Goal: Task Accomplishment & Management: Manage account settings

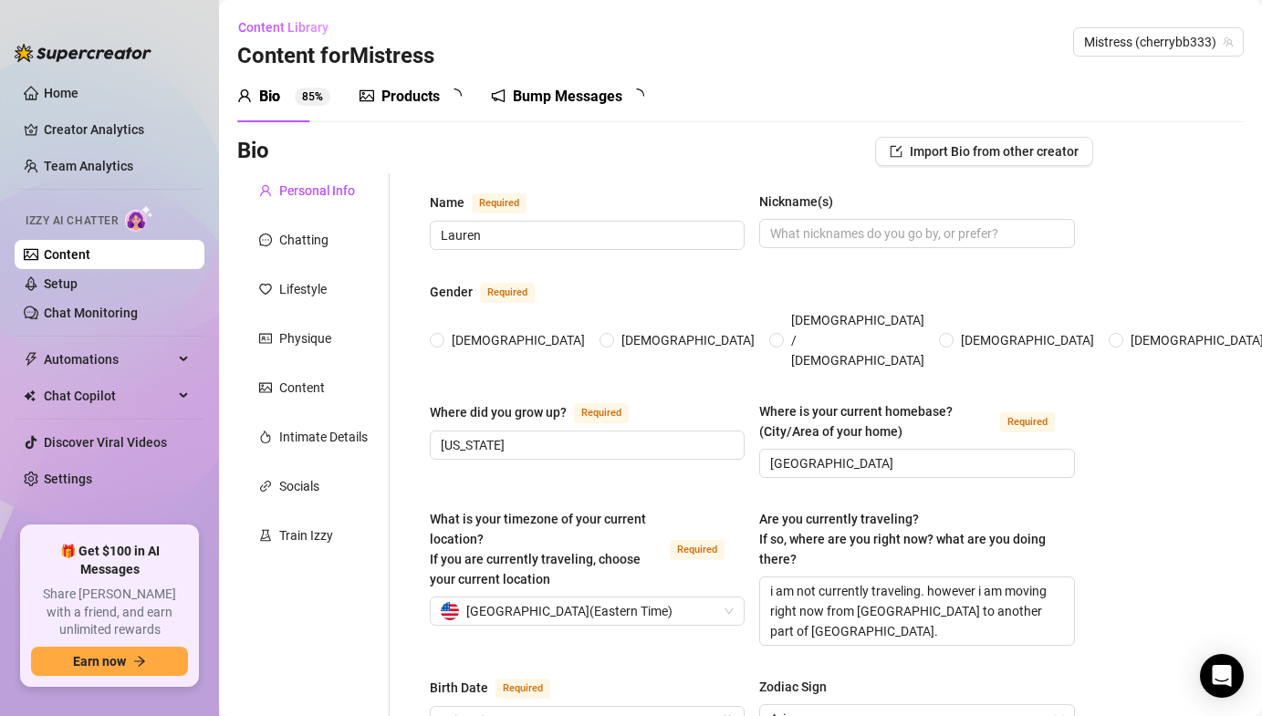
radio input "true"
type input "[DATE]"
click at [82, 494] on ul "Home Creator Analytics Team Analytics Izzy AI Chatter Content Setup Chat Monito…" at bounding box center [110, 295] width 190 height 448
click at [76, 89] on link "Home" at bounding box center [61, 93] width 35 height 15
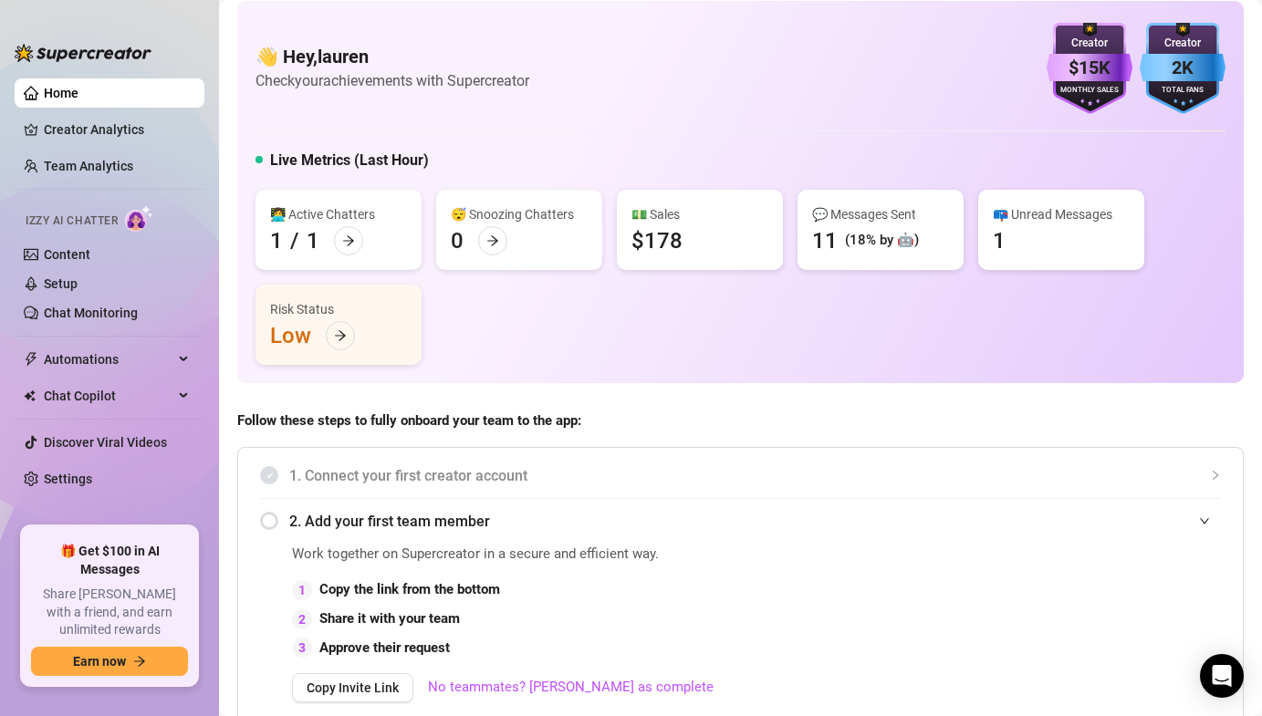
scroll to position [15, 0]
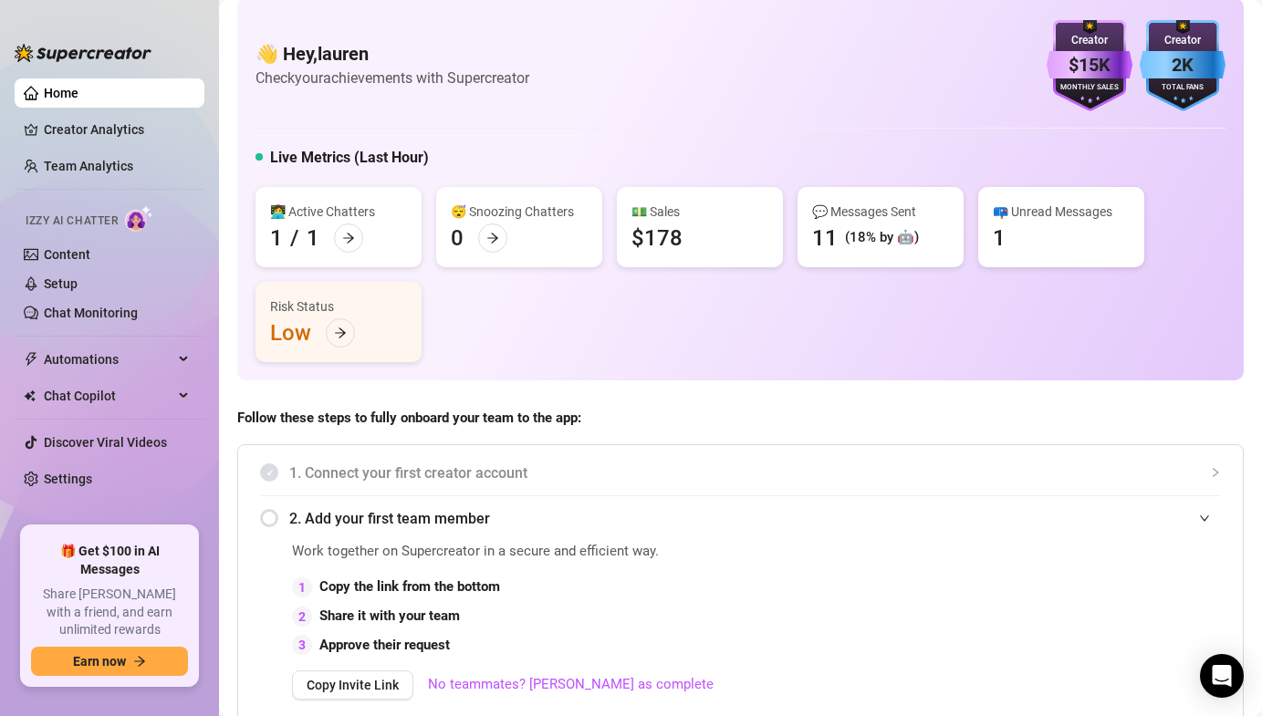
click at [659, 232] on div "$178" at bounding box center [657, 238] width 51 height 29
click at [349, 151] on h5 "Live Metrics (Last Hour)" at bounding box center [349, 158] width 159 height 22
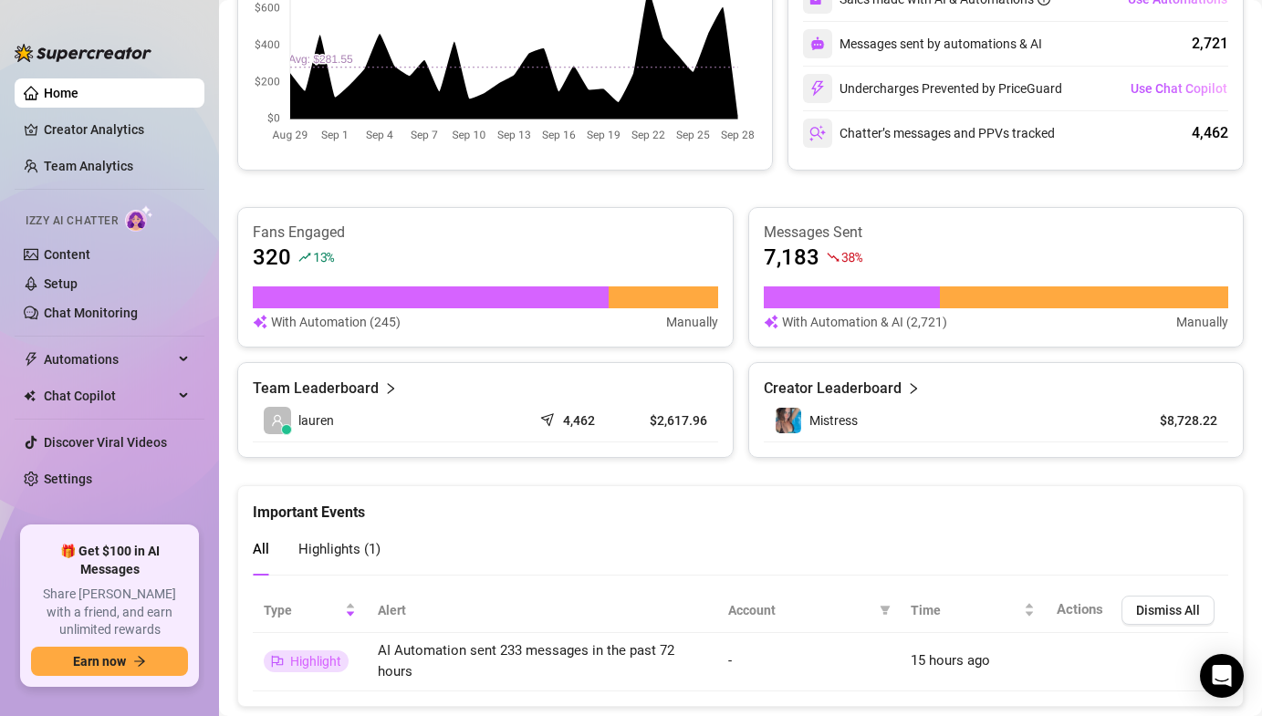
scroll to position [1038, 0]
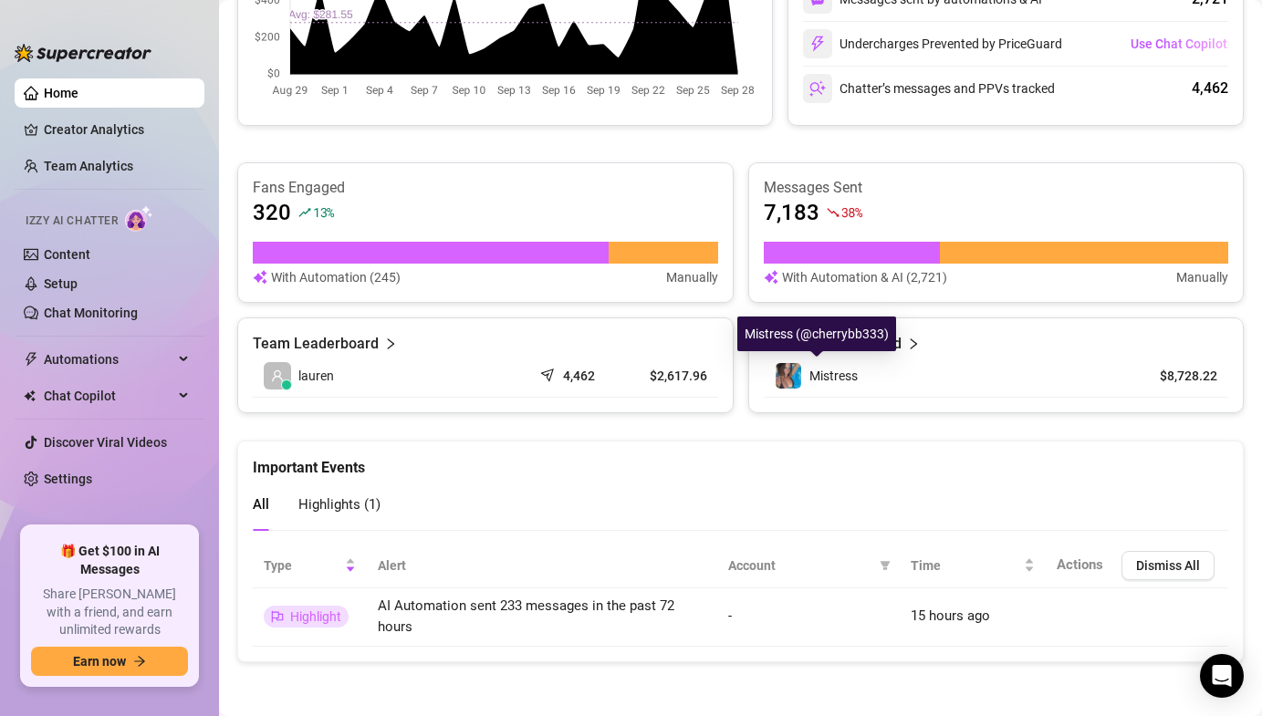
click at [835, 378] on span "Mistress" at bounding box center [834, 376] width 48 height 15
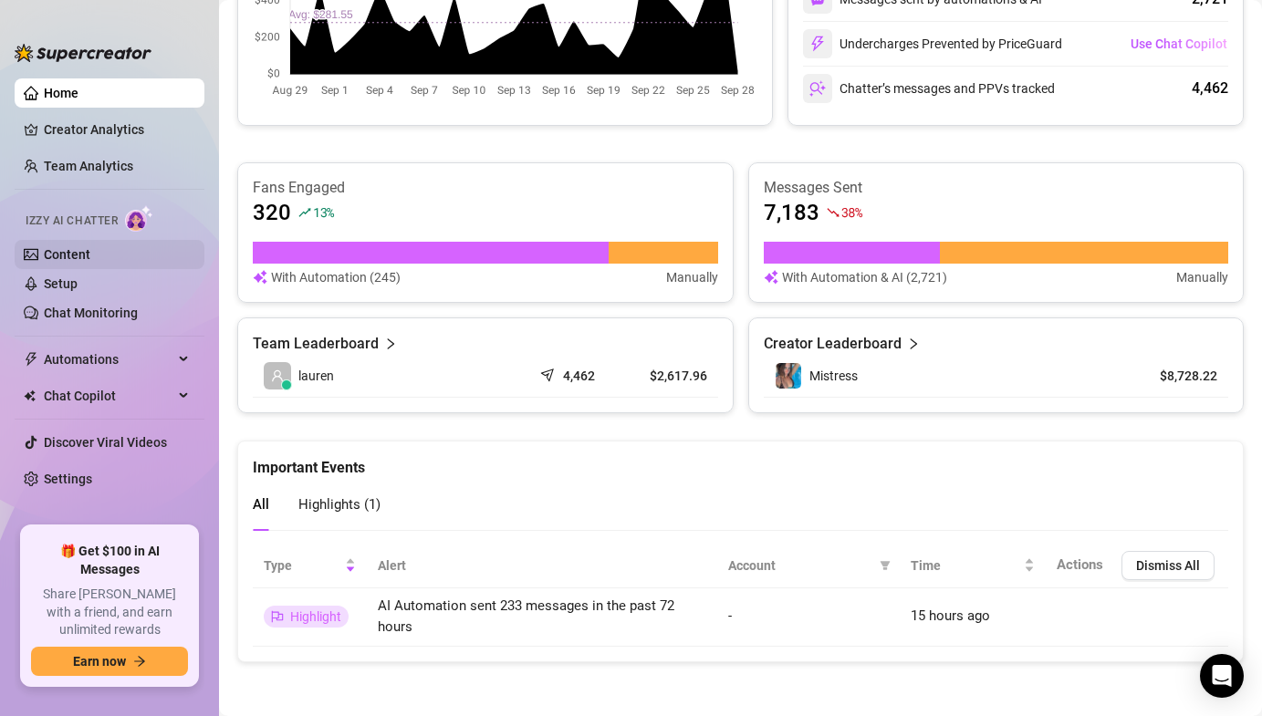
click at [70, 247] on link "Content" at bounding box center [67, 254] width 47 height 15
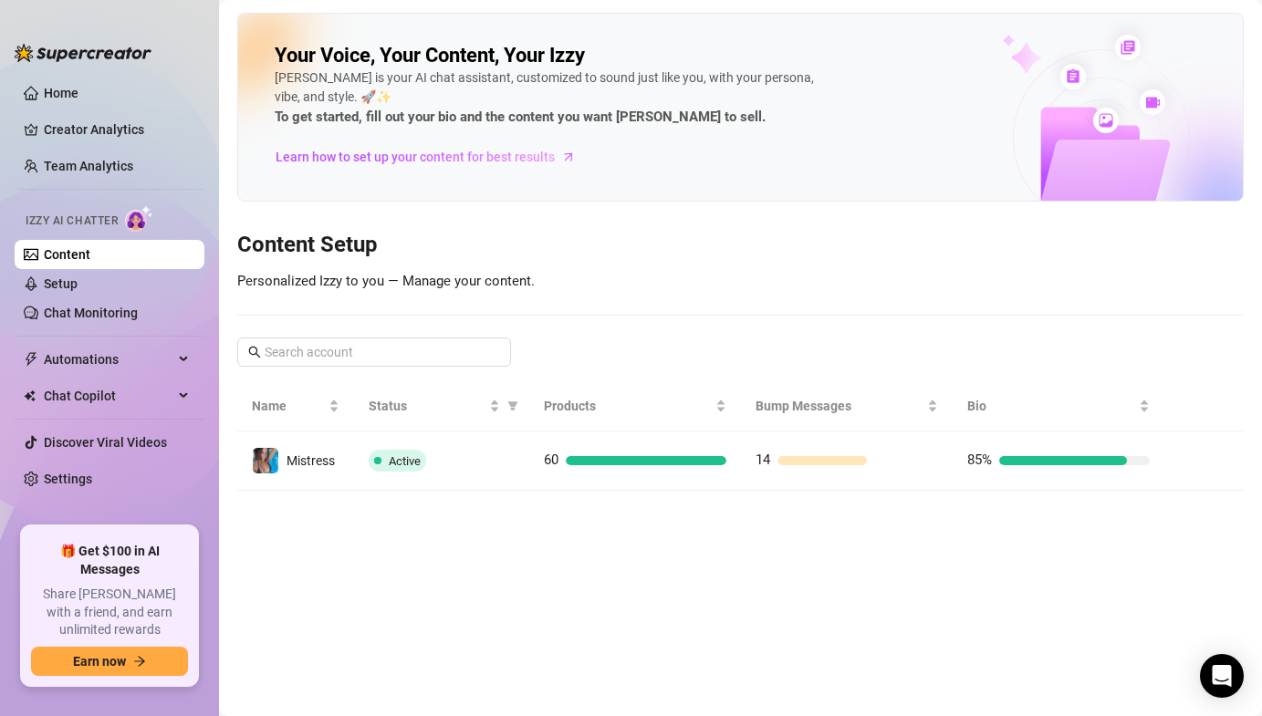
click at [477, 18] on div "Your Voice, Your Content, Your [PERSON_NAME] is your AI chat assistant, customi…" at bounding box center [740, 107] width 1007 height 189
click at [456, 68] on div "[PERSON_NAME] is your AI chat assistant, customized to sound just like you, wit…" at bounding box center [549, 98] width 548 height 60
click at [78, 287] on link "Setup" at bounding box center [61, 284] width 34 height 15
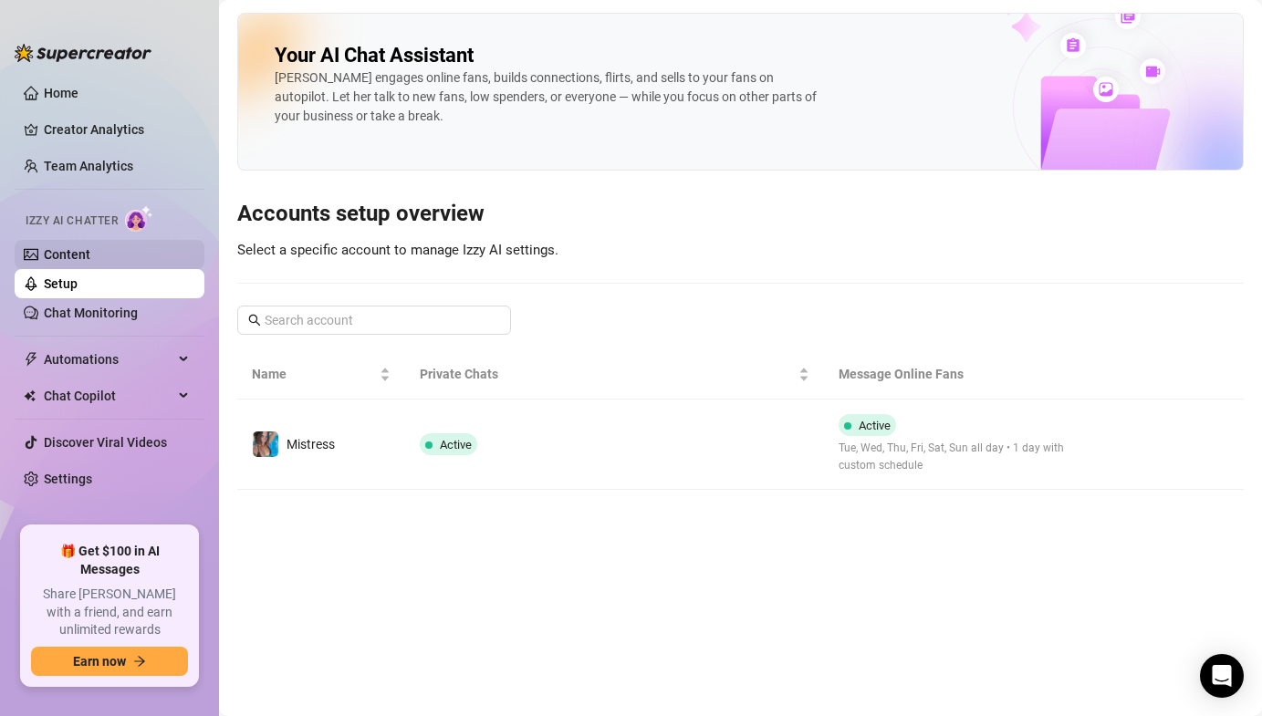
click at [90, 254] on link "Content" at bounding box center [67, 254] width 47 height 15
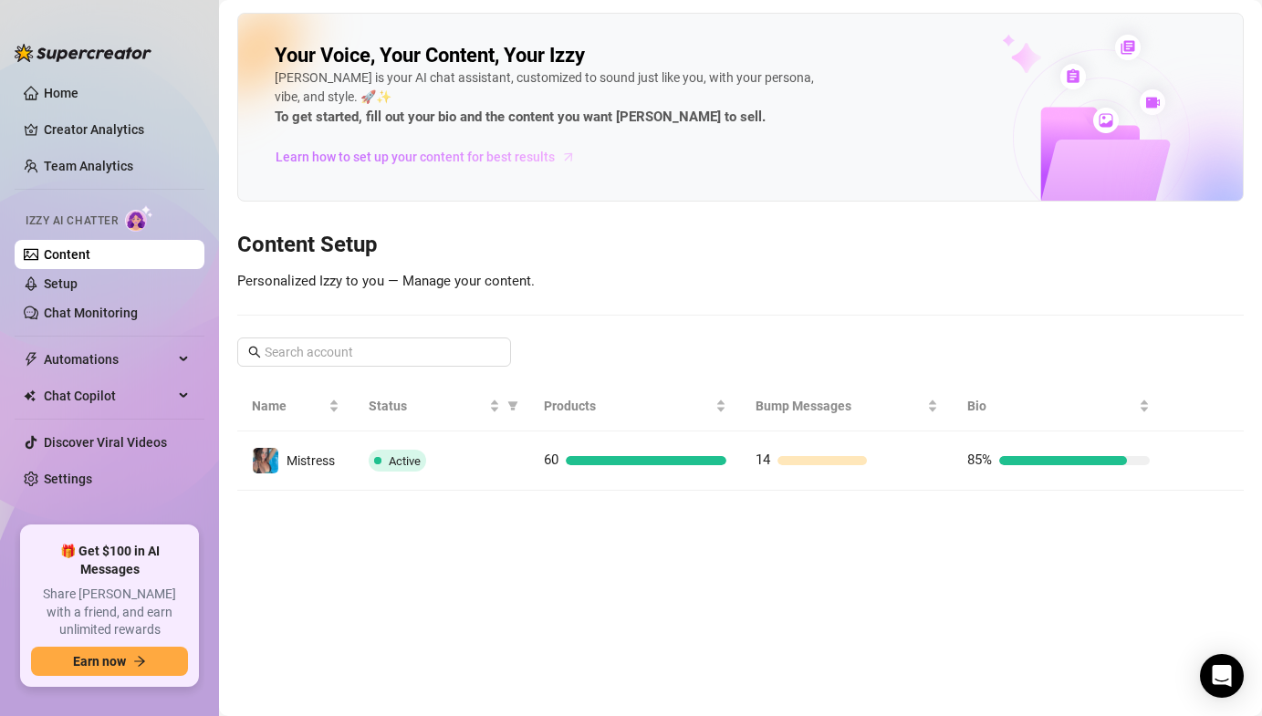
click at [426, 159] on span "Learn how to set up your content for best results" at bounding box center [415, 157] width 279 height 20
click at [393, 154] on span "Learn how to set up your content for best results" at bounding box center [415, 157] width 279 height 20
click at [74, 320] on link "Chat Monitoring" at bounding box center [91, 313] width 94 height 15
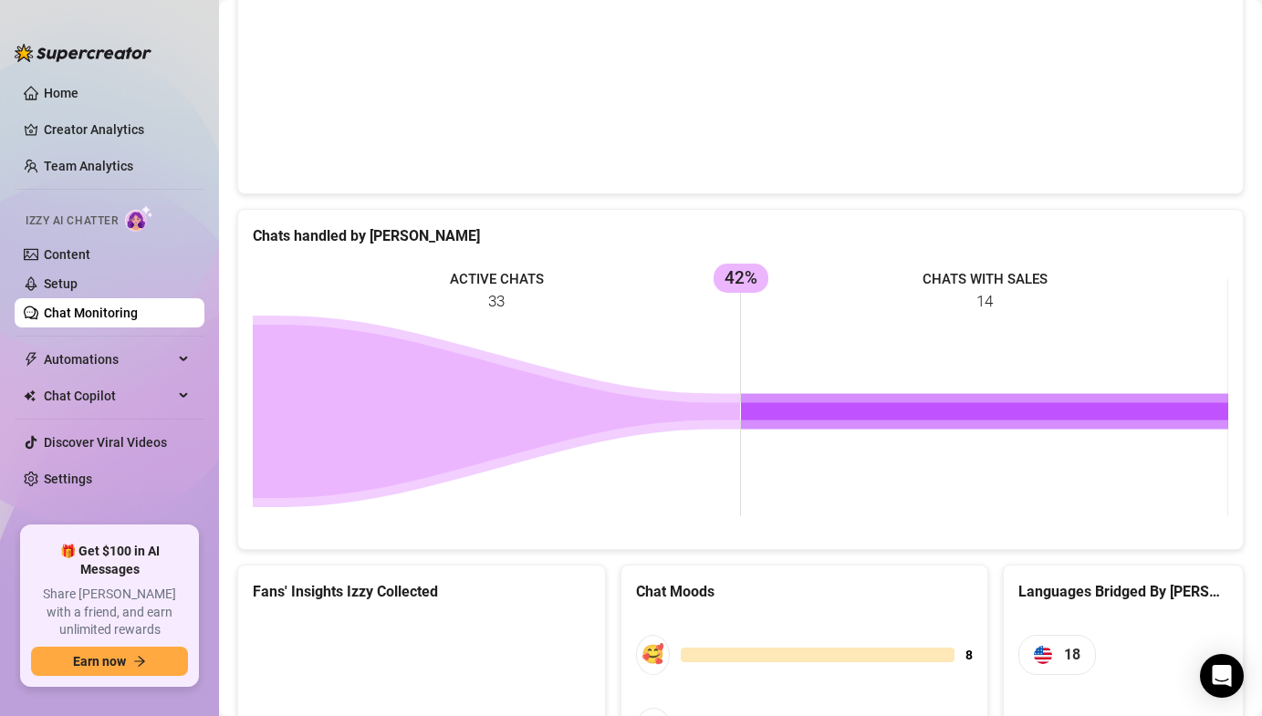
scroll to position [848, 0]
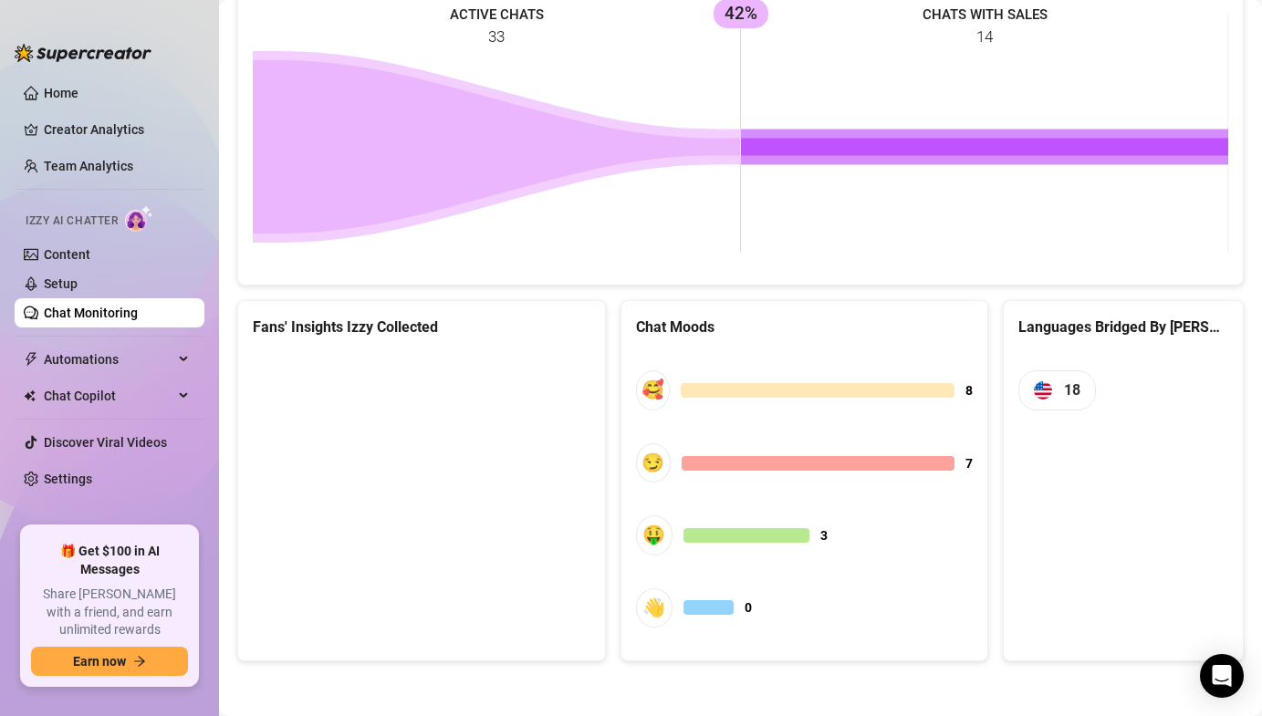
click at [402, 527] on canvas at bounding box center [422, 489] width 338 height 274
click at [426, 486] on canvas at bounding box center [422, 489] width 338 height 274
click at [378, 480] on canvas at bounding box center [422, 489] width 338 height 274
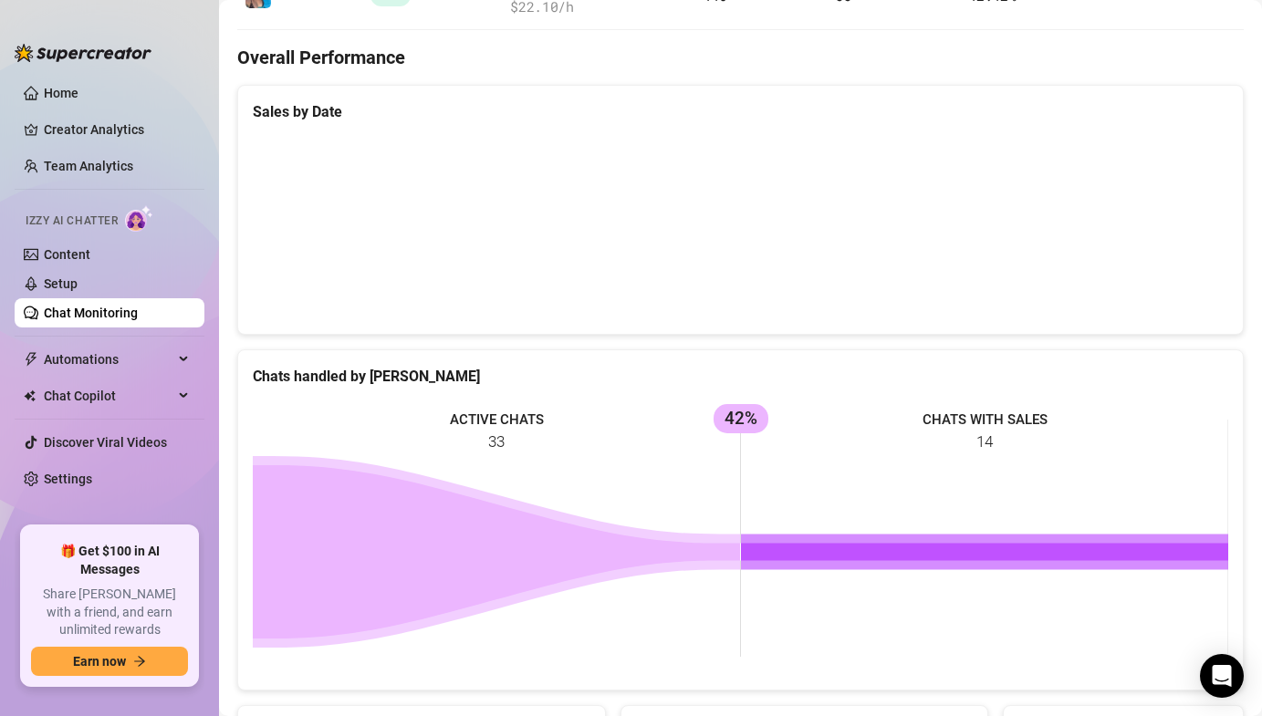
scroll to position [0, 0]
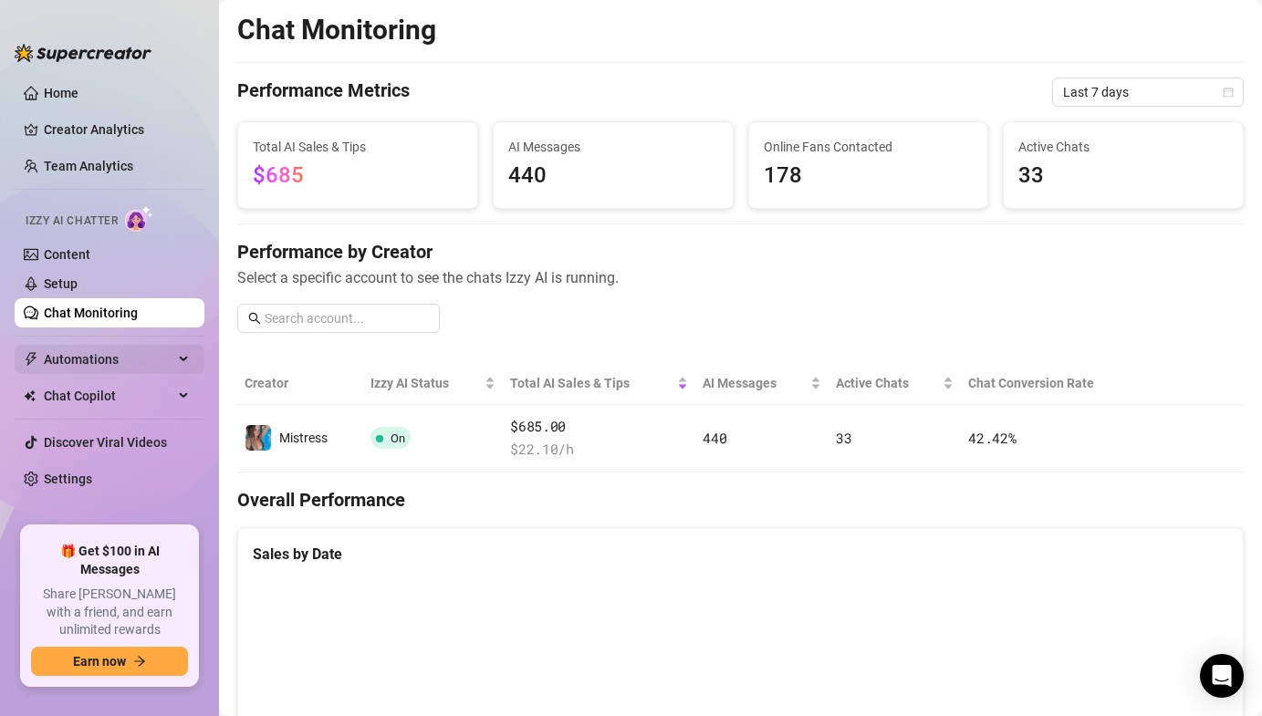
click at [110, 366] on span "Automations" at bounding box center [109, 359] width 130 height 29
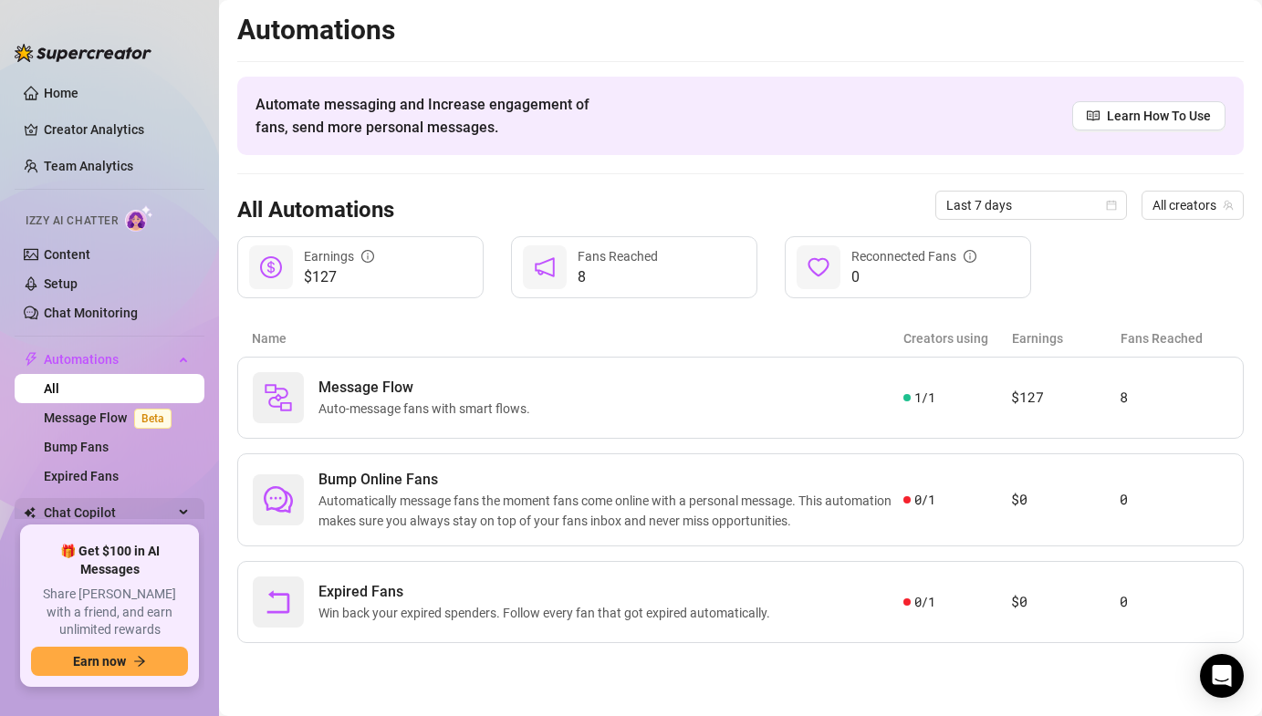
click at [110, 510] on span "Chat Copilot" at bounding box center [109, 512] width 130 height 29
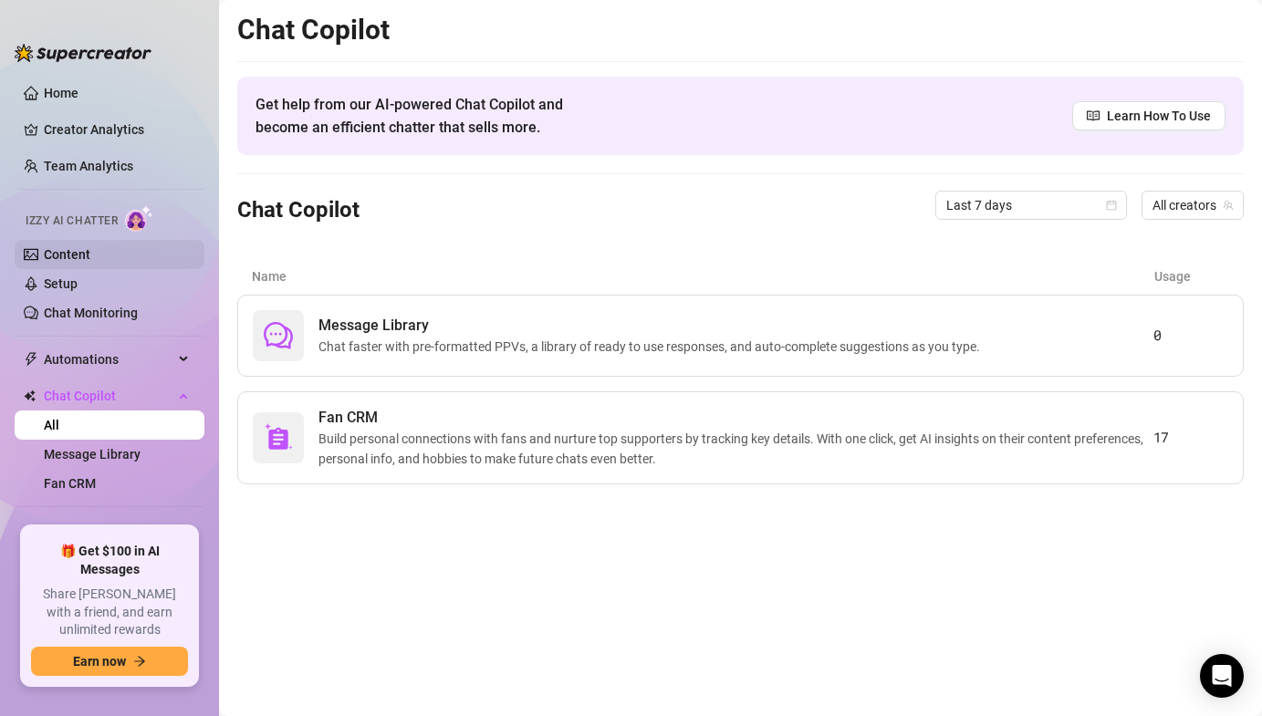
click at [90, 253] on link "Content" at bounding box center [67, 254] width 47 height 15
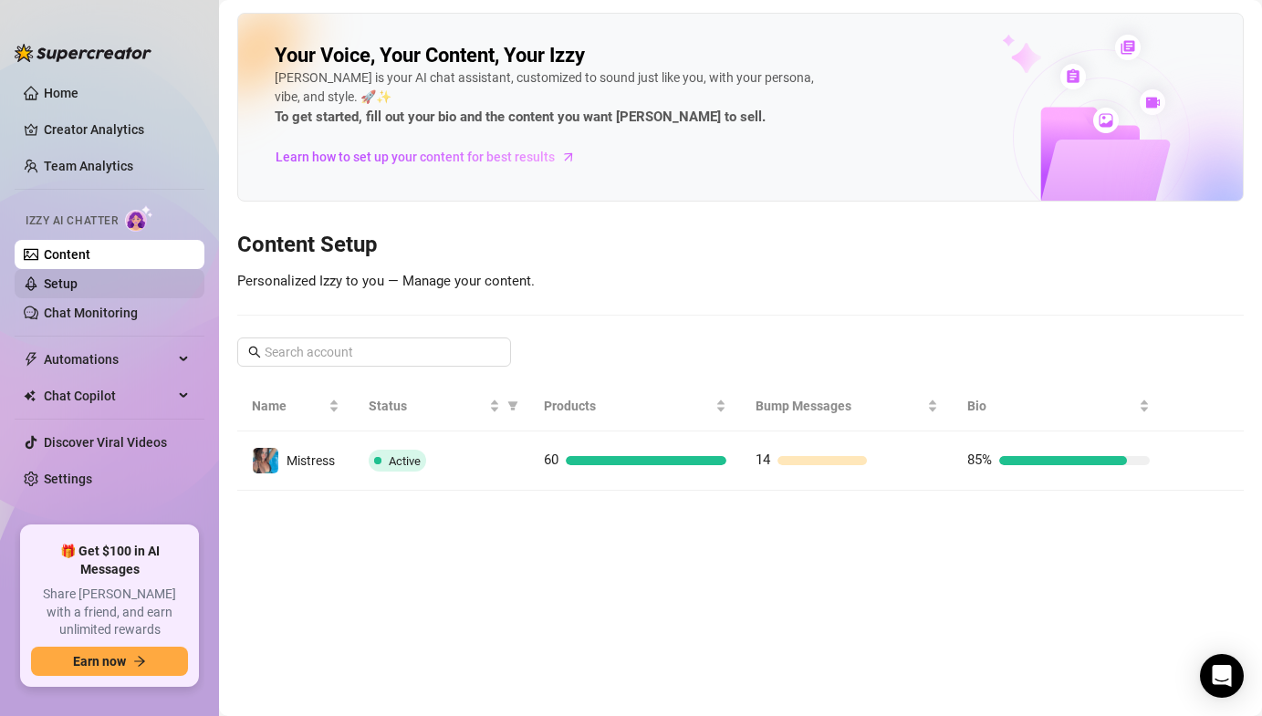
click at [70, 280] on link "Setup" at bounding box center [61, 284] width 34 height 15
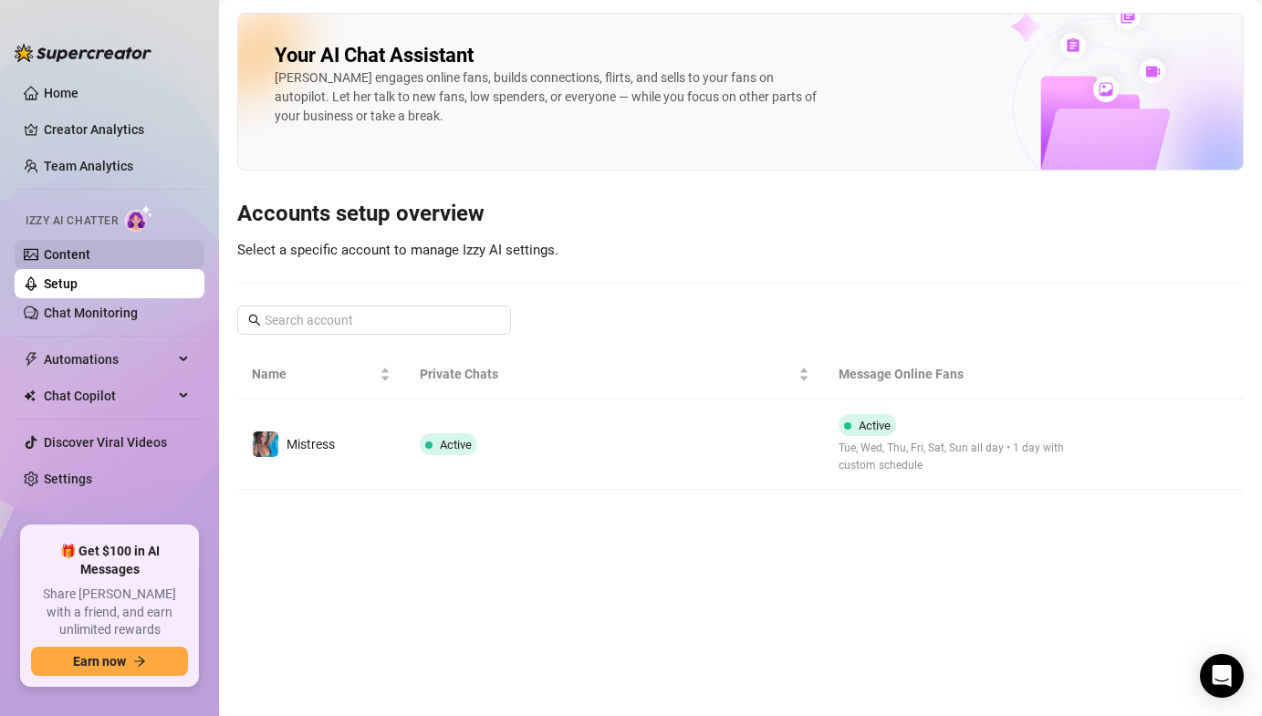
click at [59, 257] on link "Content" at bounding box center [67, 254] width 47 height 15
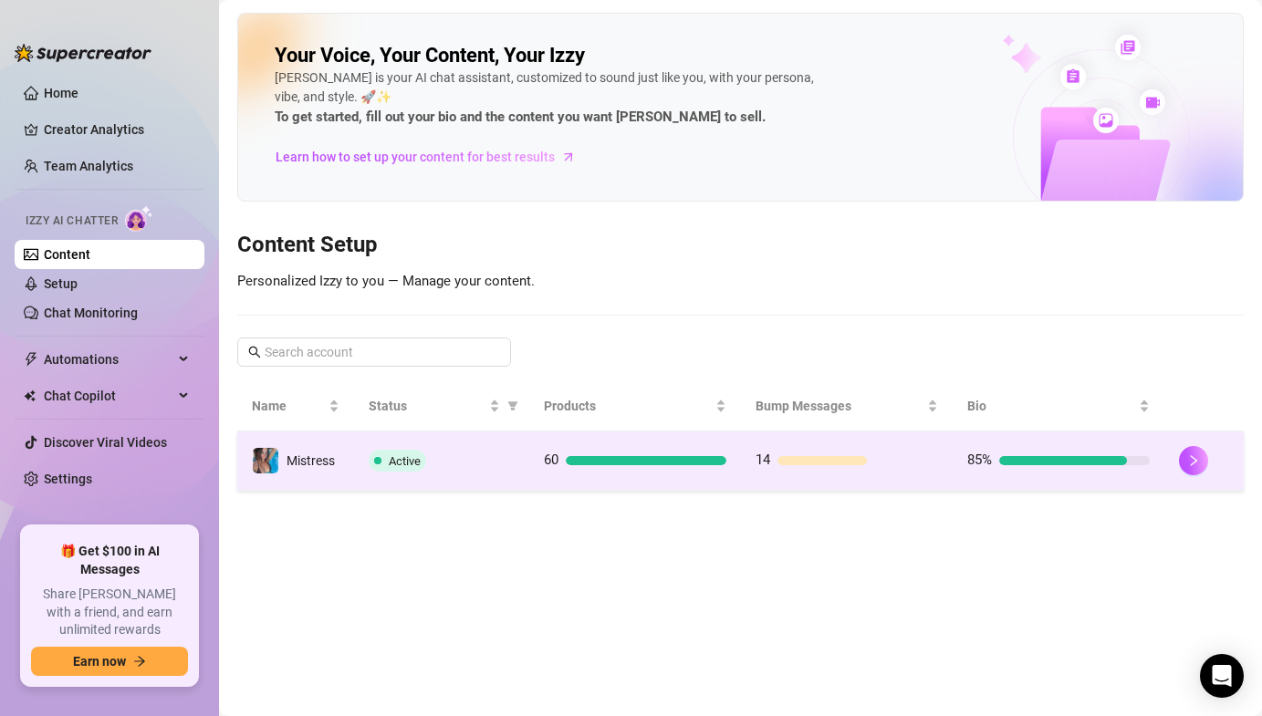
click at [375, 471] on span at bounding box center [377, 461] width 7 height 22
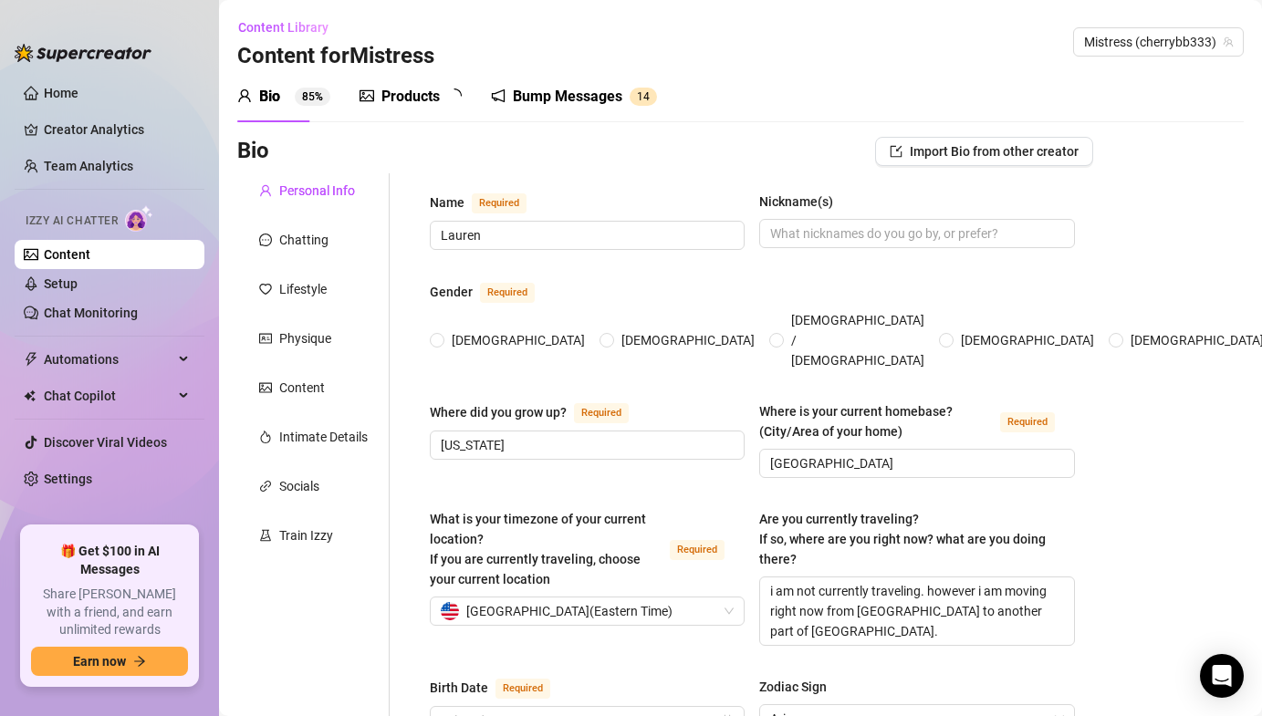
radio input "true"
type input "[DATE]"
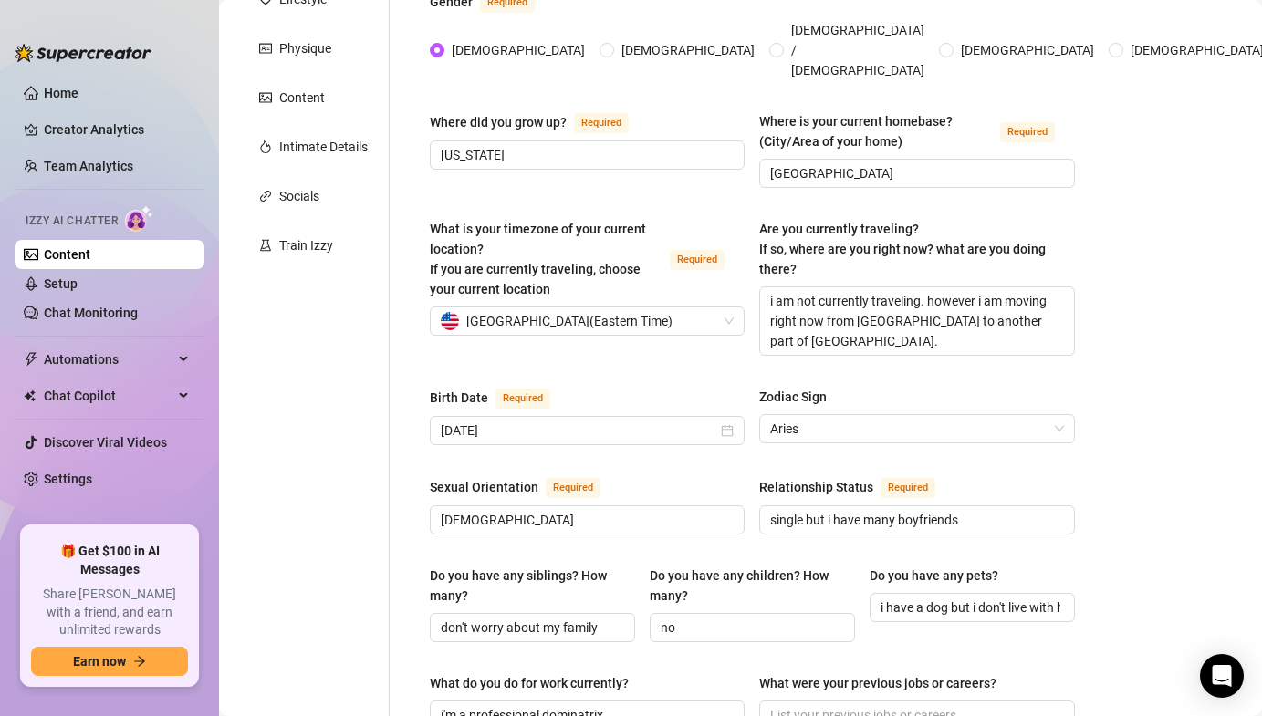
scroll to position [122, 0]
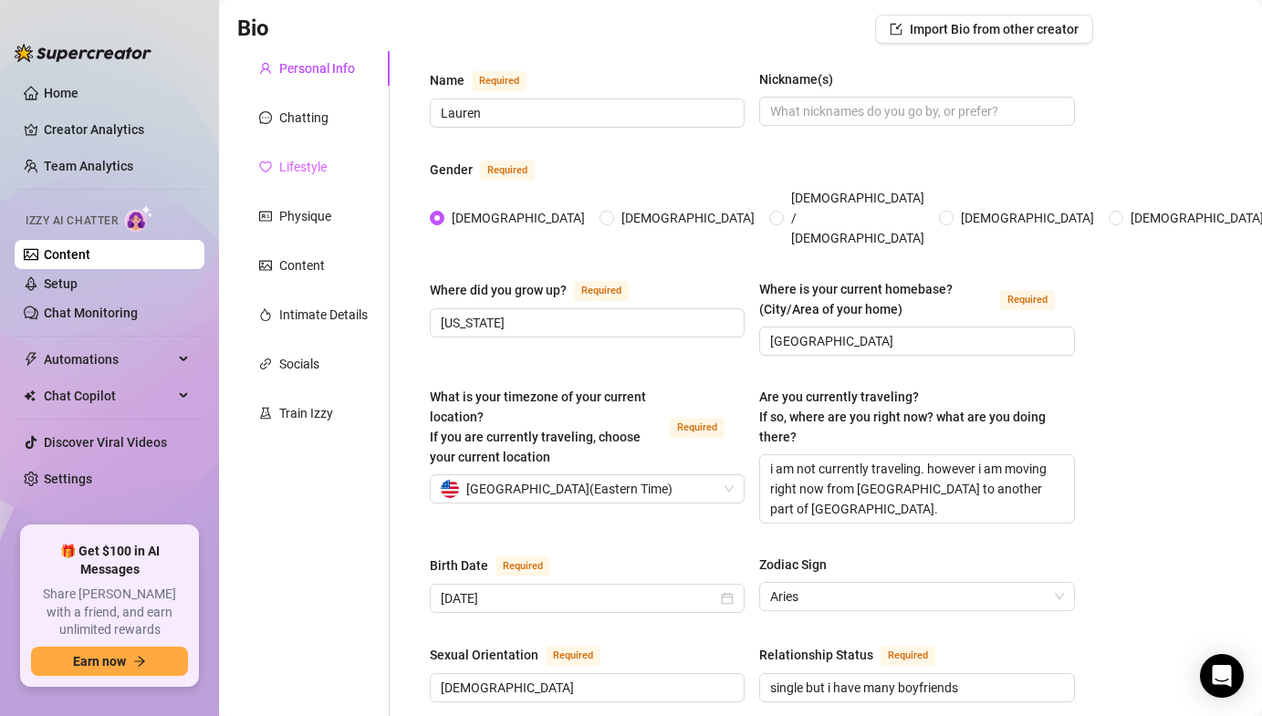
click at [331, 181] on div "Lifestyle" at bounding box center [313, 167] width 152 height 35
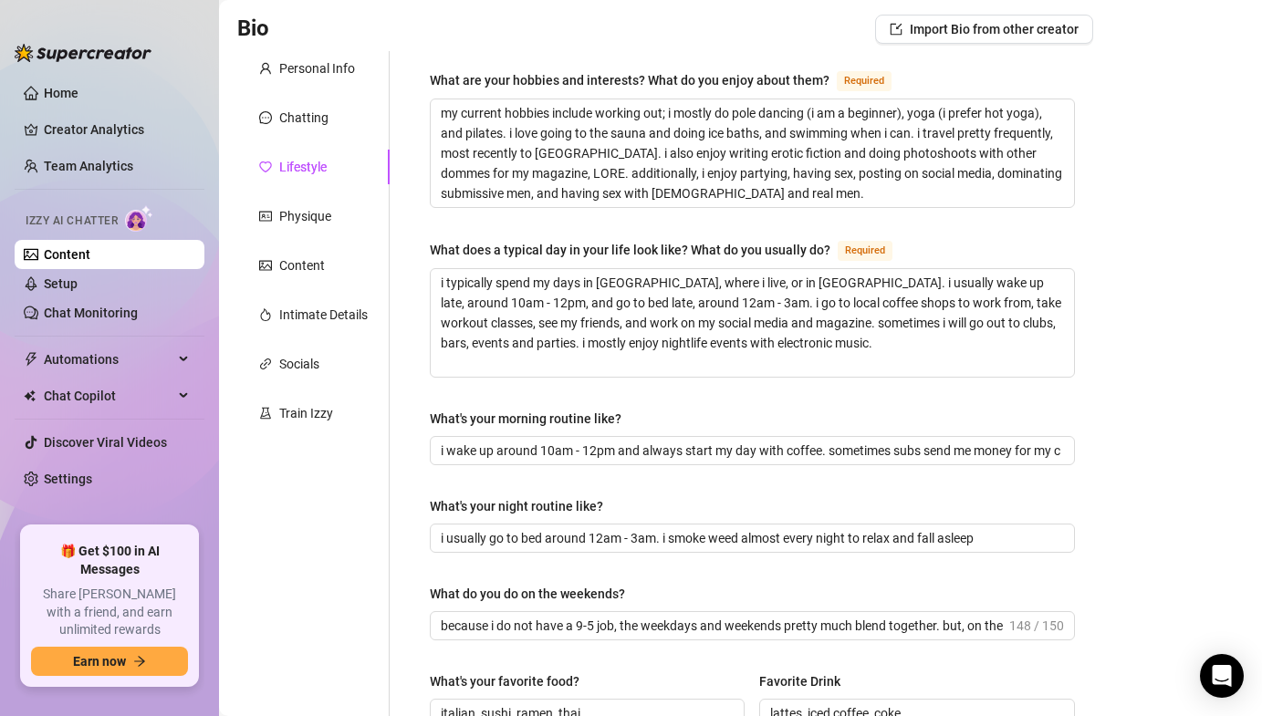
click at [308, 283] on div "Personal Info Chatting Lifestyle Physique Content Intimate Details Socials Trai…" at bounding box center [313, 666] width 152 height 1230
click at [298, 262] on div "Content" at bounding box center [302, 266] width 46 height 20
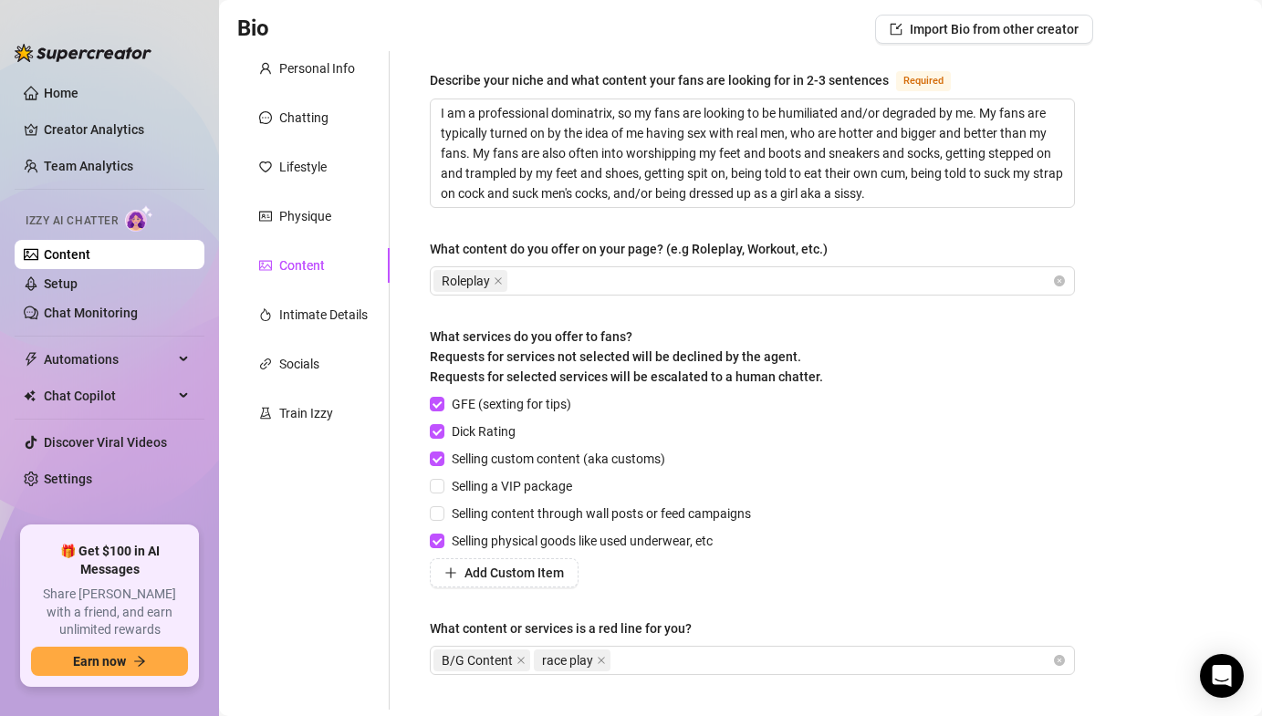
scroll to position [275, 0]
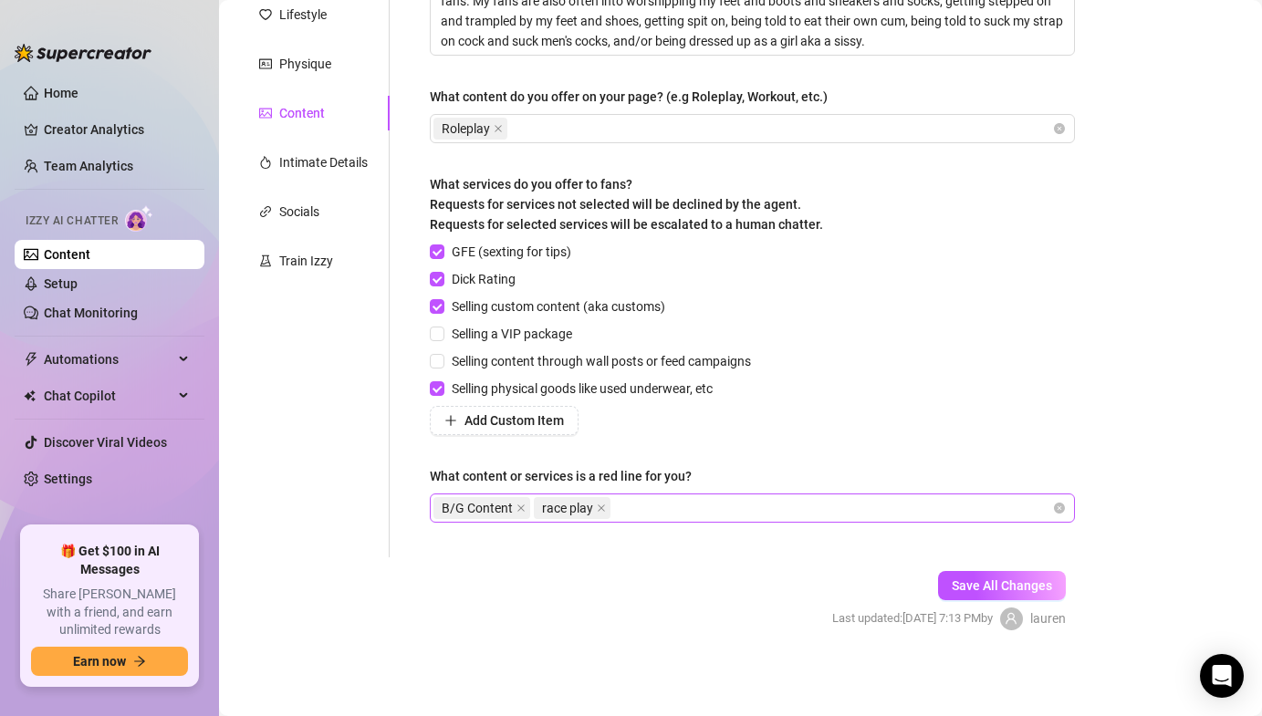
click at [654, 516] on div "B/G Content race play" at bounding box center [743, 509] width 619 height 26
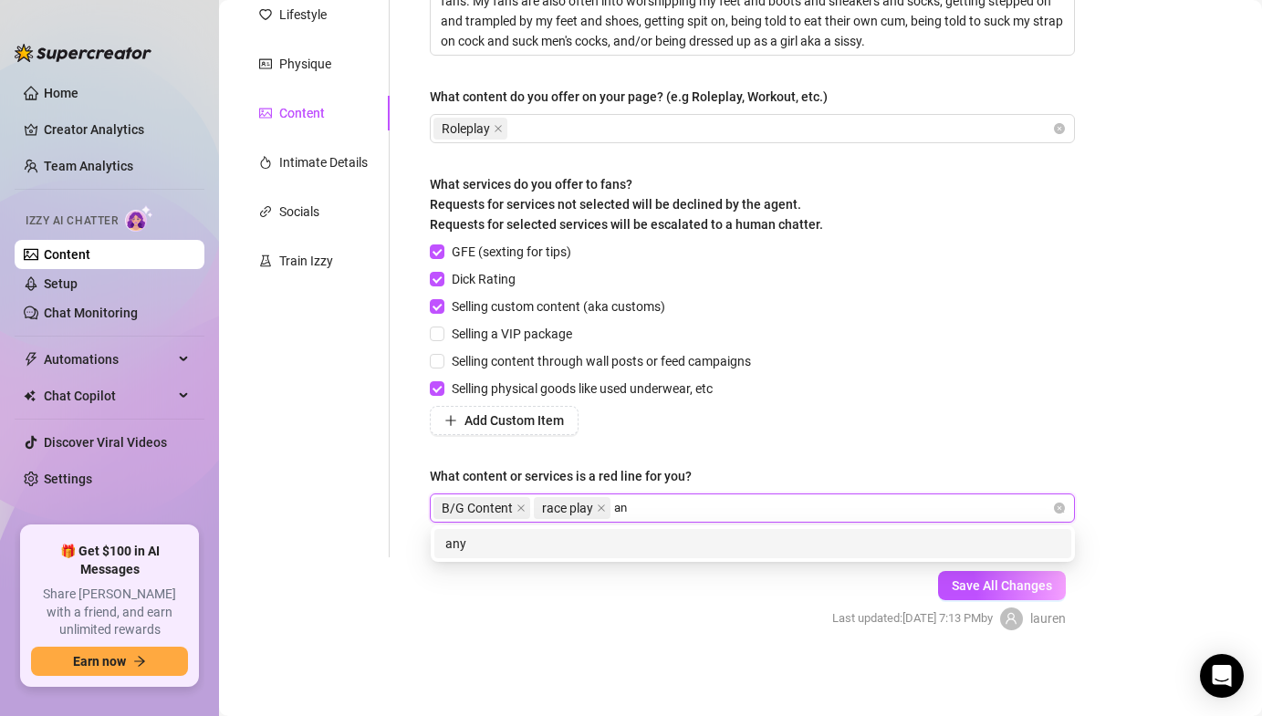
type input "a"
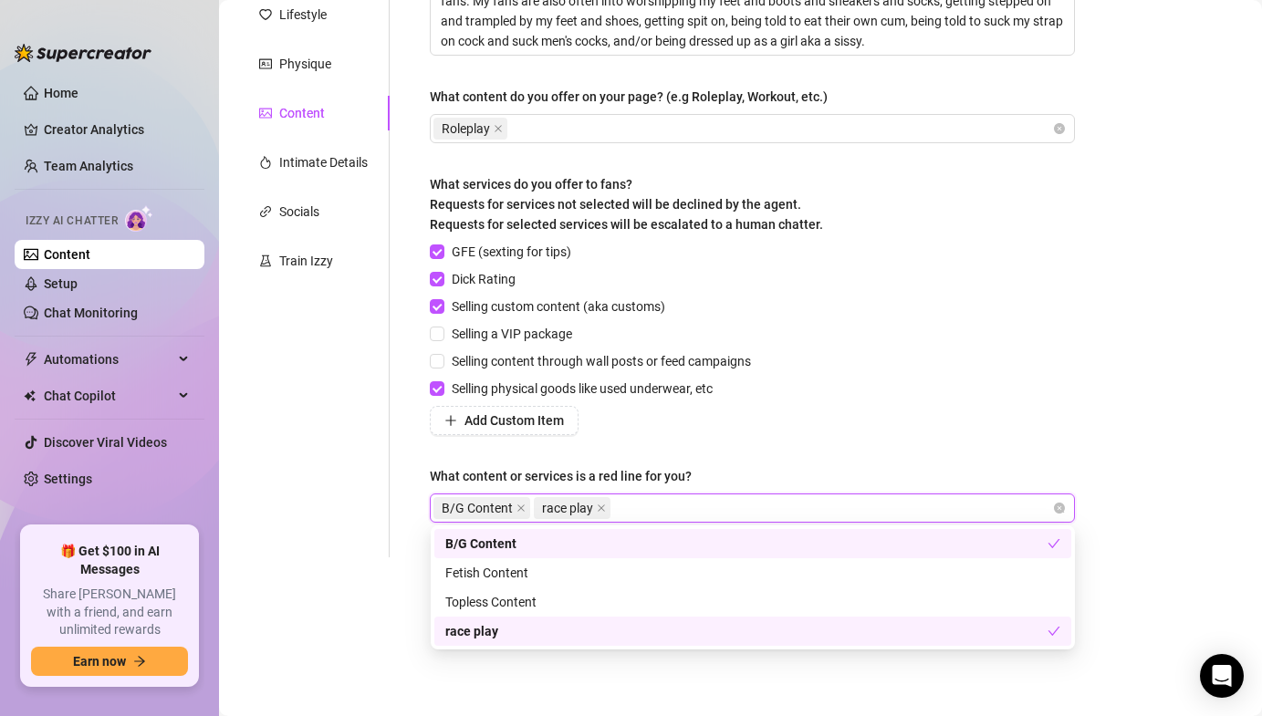
type input "i"
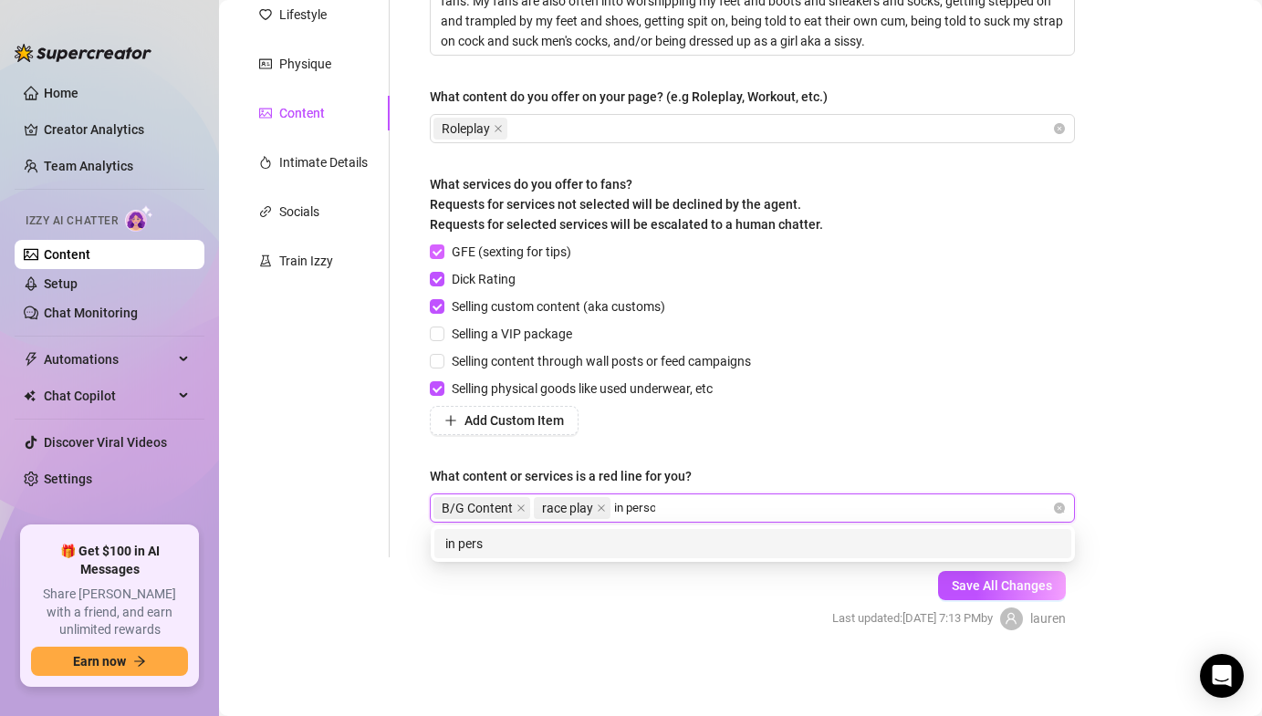
type input "in person"
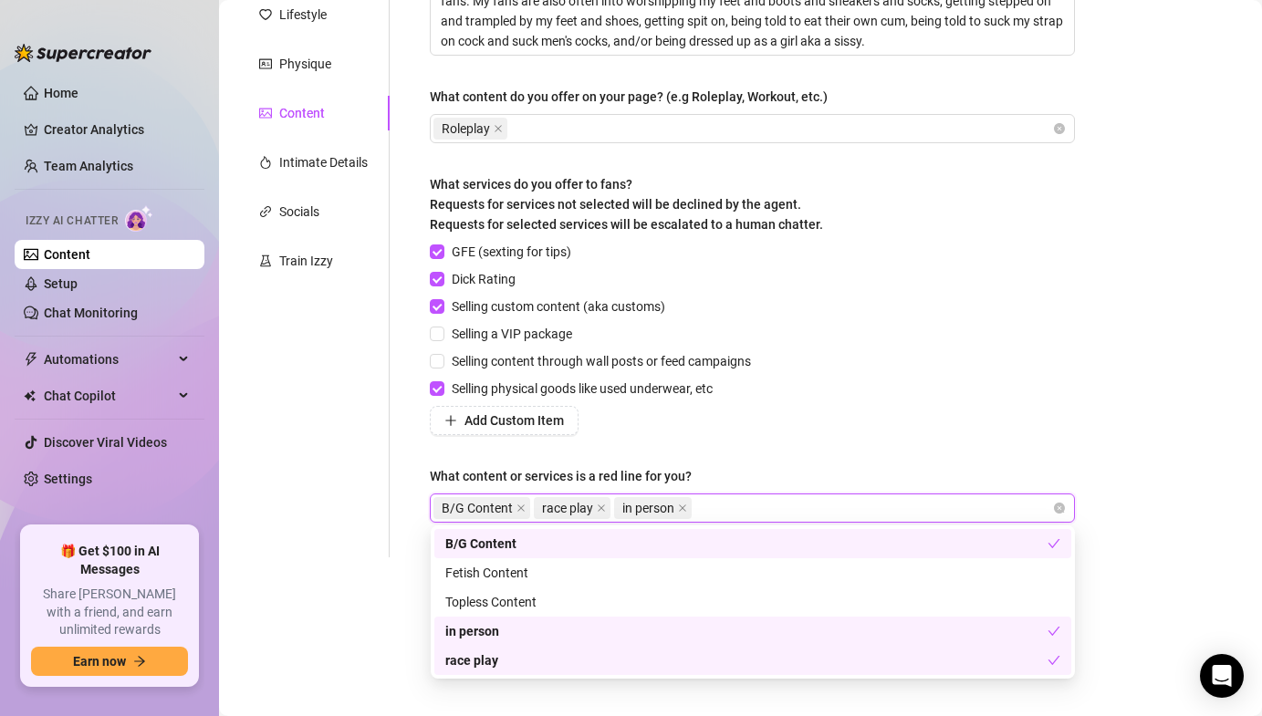
click at [810, 378] on div "GFE (sexting for tips) Dick Rating Selling custom content (aka customs) Selling…" at bounding box center [752, 338] width 645 height 193
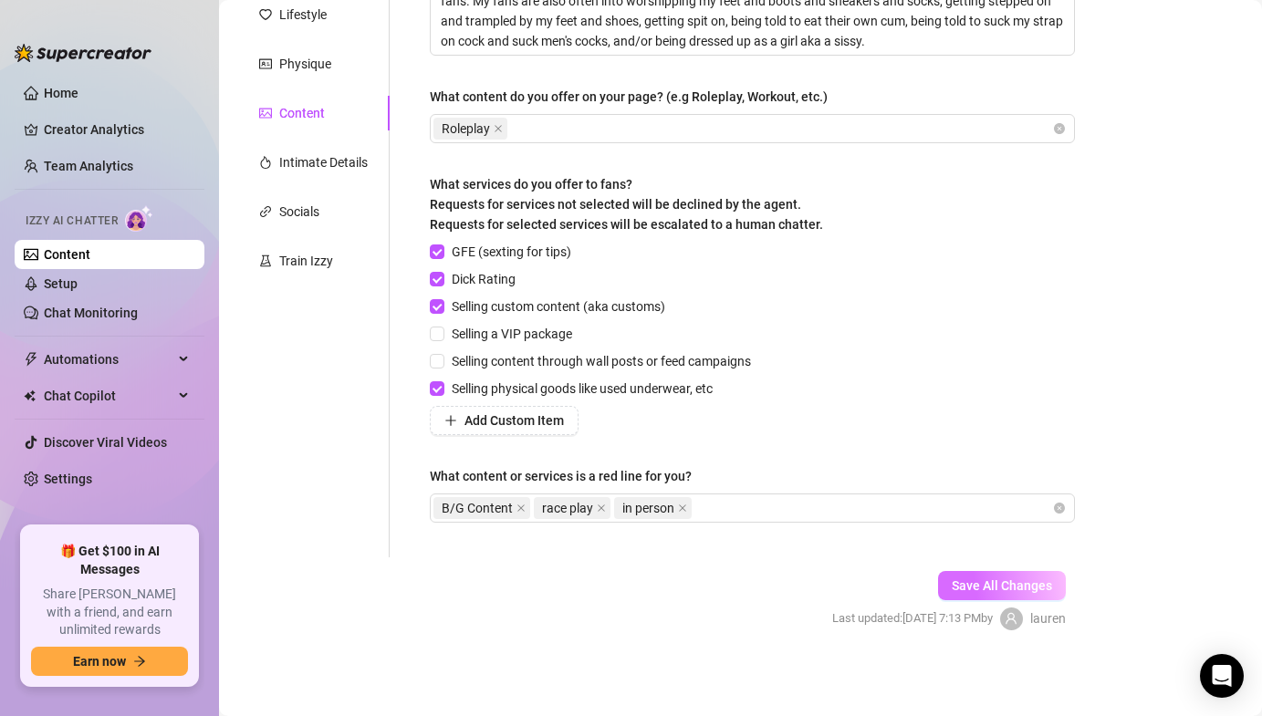
click at [992, 582] on span "Save All Changes" at bounding box center [1002, 586] width 100 height 15
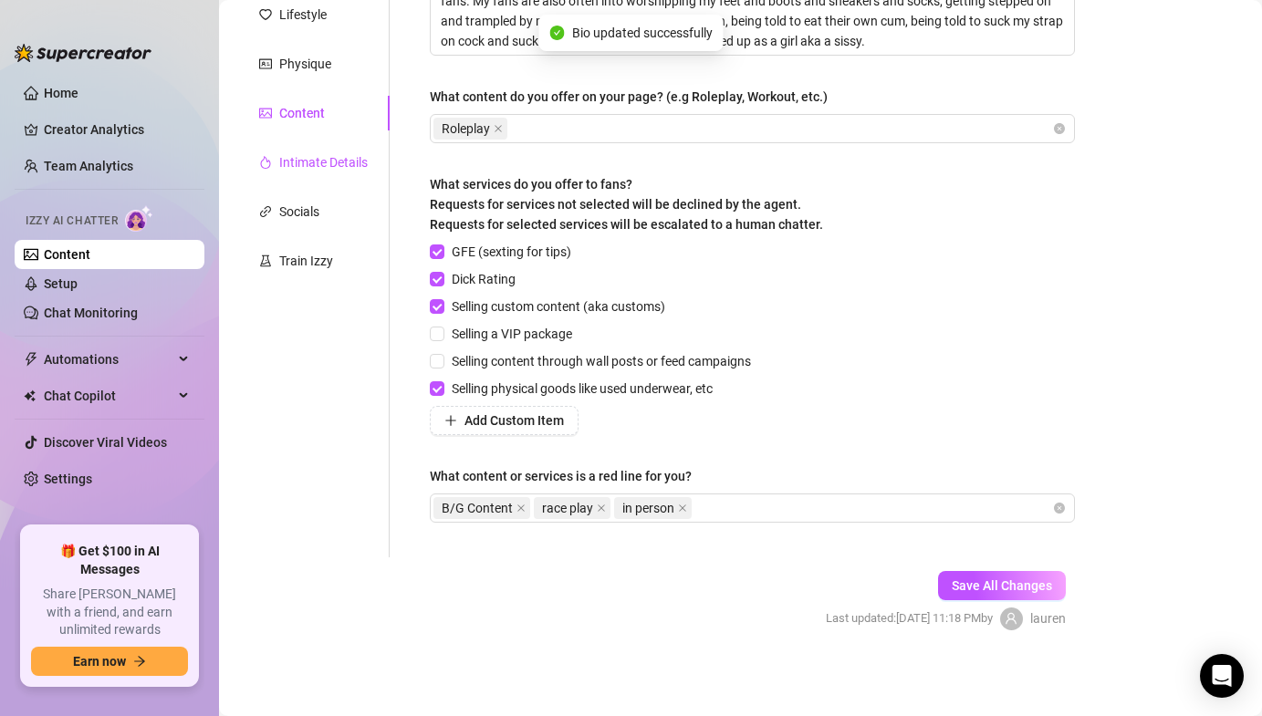
click at [353, 159] on div "Intimate Details" at bounding box center [323, 162] width 89 height 20
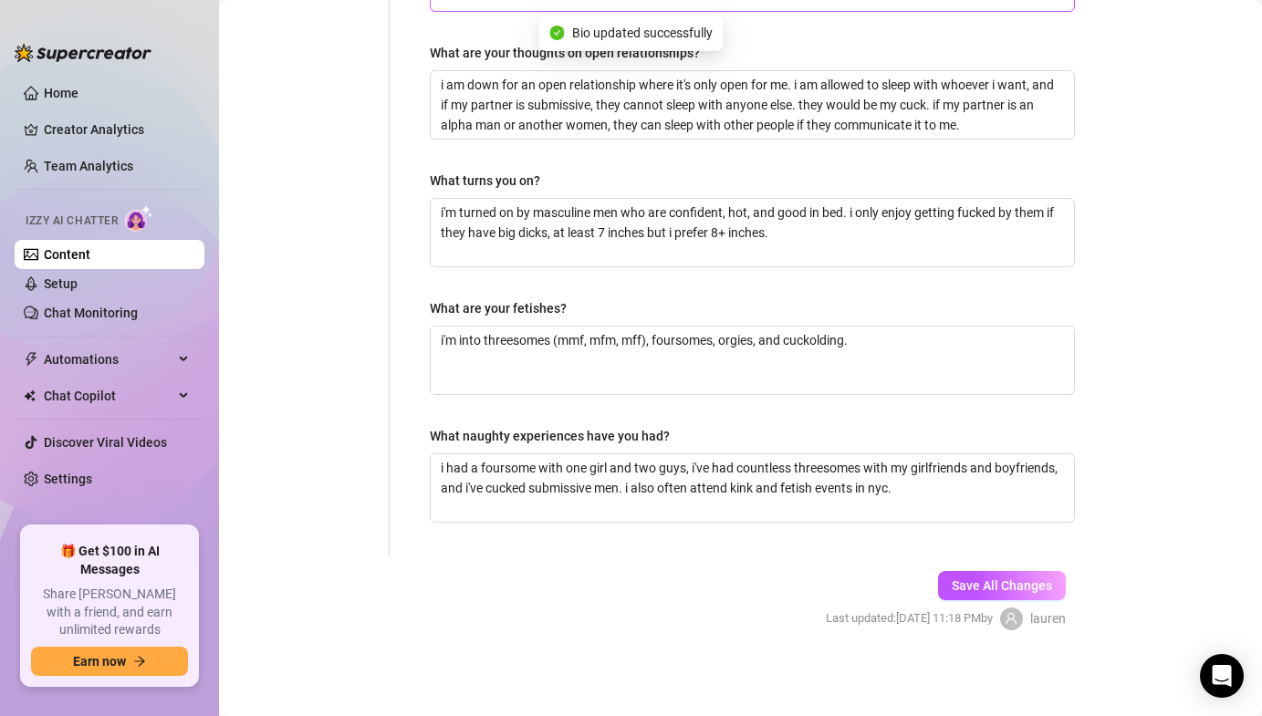
scroll to position [0, 0]
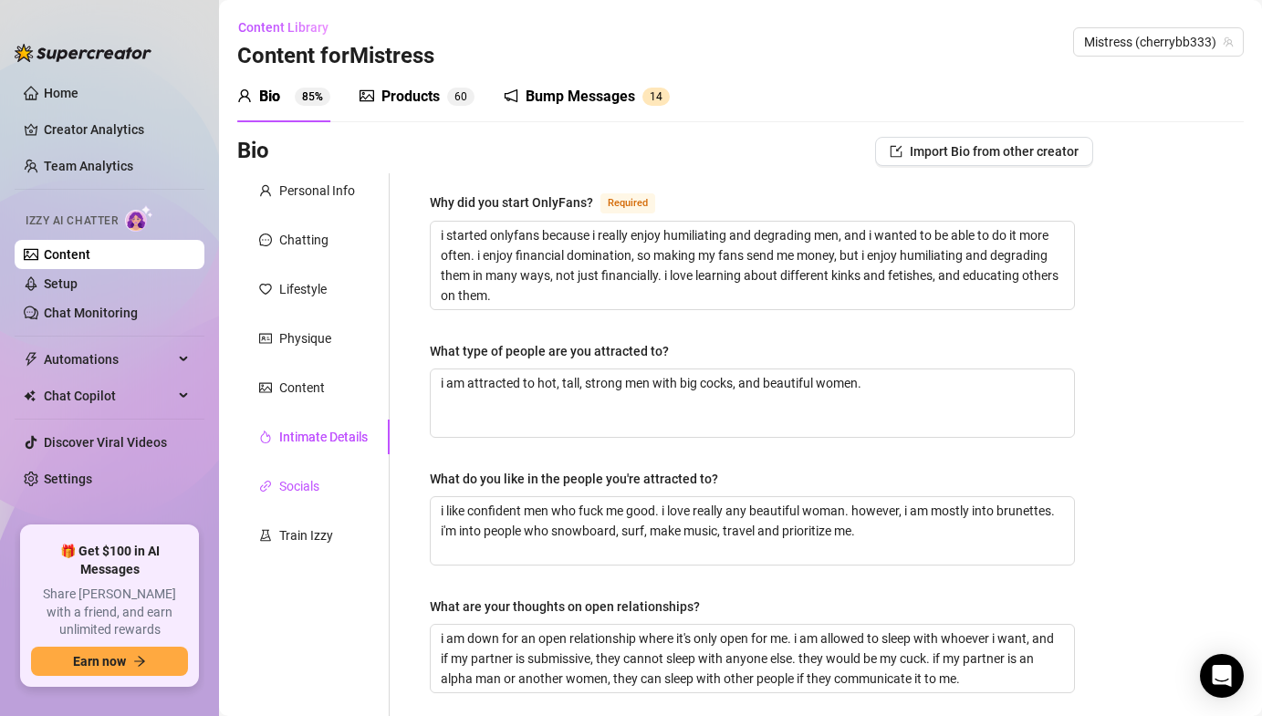
click at [291, 491] on div "Socials" at bounding box center [299, 486] width 40 height 20
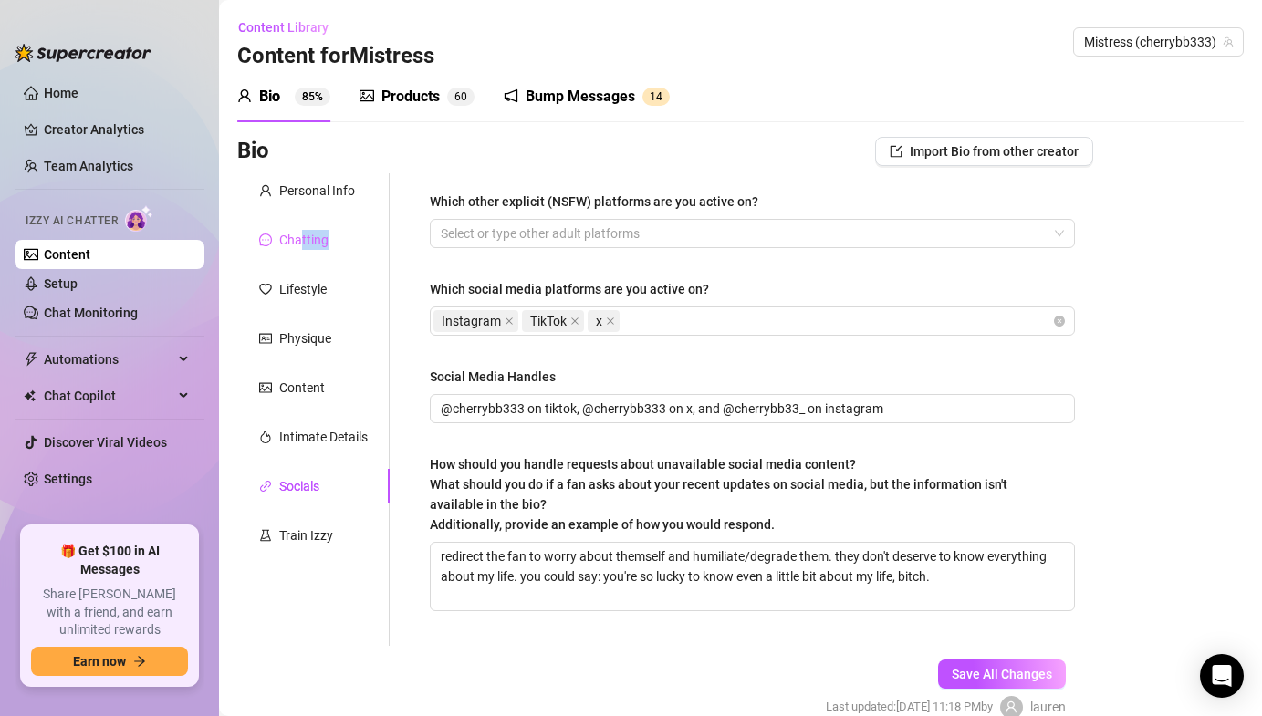
click at [302, 249] on div "Chatting" at bounding box center [313, 240] width 152 height 35
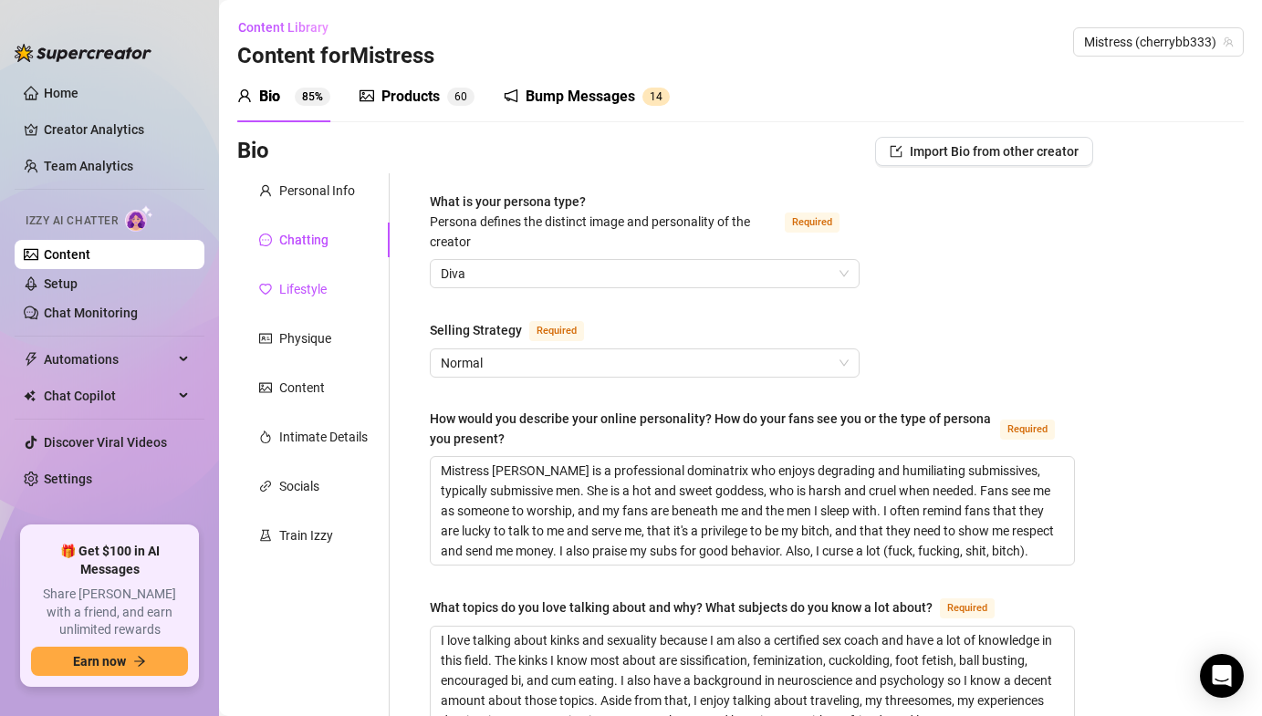
click at [289, 288] on div "Lifestyle" at bounding box center [302, 289] width 47 height 20
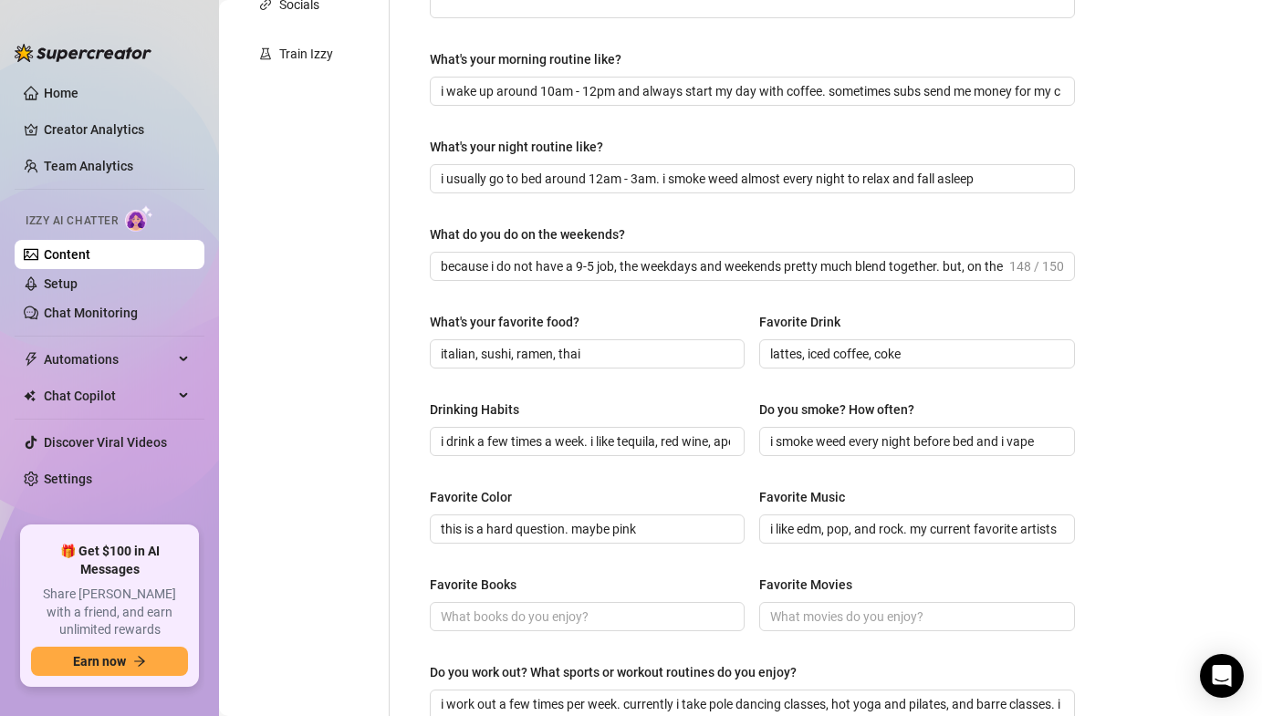
scroll to position [190, 0]
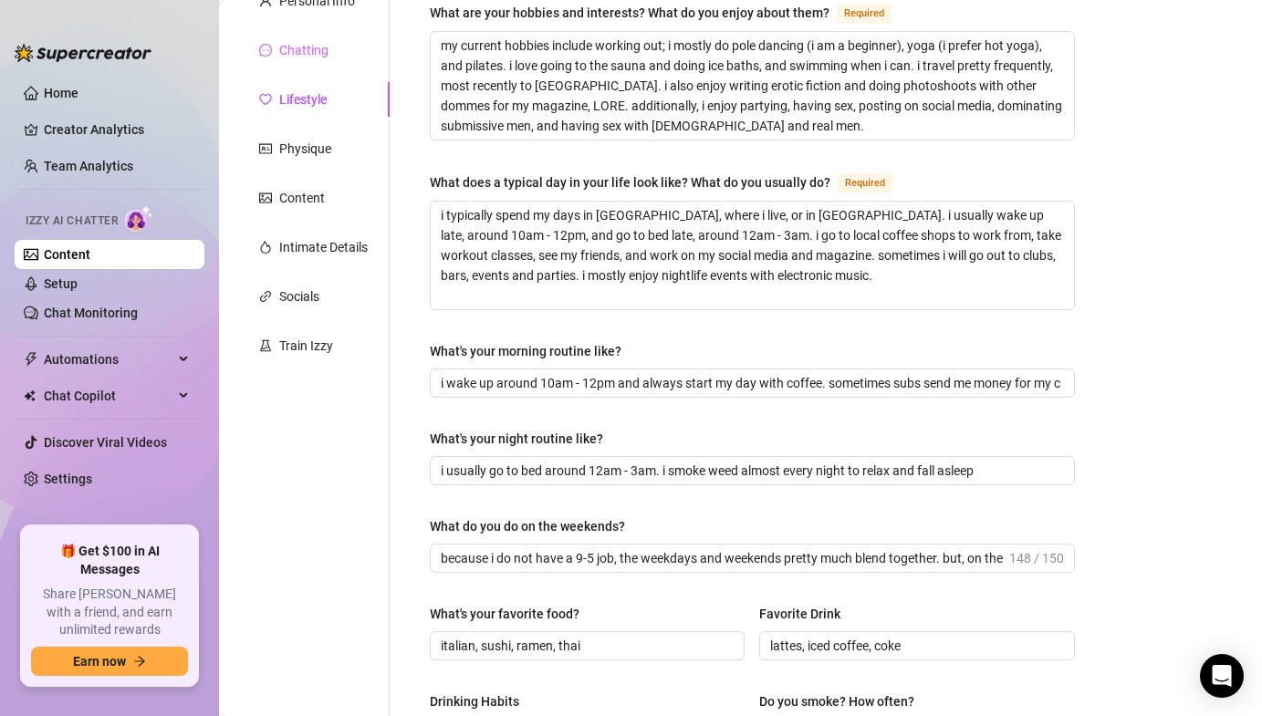
click at [319, 36] on div "Chatting" at bounding box center [313, 50] width 152 height 35
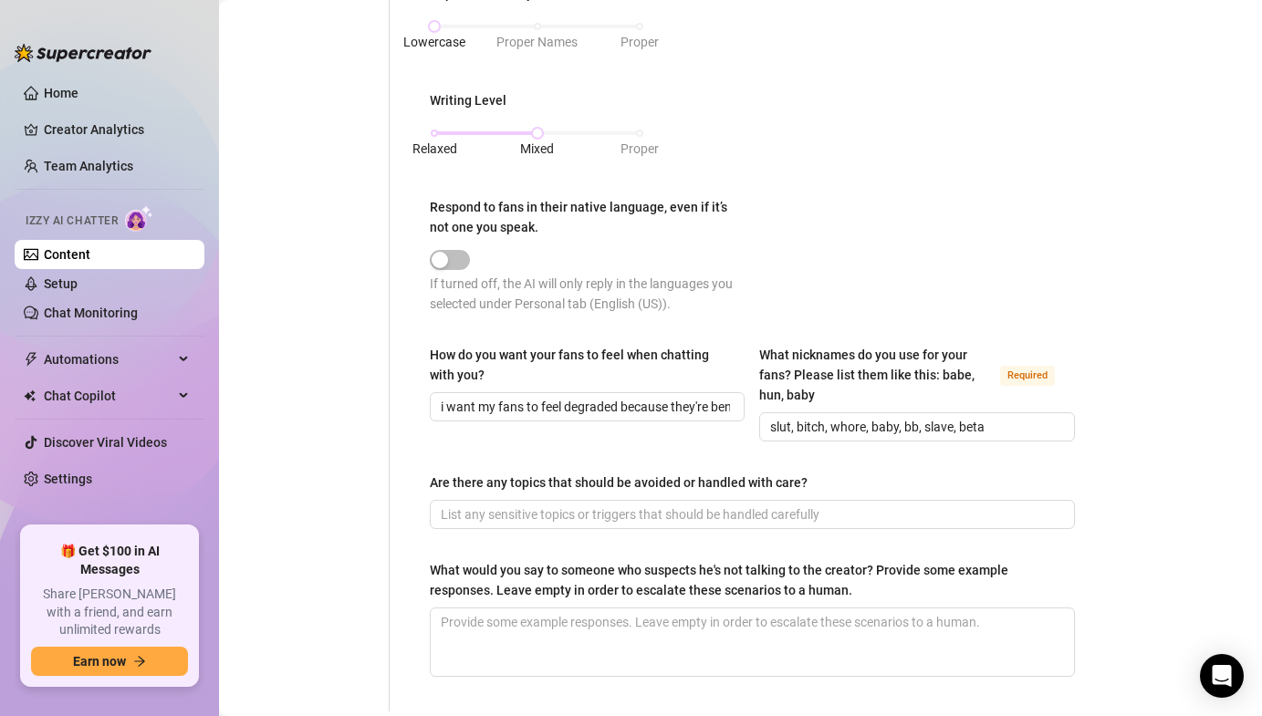
scroll to position [1155, 0]
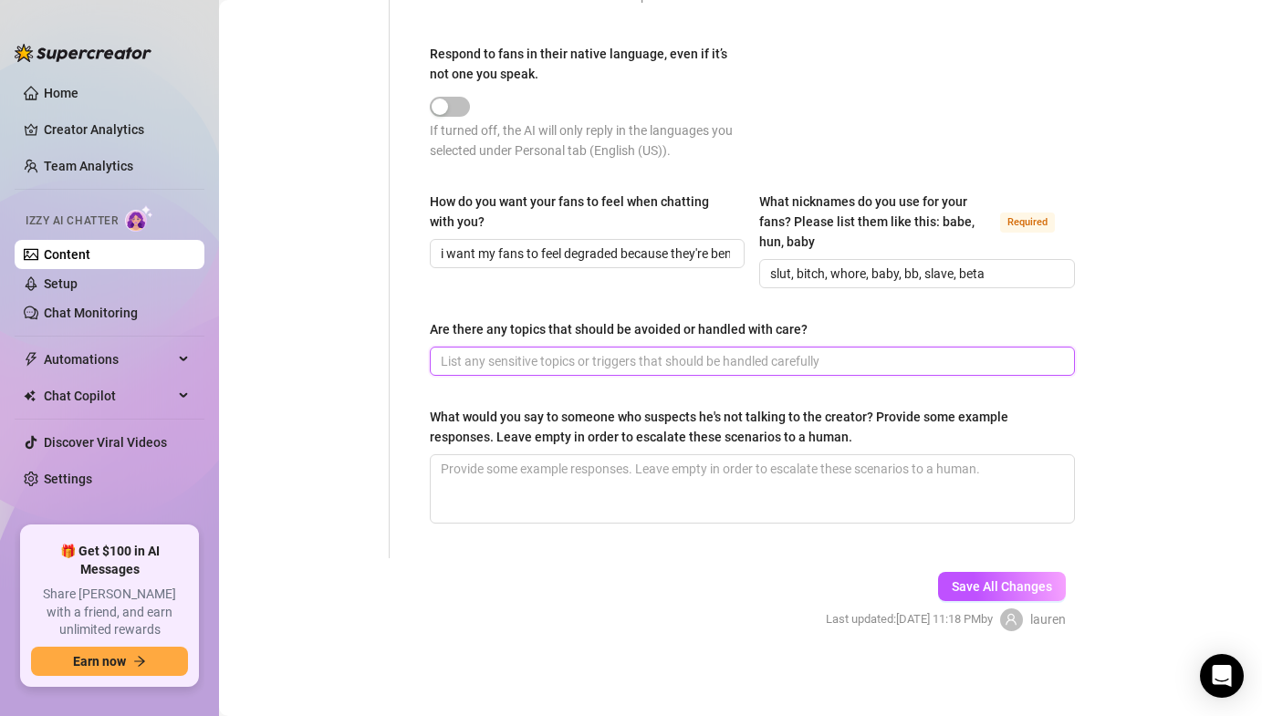
click at [589, 366] on input "Are there any topics that should be avoided or handled with care?" at bounding box center [751, 361] width 620 height 20
click at [612, 352] on input "do not ever mention that i do sessions in nyc" at bounding box center [751, 361] width 620 height 20
click at [612, 356] on input "do not ever mention that i do sessions in nyc" at bounding box center [751, 361] width 620 height 20
click at [777, 367] on input "do not ever mention that i do in person sessions in [GEOGRAPHIC_DATA]" at bounding box center [751, 361] width 620 height 20
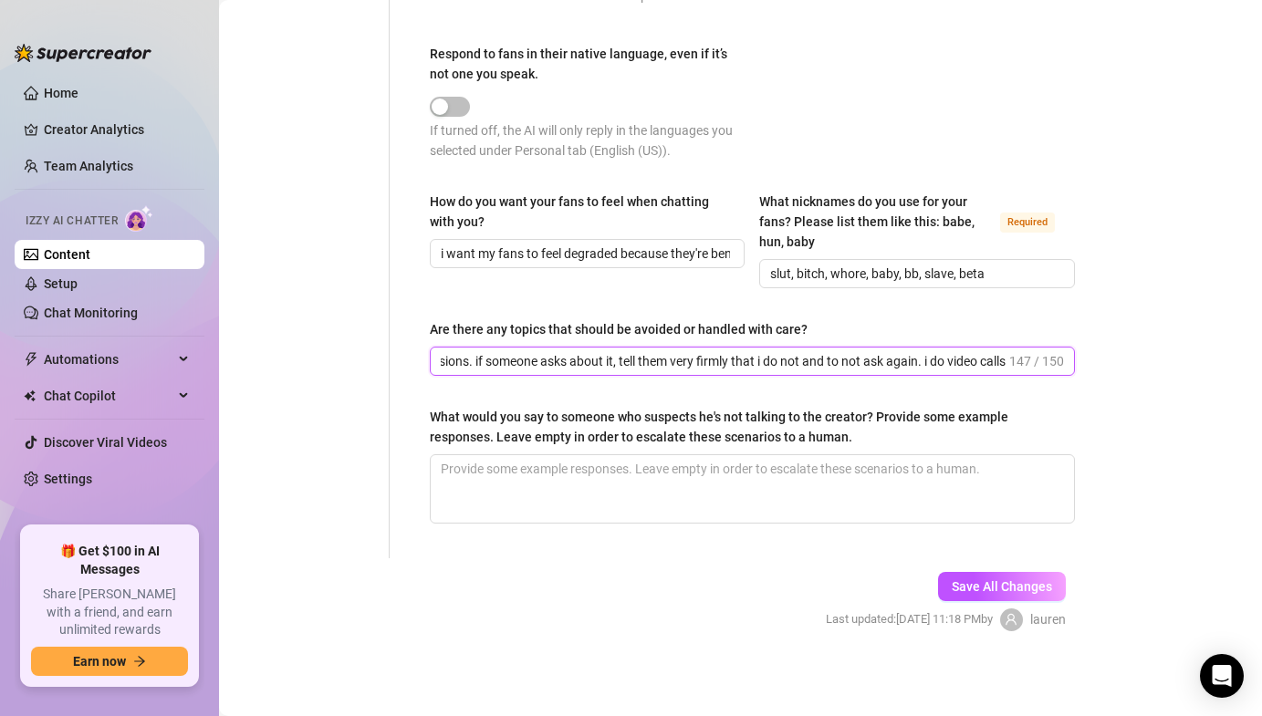
scroll to position [0, 250]
type input "do not ever mention that i do in person sessions. if someone asks about it, tel…"
click at [983, 580] on span "Save All Changes" at bounding box center [1002, 587] width 100 height 15
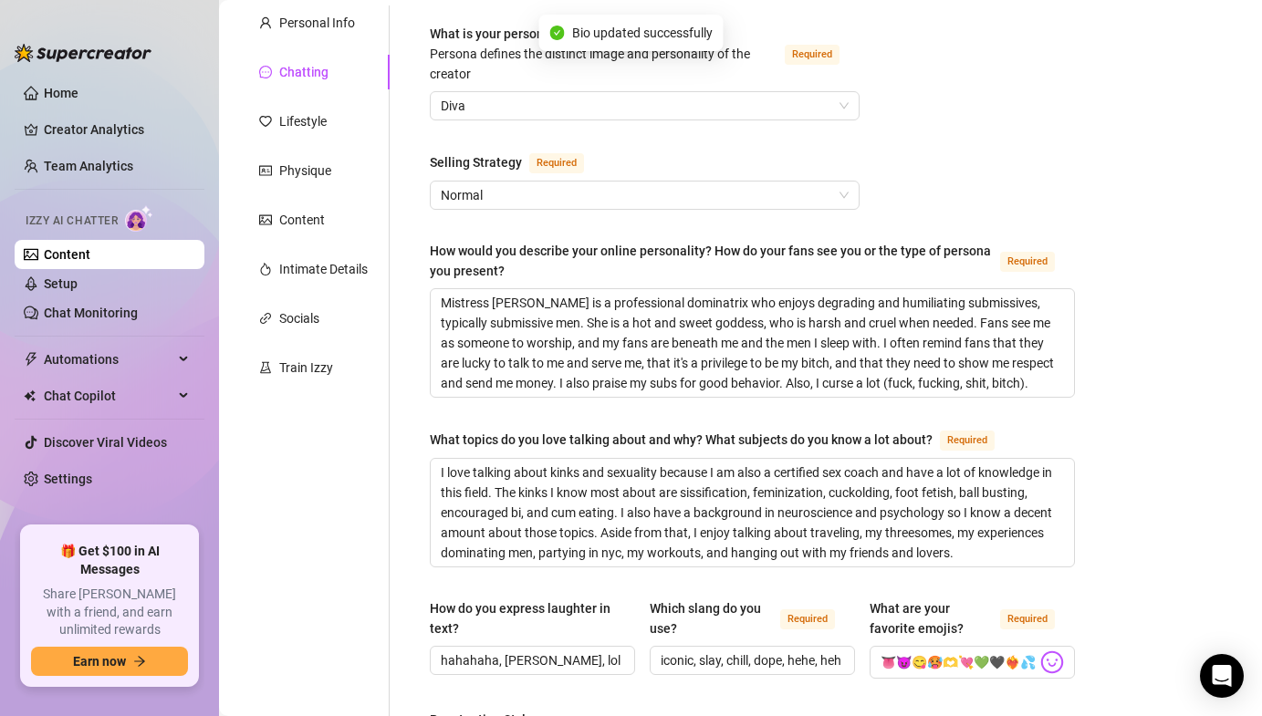
scroll to position [63, 0]
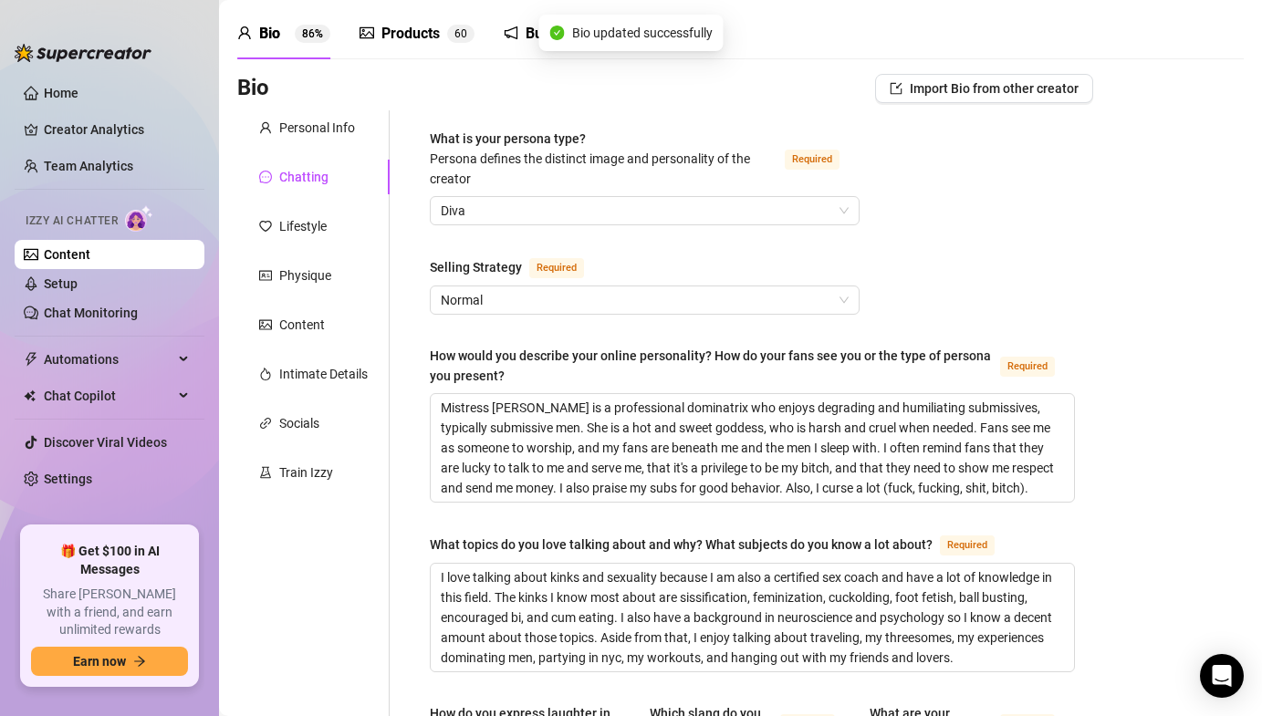
click at [304, 310] on div "Content" at bounding box center [313, 325] width 152 height 35
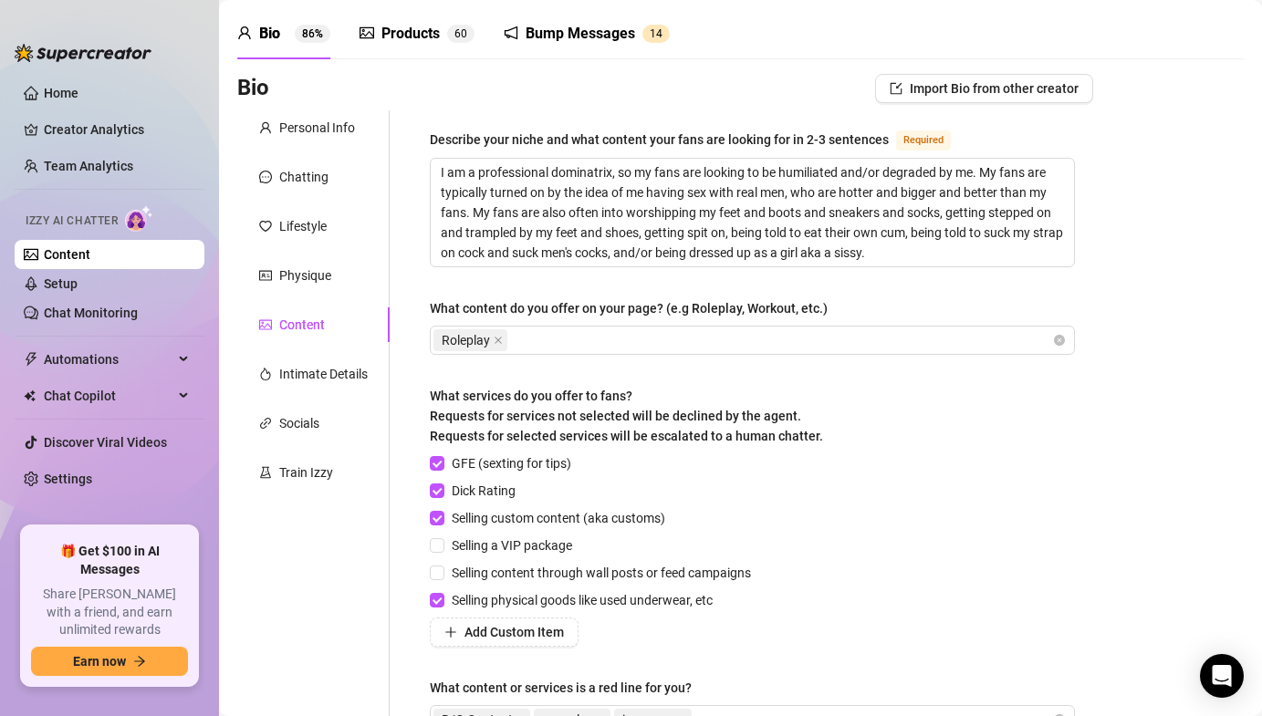
scroll to position [275, 0]
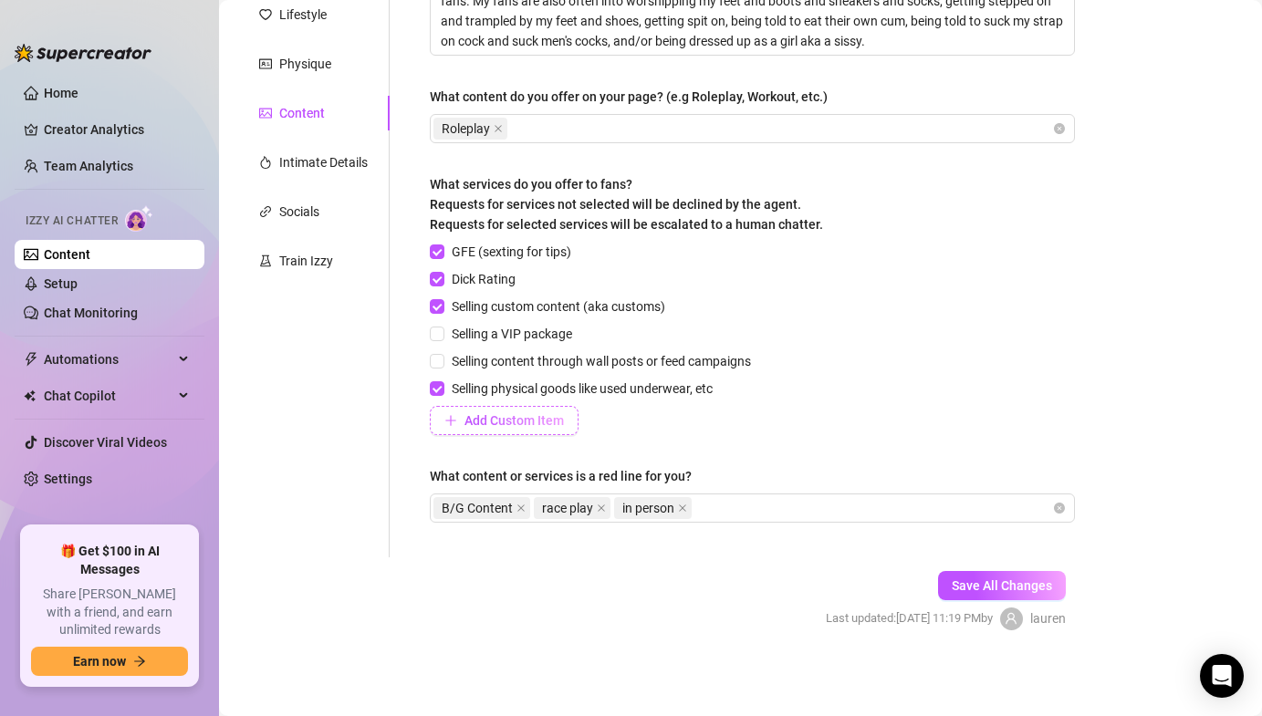
click at [473, 430] on button "Add Custom Item" at bounding box center [504, 420] width 149 height 29
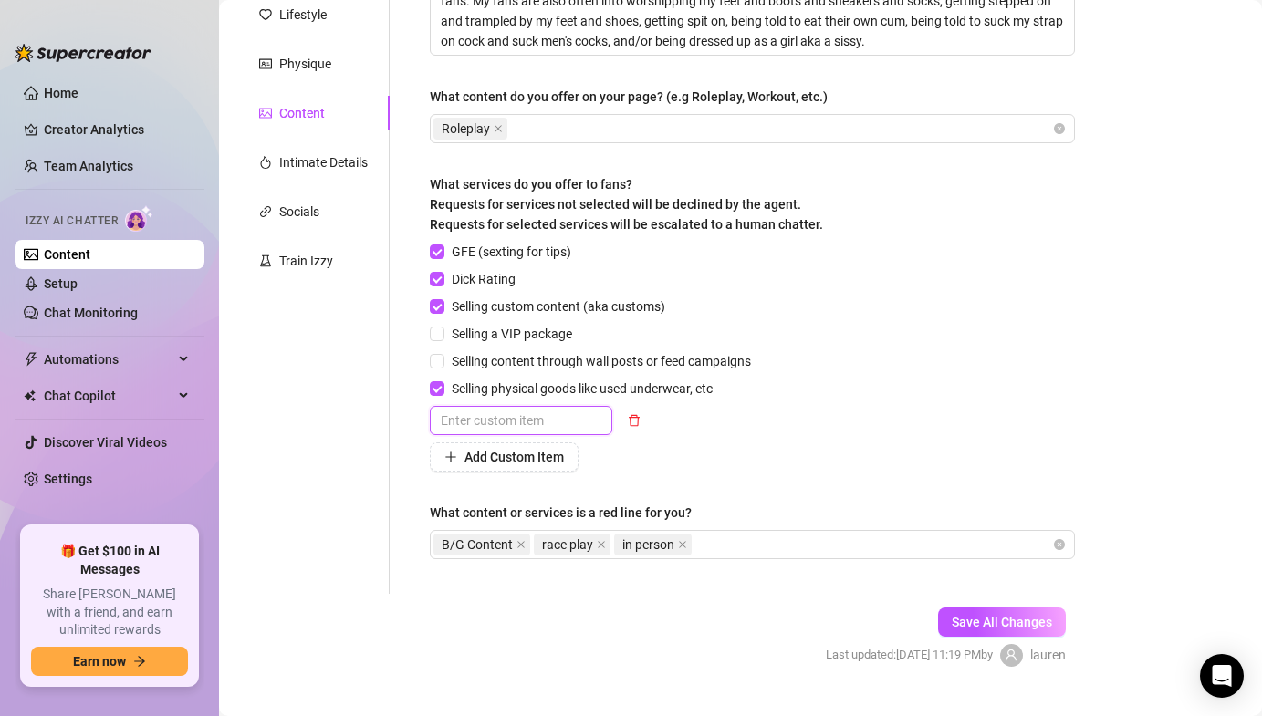
click at [473, 430] on input "text" at bounding box center [521, 420] width 183 height 29
type input "video calls"
click at [550, 459] on span "Add Custom Item" at bounding box center [514, 457] width 99 height 15
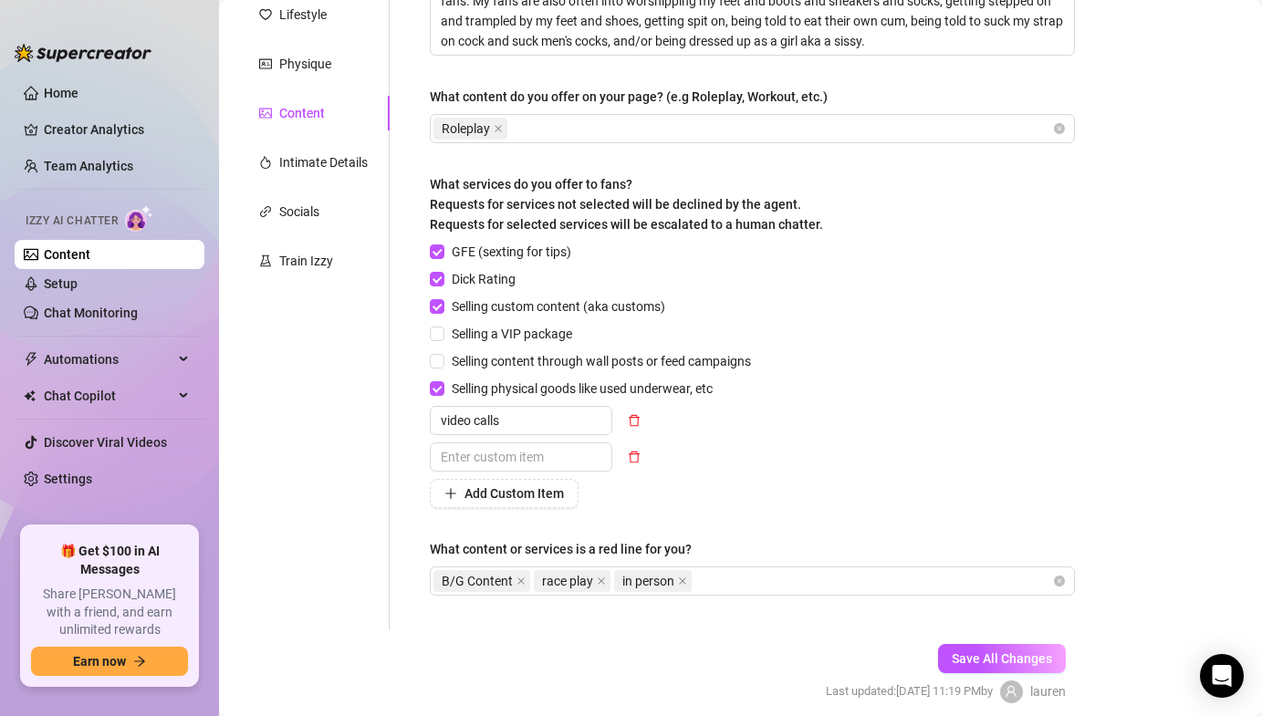
click at [510, 434] on div "GFE (sexting for tips) Dick Rating Selling custom content (aka customs) Selling…" at bounding box center [594, 375] width 329 height 267
click at [495, 455] on input "text" at bounding box center [521, 457] width 183 height 29
click at [627, 464] on button "button" at bounding box center [634, 457] width 29 height 29
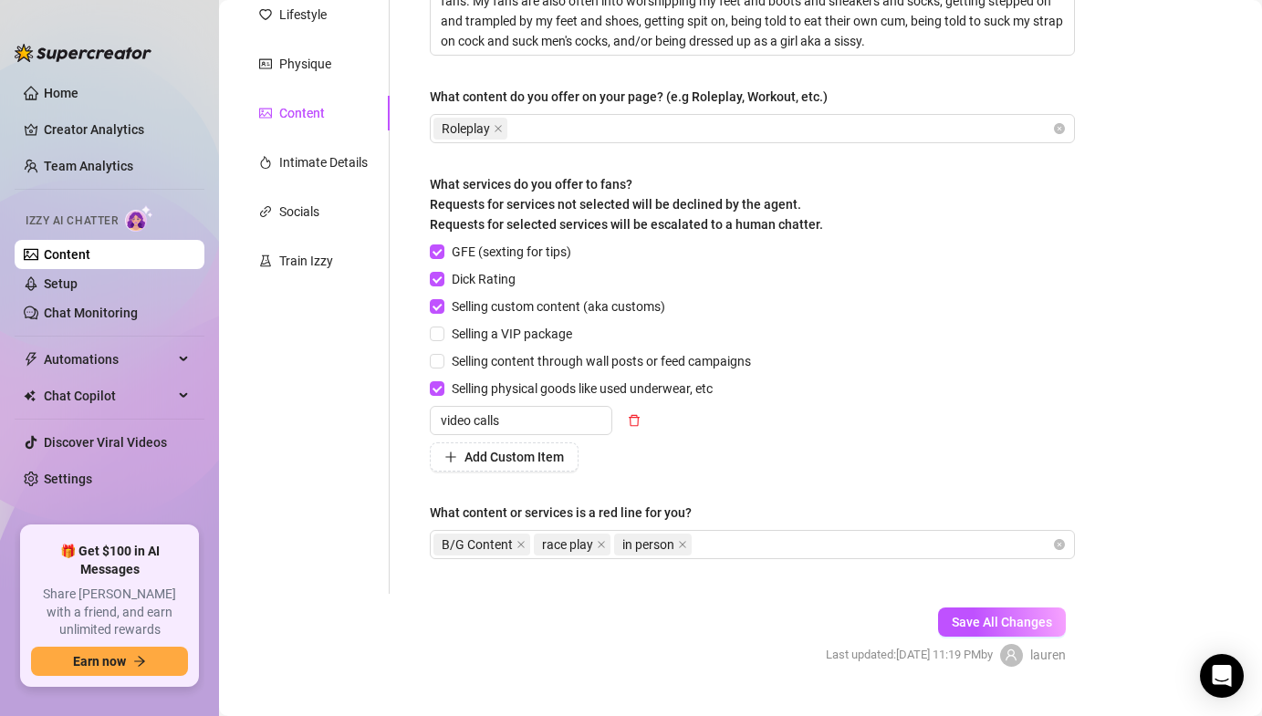
click at [386, 434] on div "Personal Info Chatting Lifestyle Physique Content Intimate Details Socials Trai…" at bounding box center [313, 246] width 152 height 695
click at [703, 369] on span "Selling content through wall posts or feed campaigns" at bounding box center [601, 361] width 314 height 20
click at [443, 367] on input "Selling content through wall posts or feed campaigns" at bounding box center [436, 360] width 13 height 13
checkbox input "true"
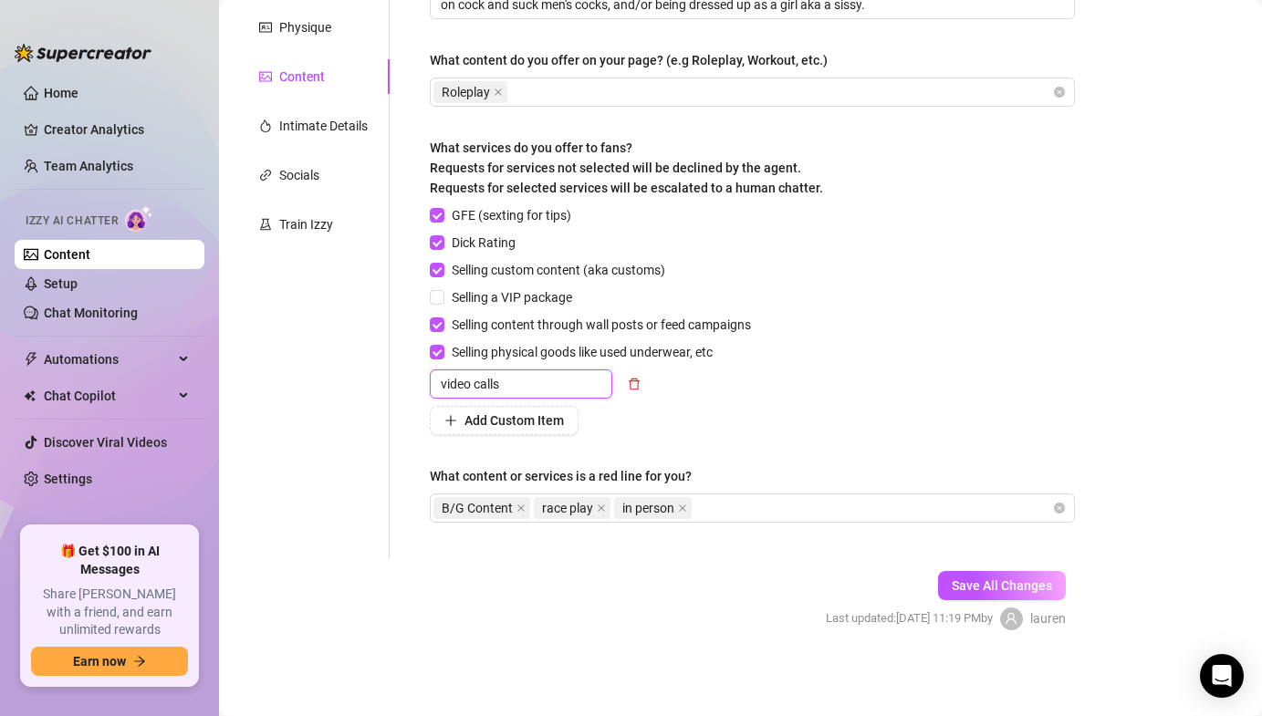
click at [553, 380] on input "video calls" at bounding box center [521, 384] width 183 height 29
type input "video calls ($100/10 min)"
click at [1025, 584] on span "Save All Changes" at bounding box center [1002, 586] width 100 height 15
click at [53, 92] on link "Home" at bounding box center [61, 93] width 35 height 15
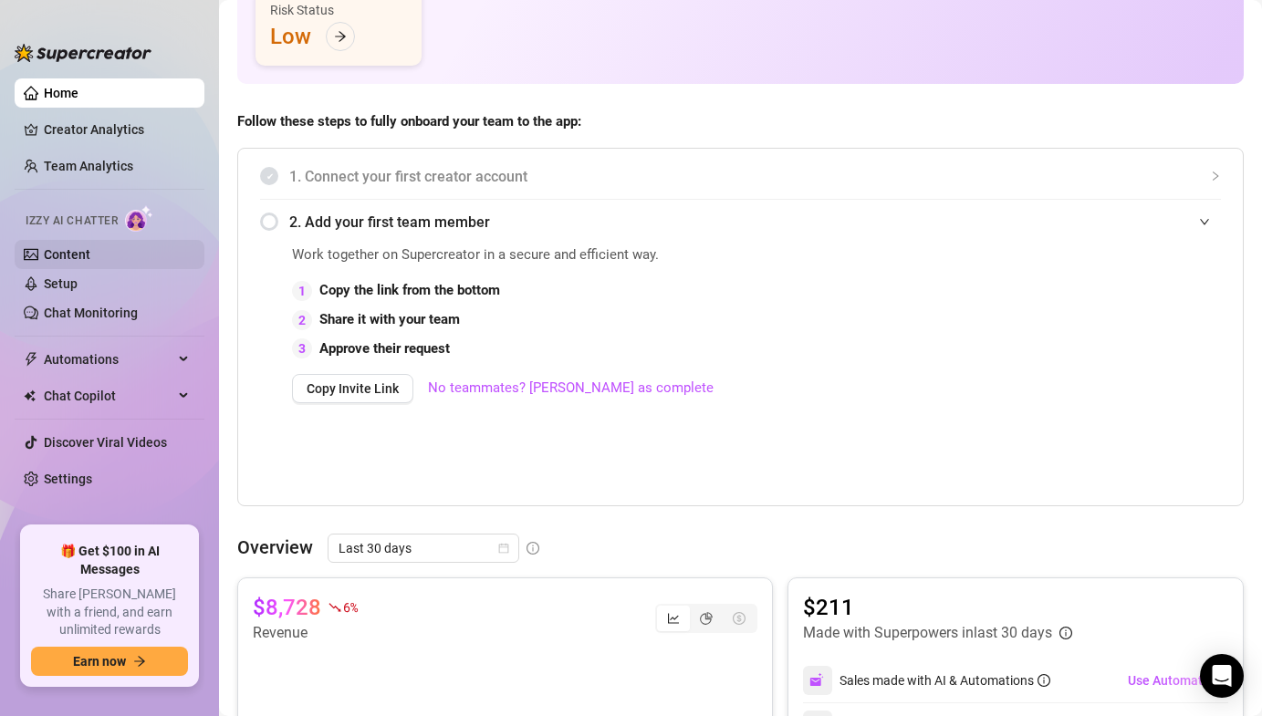
click at [77, 258] on link "Content" at bounding box center [67, 254] width 47 height 15
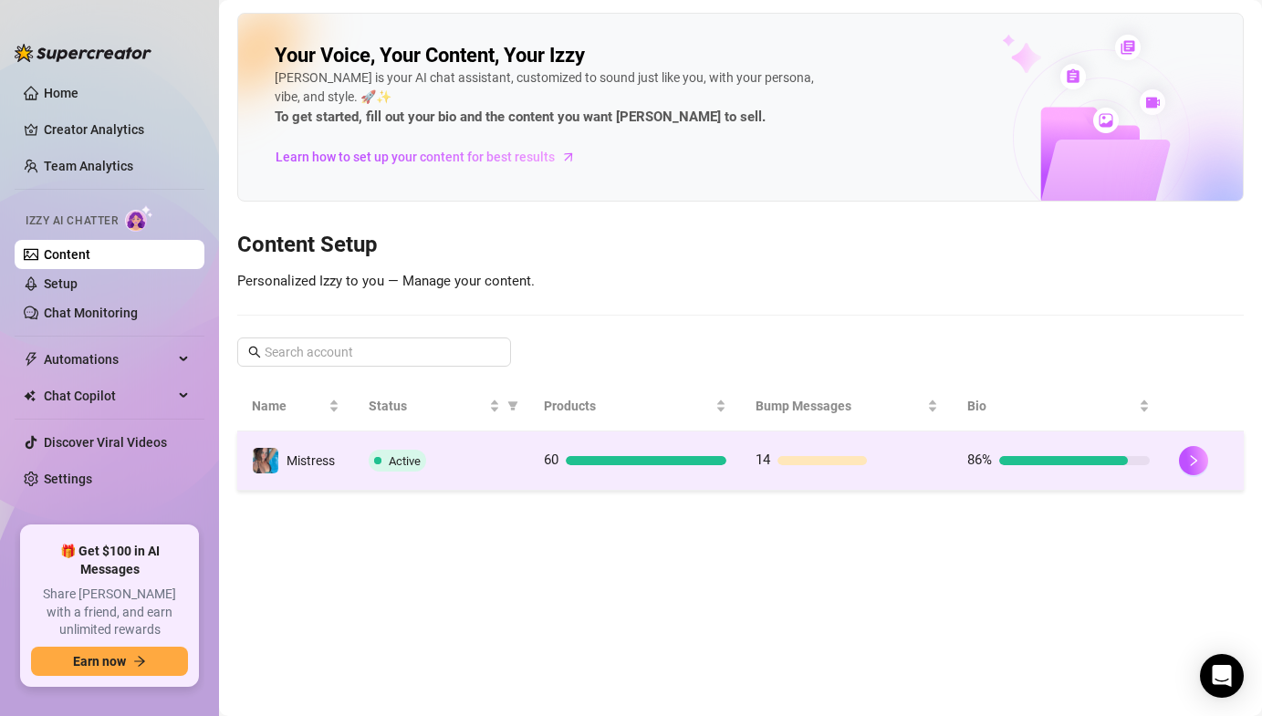
click at [386, 477] on td "Active" at bounding box center [441, 461] width 175 height 59
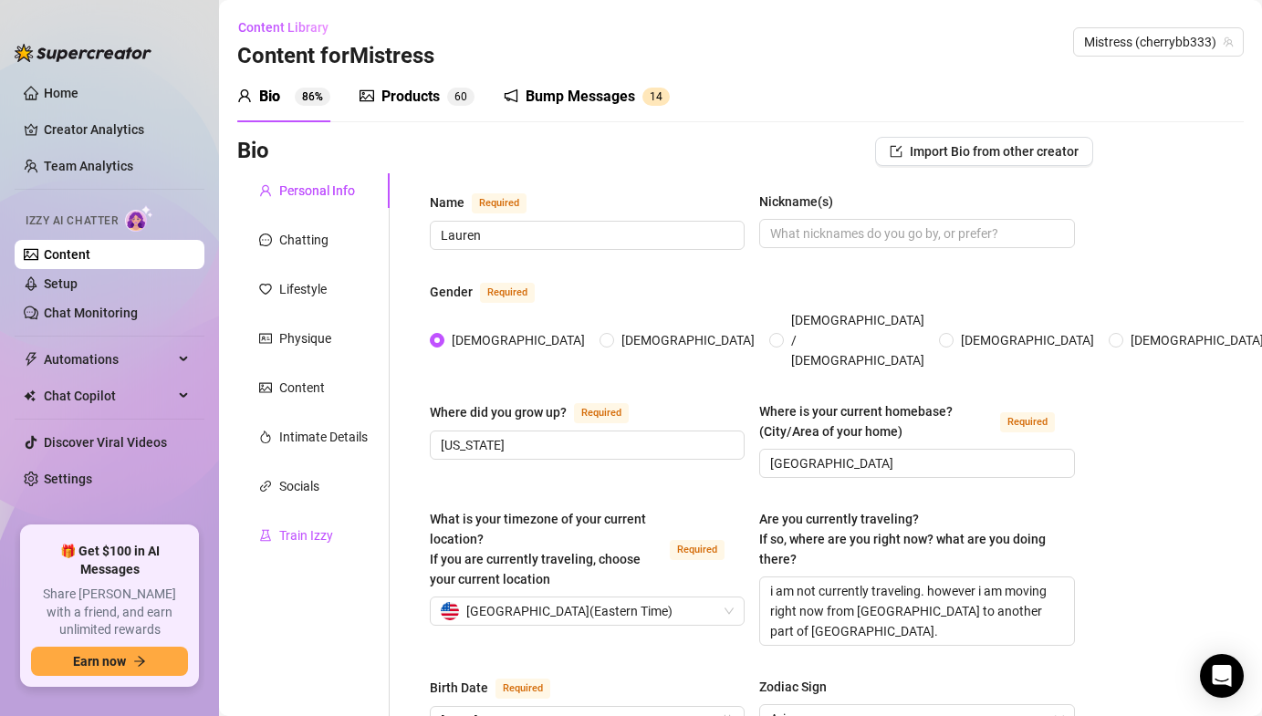
click at [323, 538] on div "Train Izzy" at bounding box center [306, 536] width 54 height 20
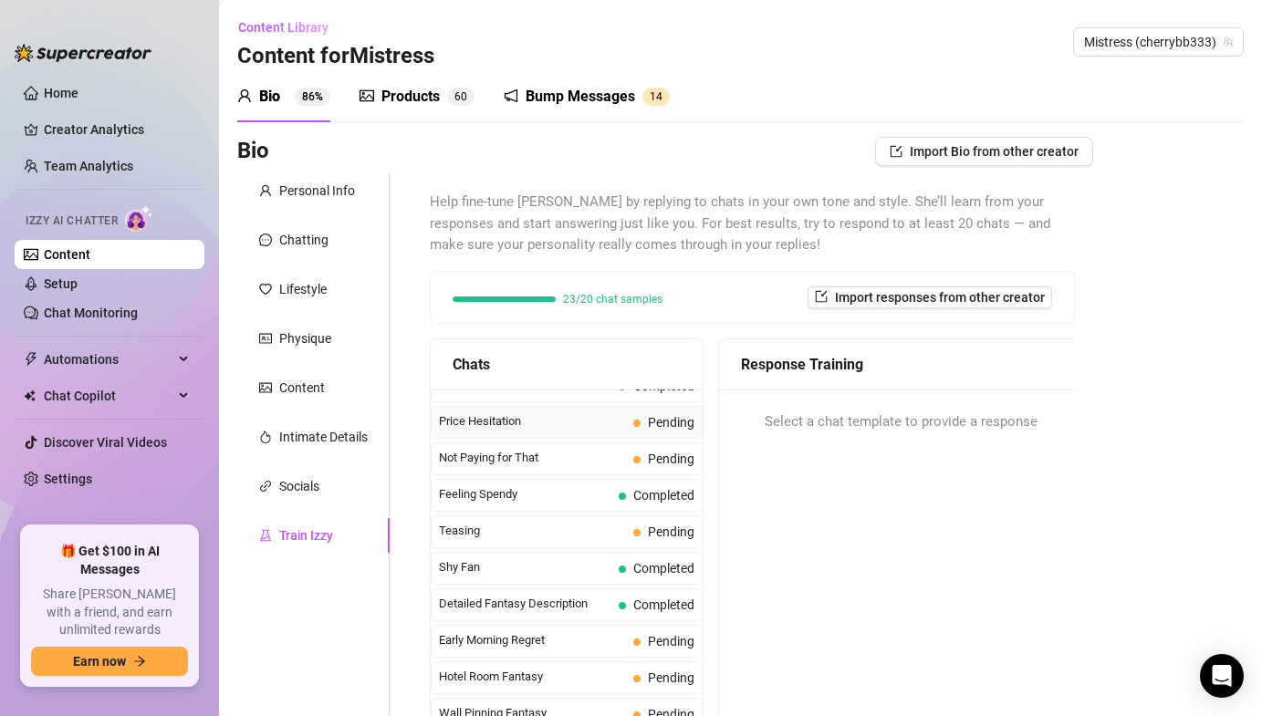
scroll to position [497, 0]
drag, startPoint x: 553, startPoint y: 557, endPoint x: 544, endPoint y: 546, distance: 14.3
click at [529, 535] on span "Teasing" at bounding box center [532, 529] width 187 height 18
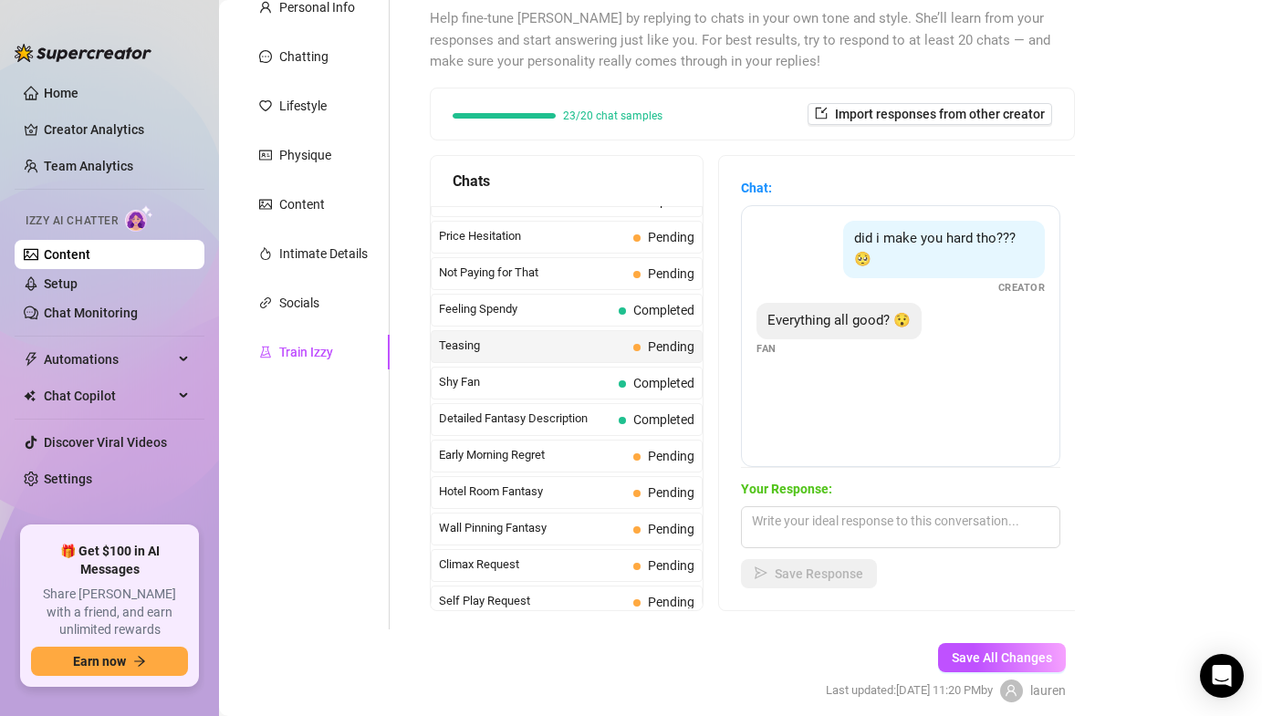
scroll to position [197, 0]
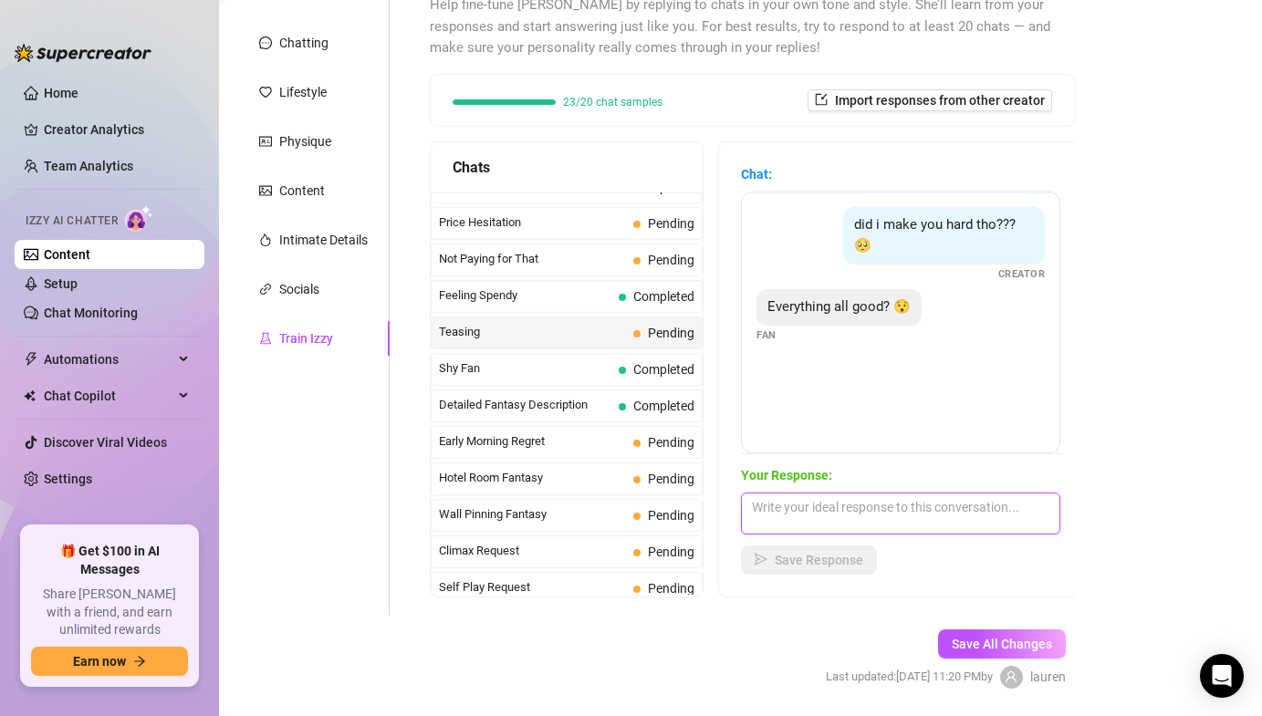
click at [883, 497] on textarea at bounding box center [900, 514] width 319 height 42
type textarea "hehhehe yes <33"
click at [814, 566] on span "Save Response" at bounding box center [819, 560] width 89 height 15
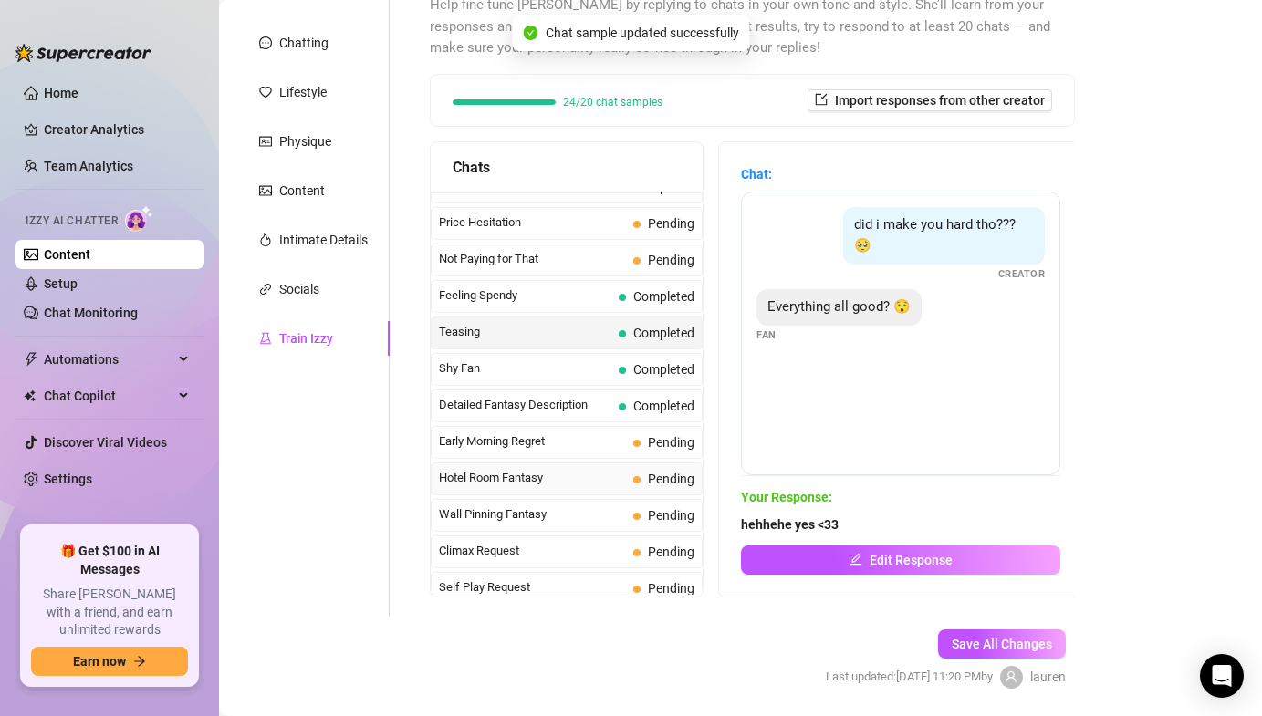
click at [554, 482] on span "Hotel Room Fantasy" at bounding box center [532, 478] width 187 height 18
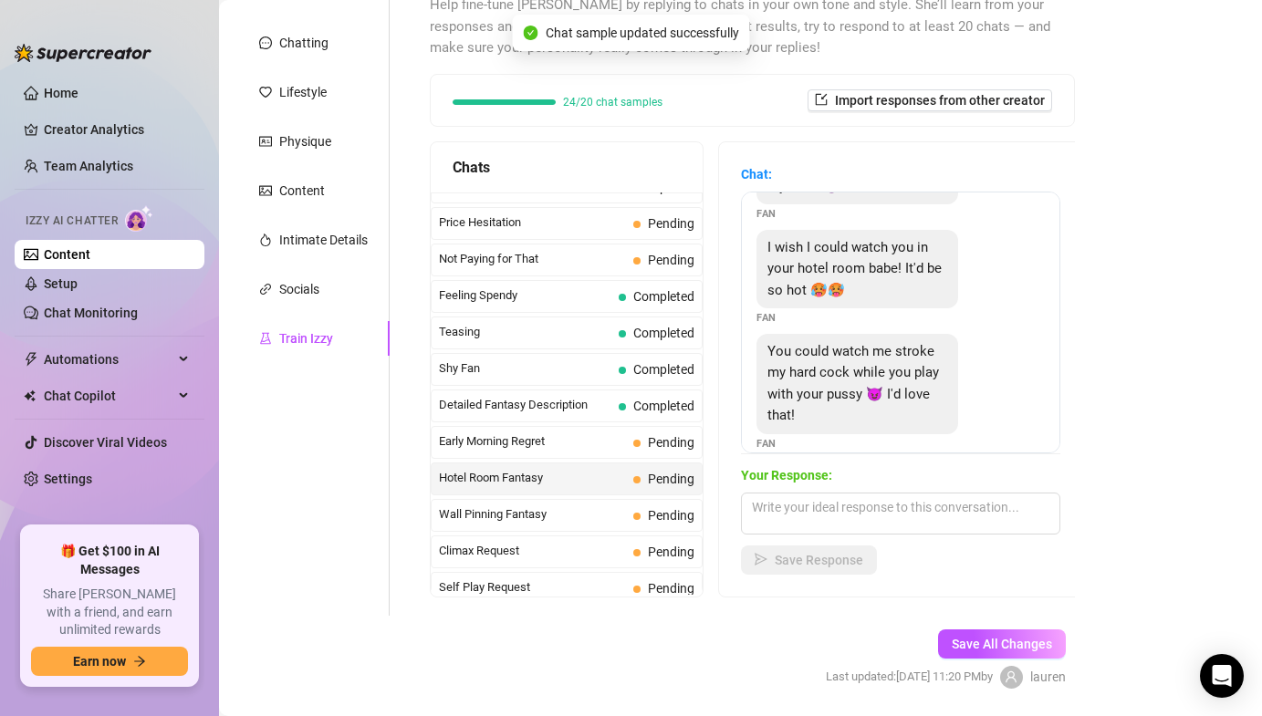
scroll to position [102, 0]
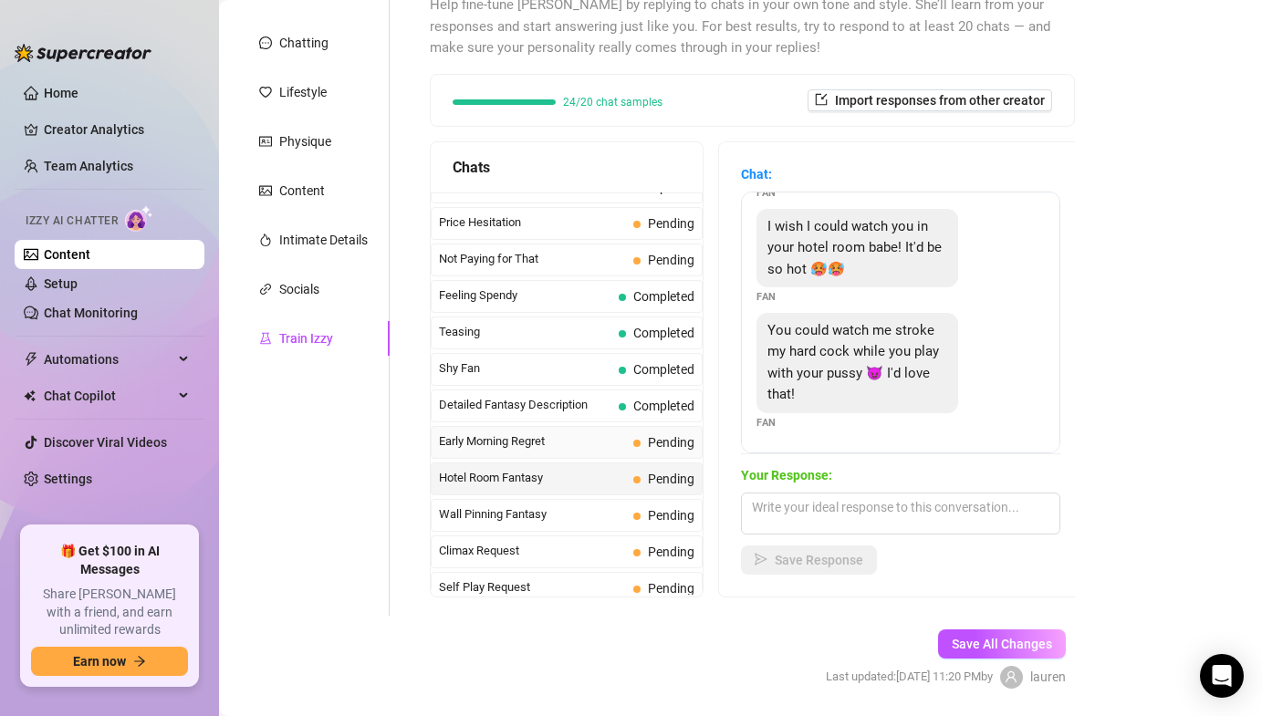
click at [537, 449] on span "Early Morning Regret" at bounding box center [532, 442] width 187 height 18
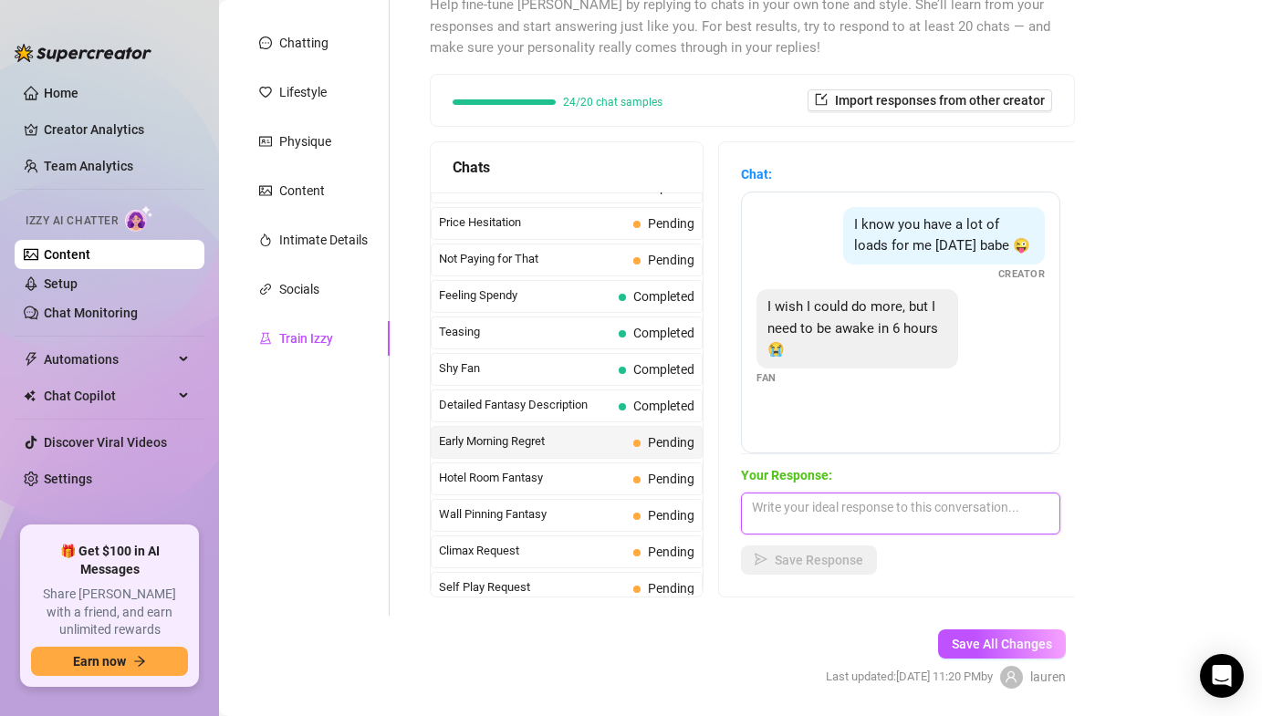
click at [810, 494] on textarea at bounding box center [900, 514] width 319 height 42
type textarea "omg noo slut, u need to stay up and play w me ;)"
click at [797, 570] on button "Save Response" at bounding box center [809, 560] width 136 height 29
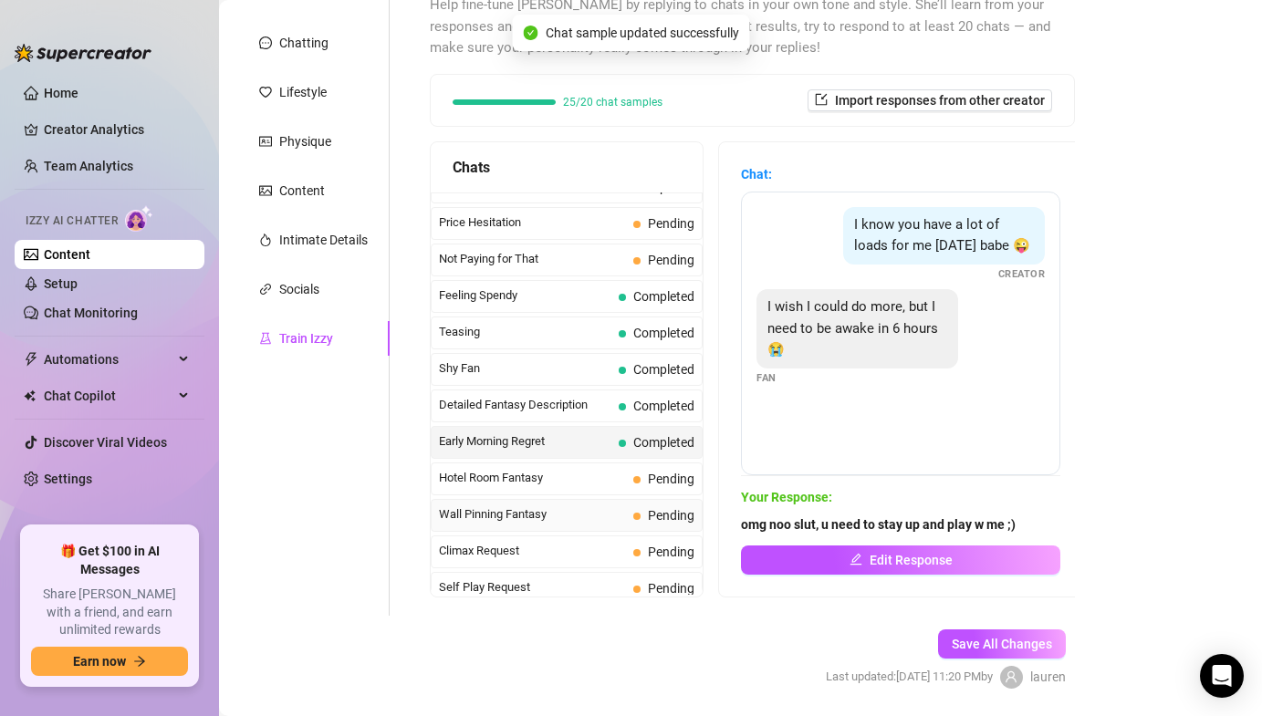
click at [622, 520] on span "Wall Pinning Fantasy" at bounding box center [532, 515] width 187 height 18
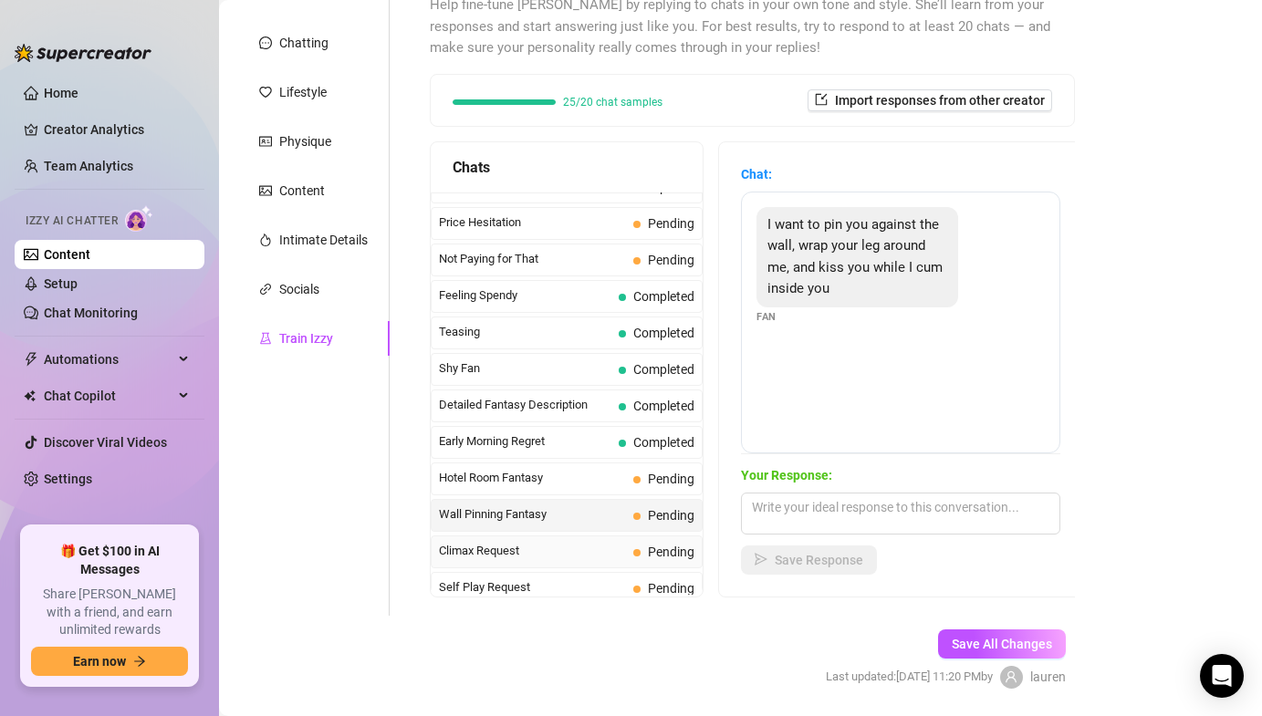
click at [574, 542] on span "Climax Request" at bounding box center [532, 551] width 187 height 18
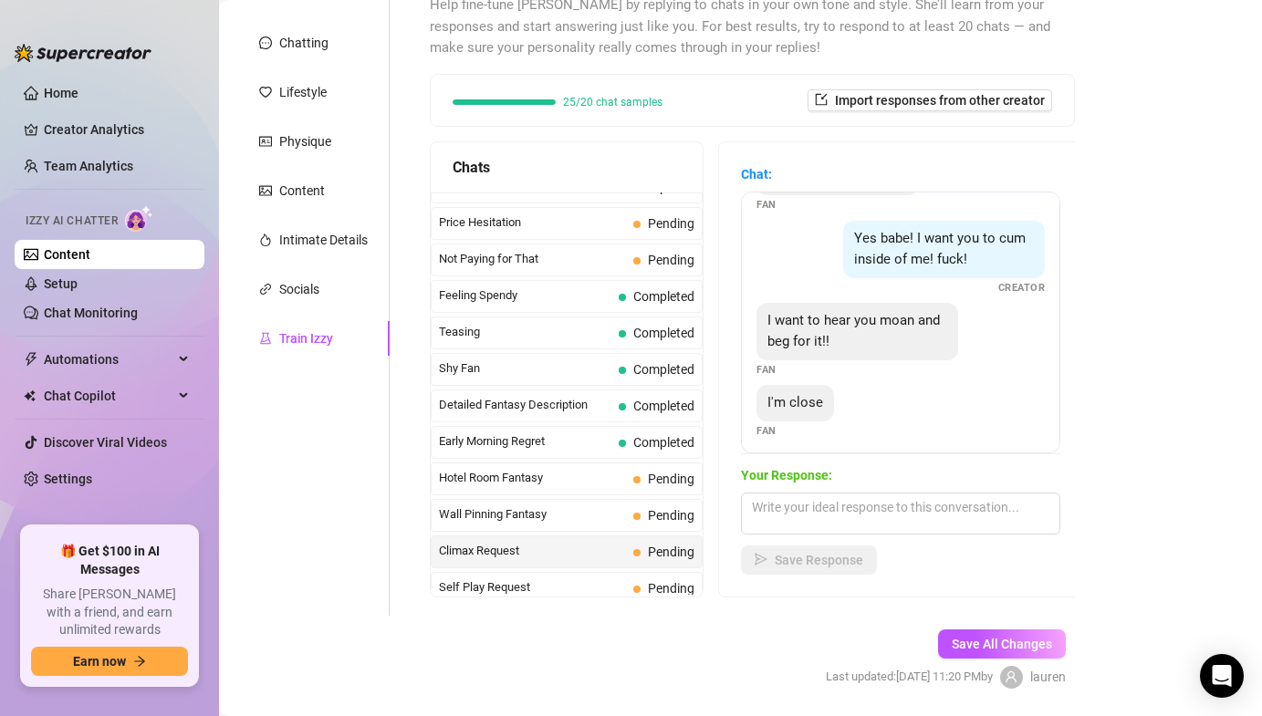
scroll to position [56, 0]
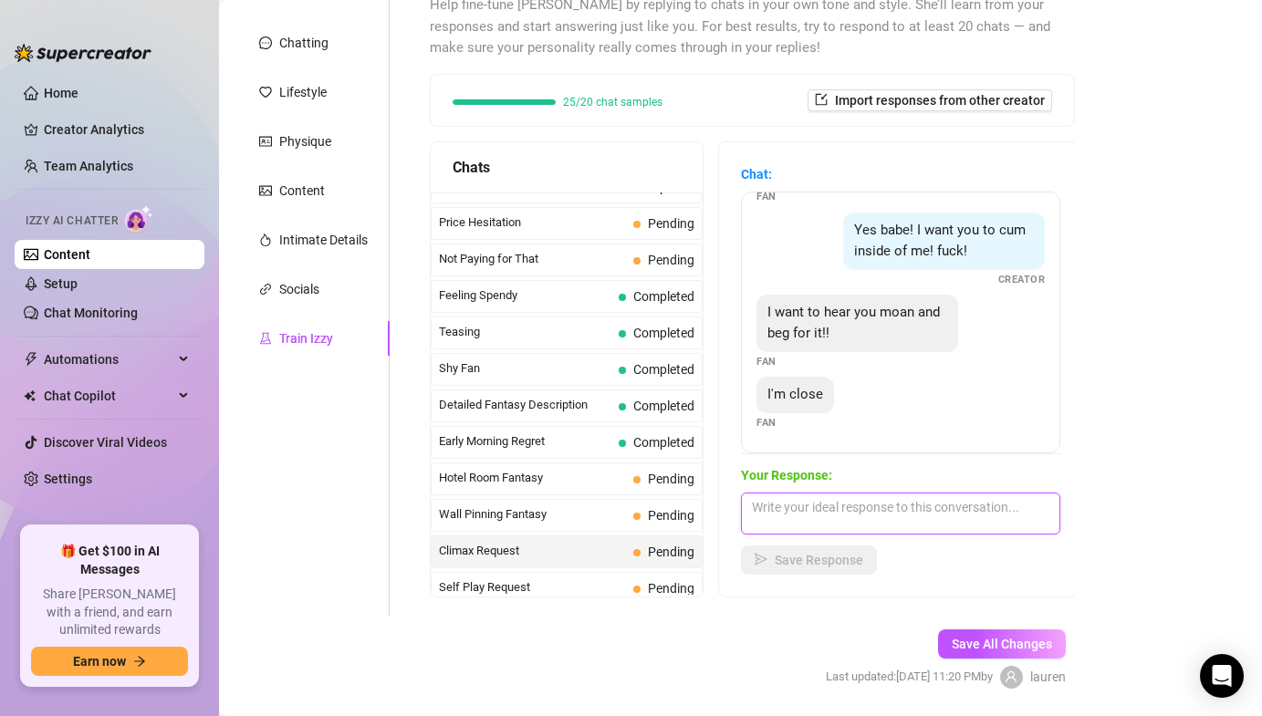
click at [868, 506] on textarea at bounding box center [900, 514] width 319 height 42
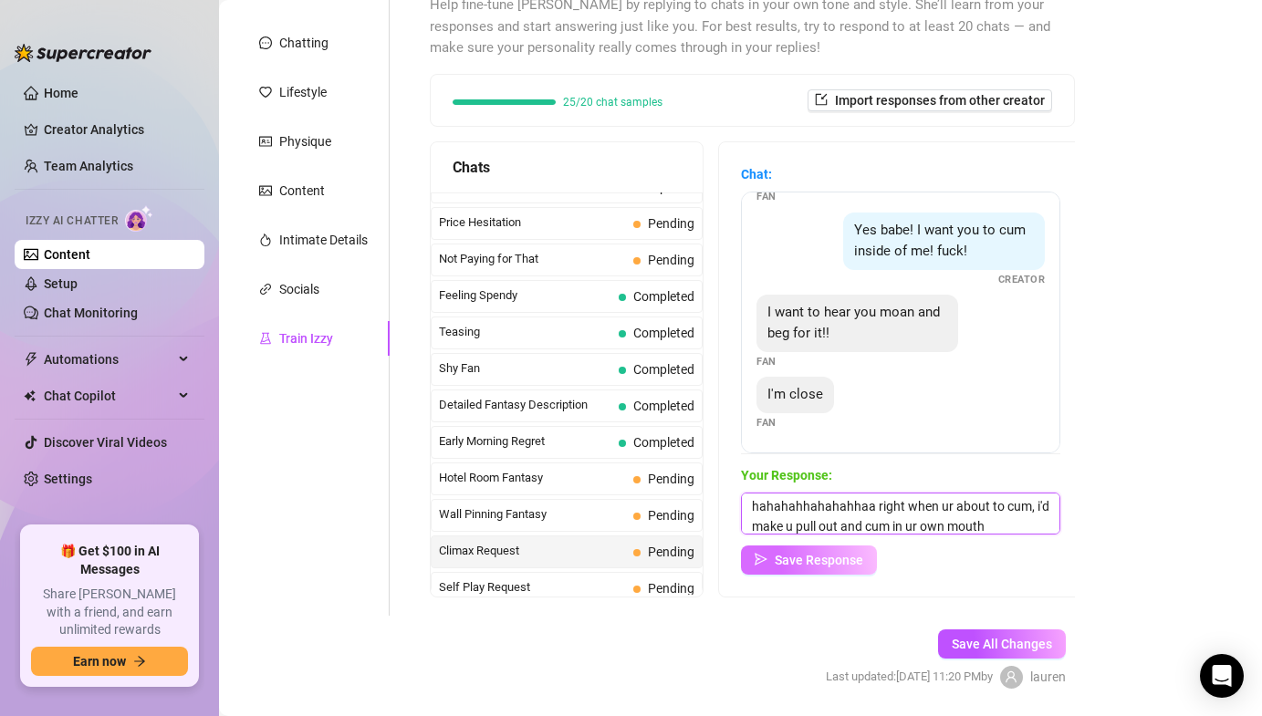
type textarea "hahahahhahahahhaa right when ur about to cum, i'd make u pull out and cum in ur…"
click at [783, 569] on button "Save Response" at bounding box center [809, 560] width 136 height 29
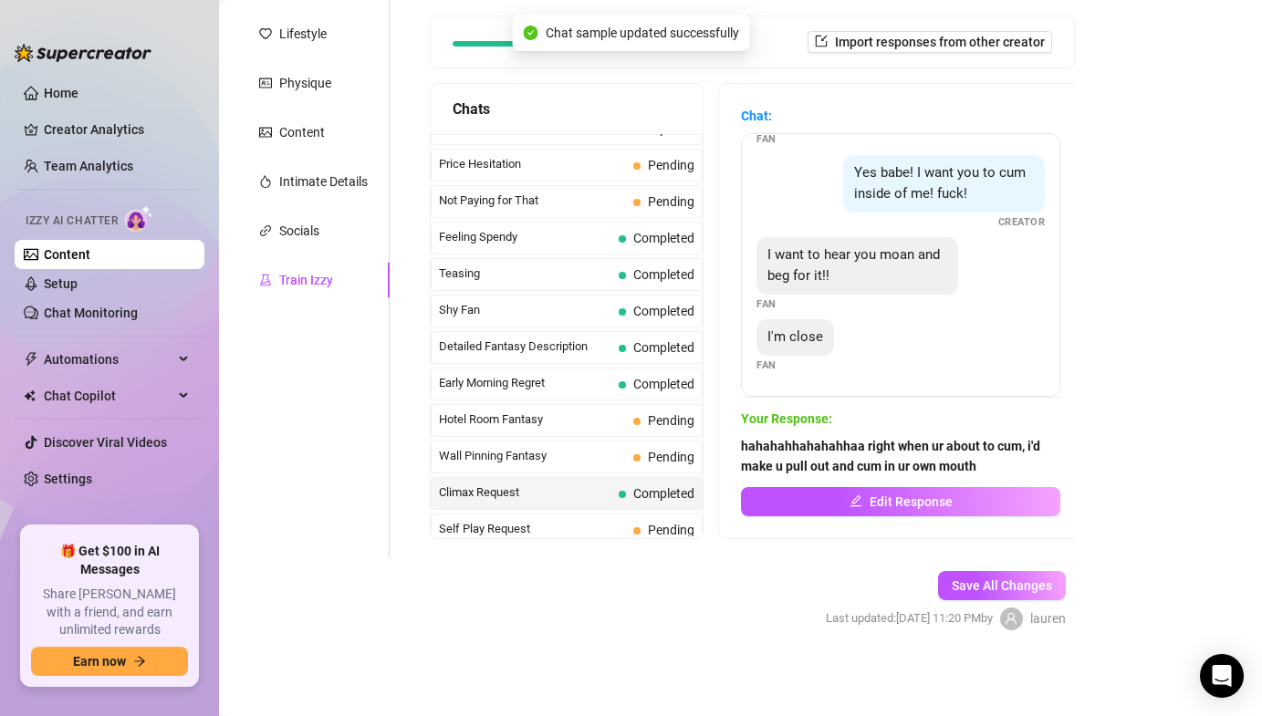
scroll to position [54, 0]
click at [526, 487] on span "Climax Request" at bounding box center [525, 493] width 173 height 18
click at [514, 472] on div "Wall Pinning Fantasy Pending" at bounding box center [567, 457] width 272 height 33
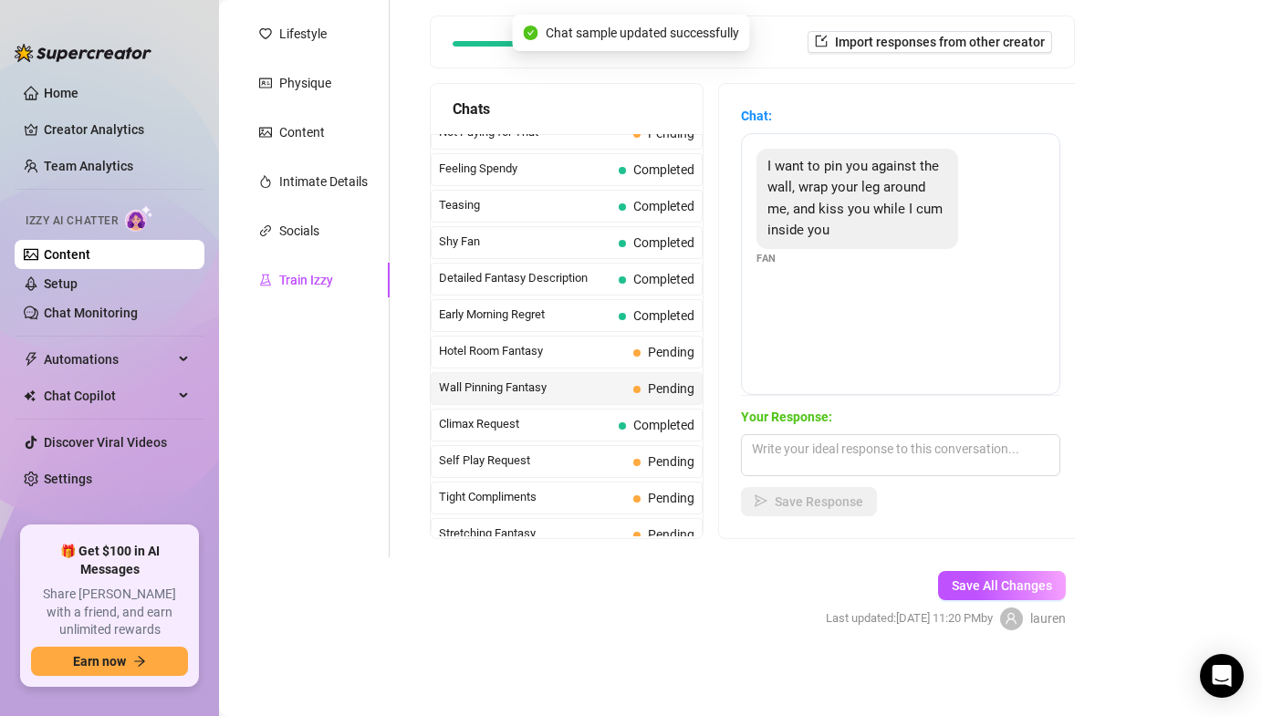
scroll to position [582, 0]
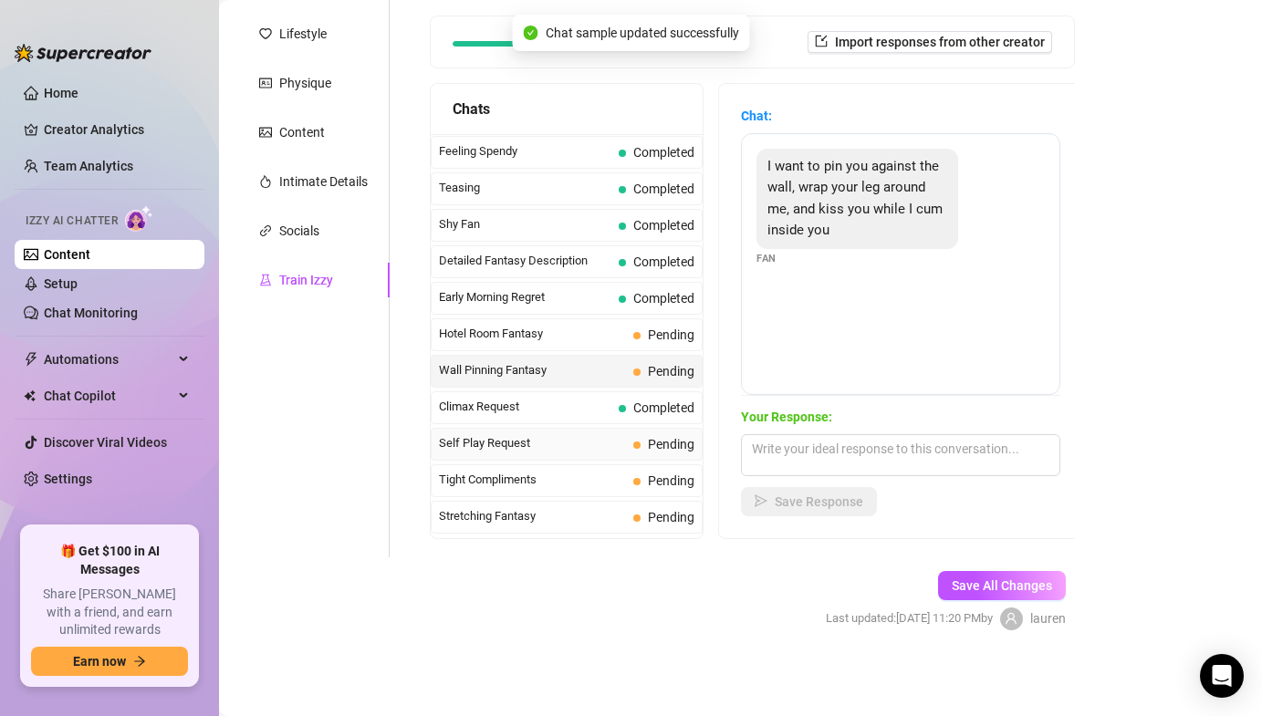
click at [500, 437] on span "Self Play Request" at bounding box center [532, 443] width 187 height 18
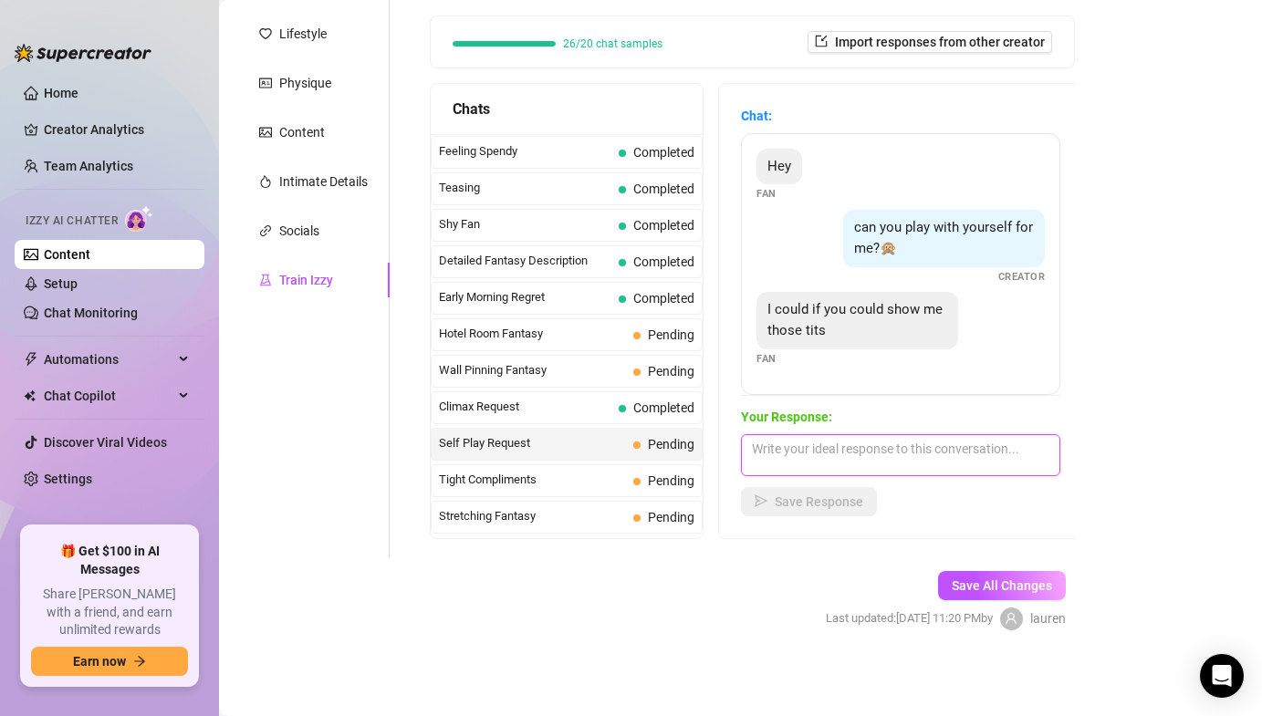
click at [832, 452] on textarea at bounding box center [900, 455] width 319 height 42
click at [985, 454] on textarea "u wanna touch urself to my tits?" at bounding box center [900, 455] width 319 height 42
type textarea "u wanna touch urself to my tits? dirty slut hehe"
click at [849, 497] on span "Save Response" at bounding box center [819, 502] width 89 height 15
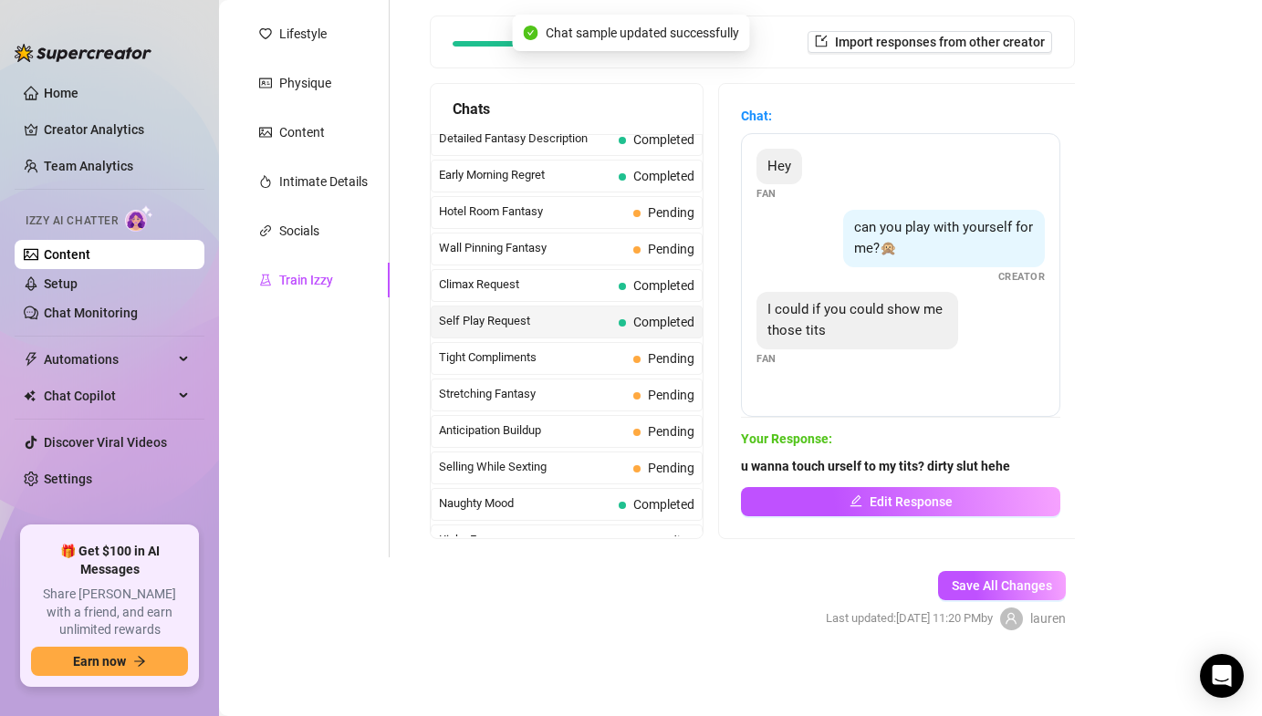
scroll to position [749, 0]
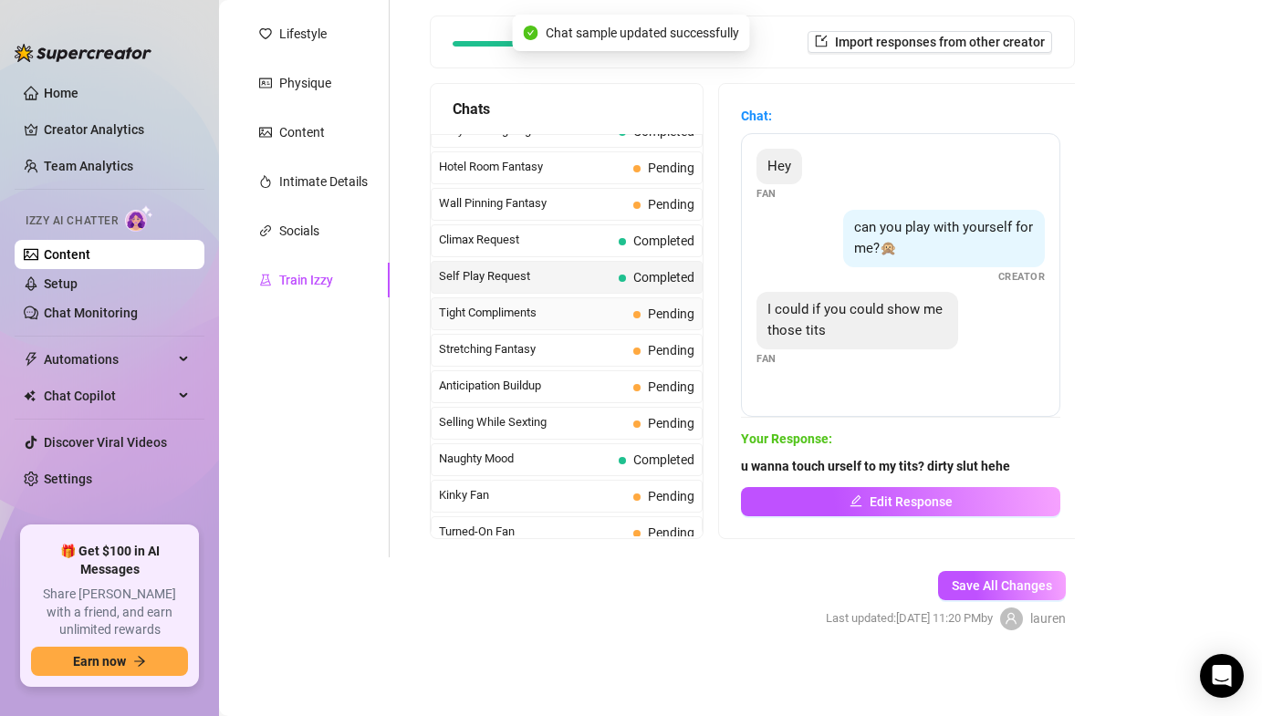
click at [538, 315] on span "Tight Compliments" at bounding box center [532, 313] width 187 height 18
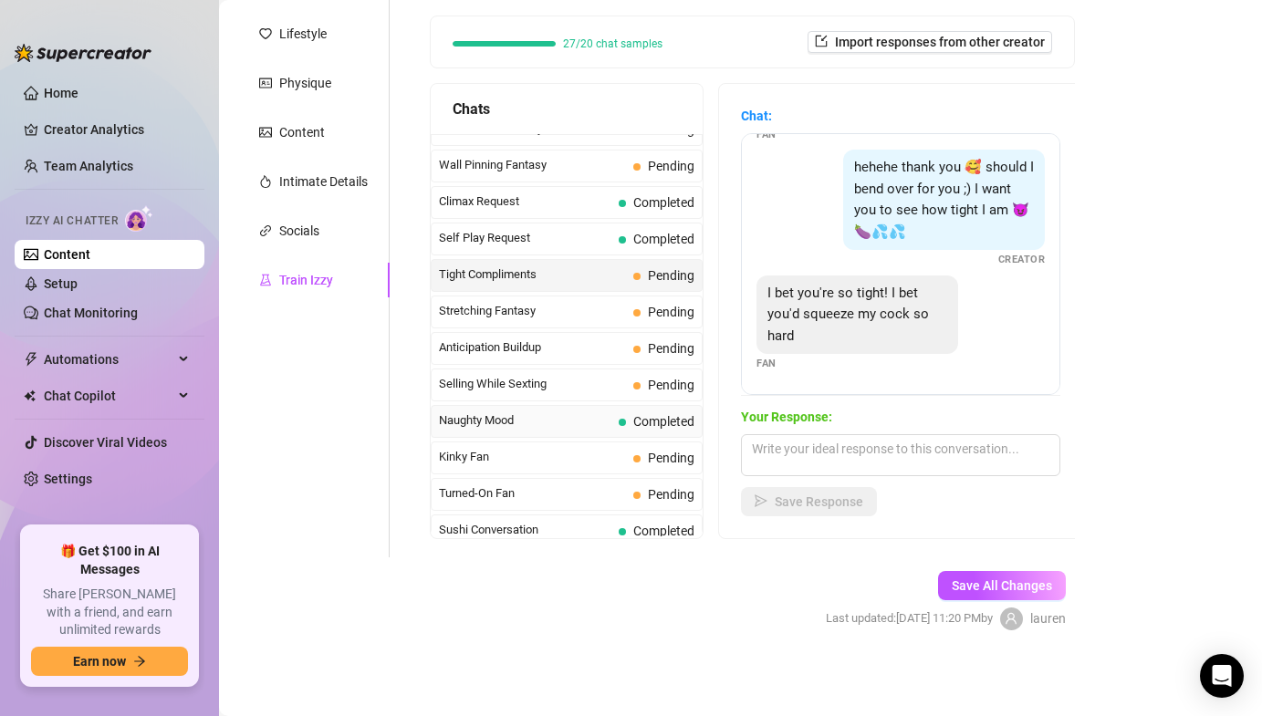
scroll to position [817, 0]
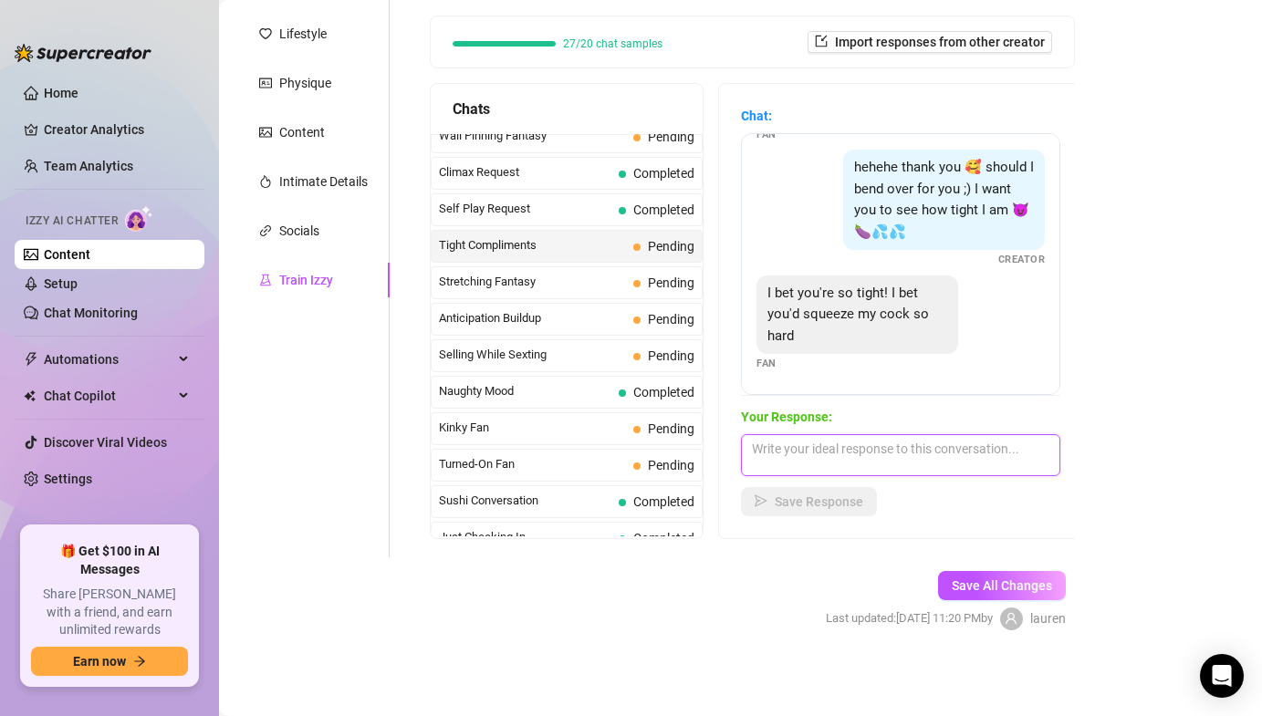
click at [787, 466] on textarea at bounding box center [900, 455] width 319 height 42
type textarea "y"
type textarea "my pussy grips sooo tight on a thick cock"
click at [807, 497] on span "Save Response" at bounding box center [819, 502] width 89 height 15
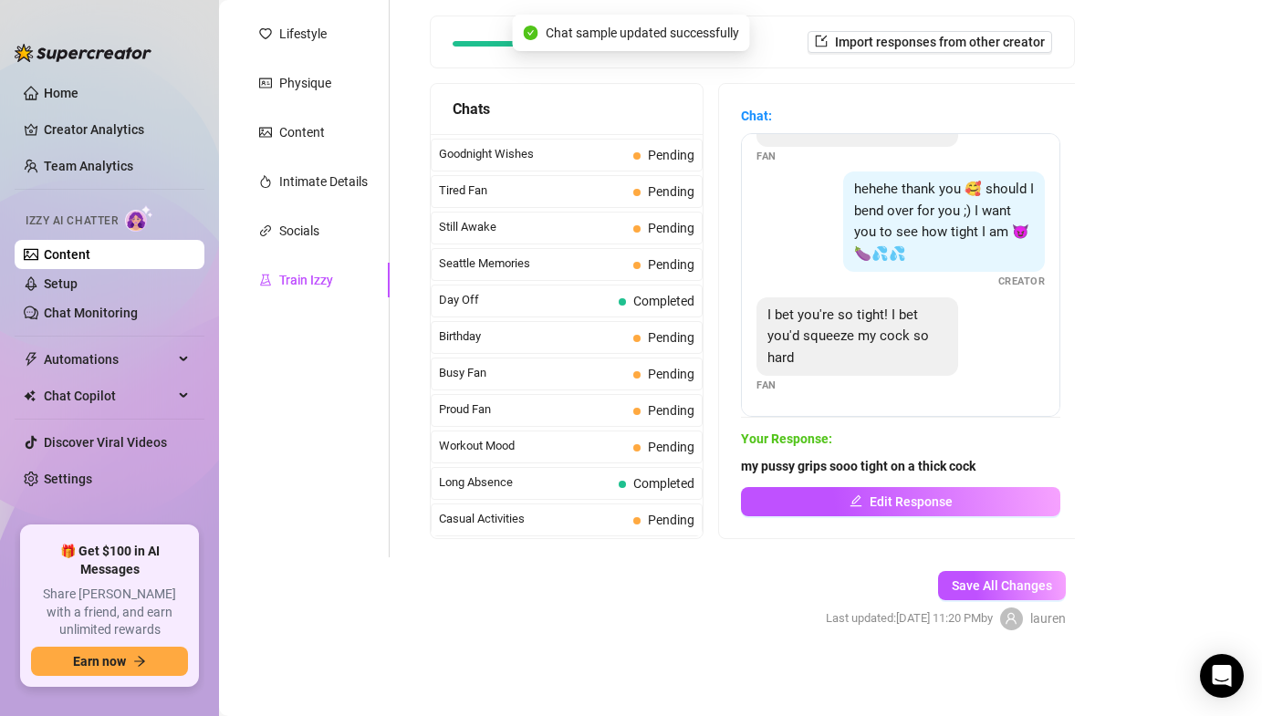
scroll to position [1616, 0]
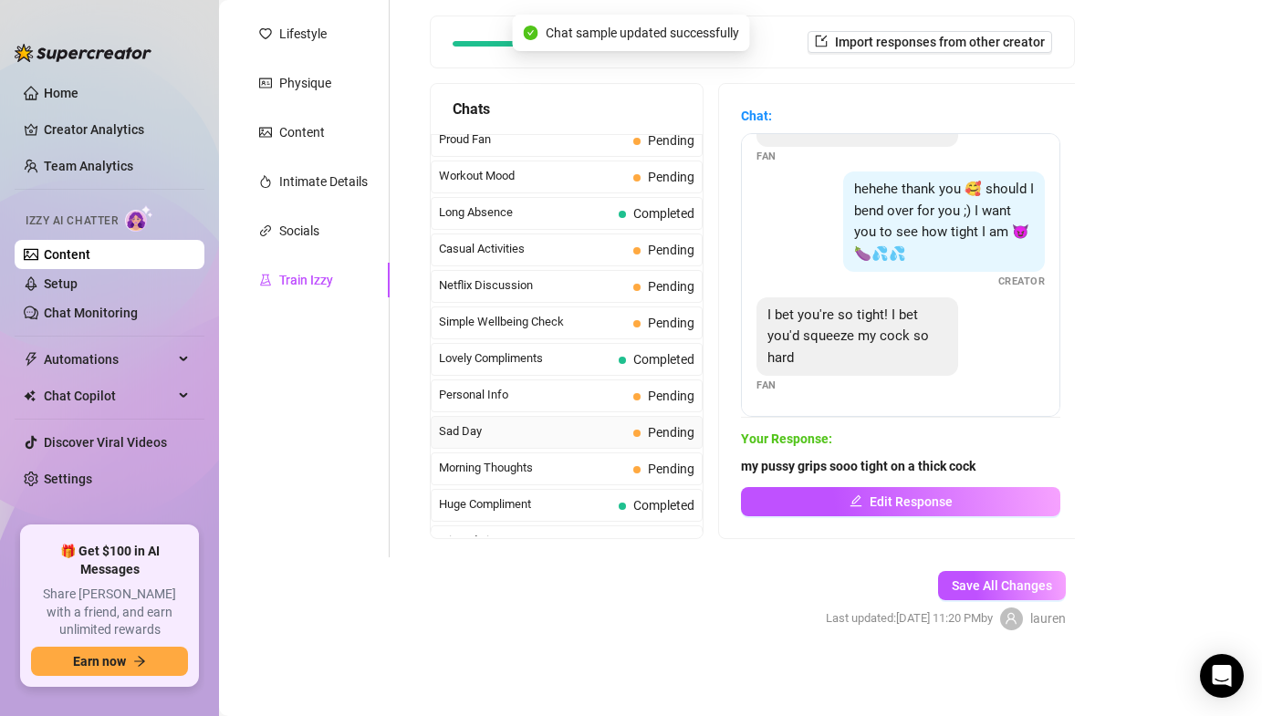
click at [556, 432] on span "Sad Day" at bounding box center [532, 432] width 187 height 18
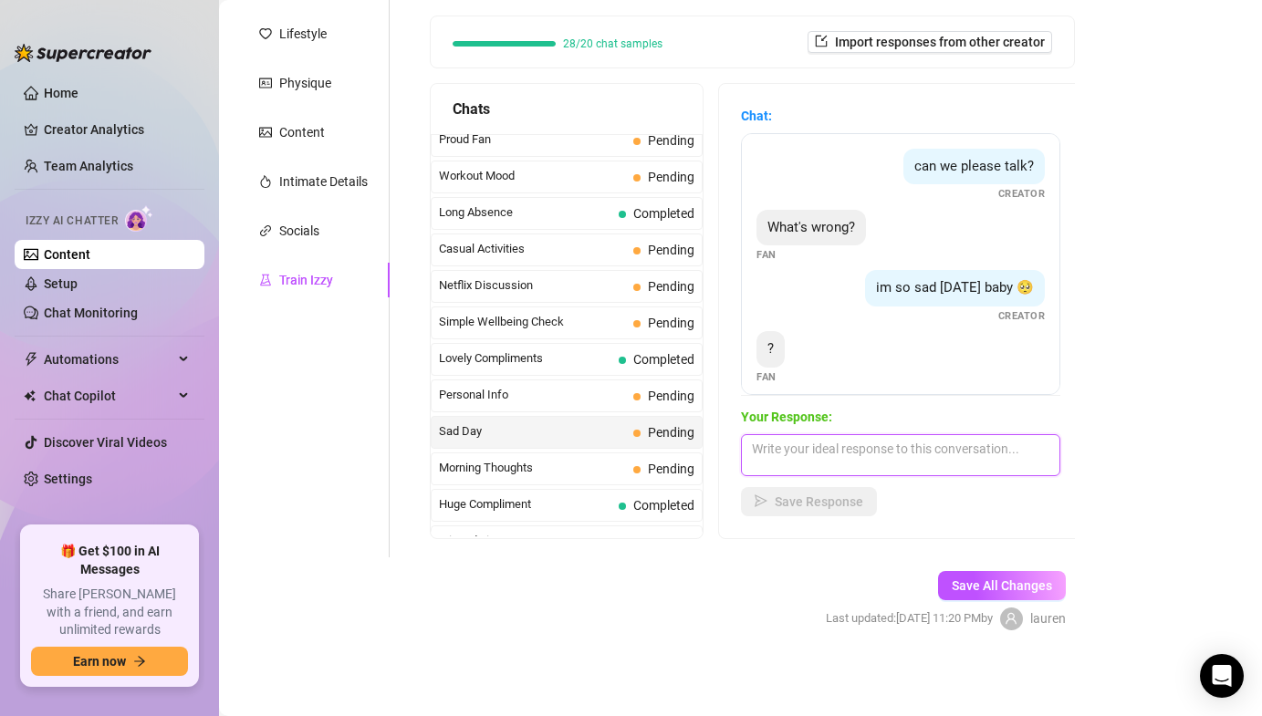
click at [799, 457] on textarea at bounding box center [900, 455] width 319 height 42
type textarea "h"
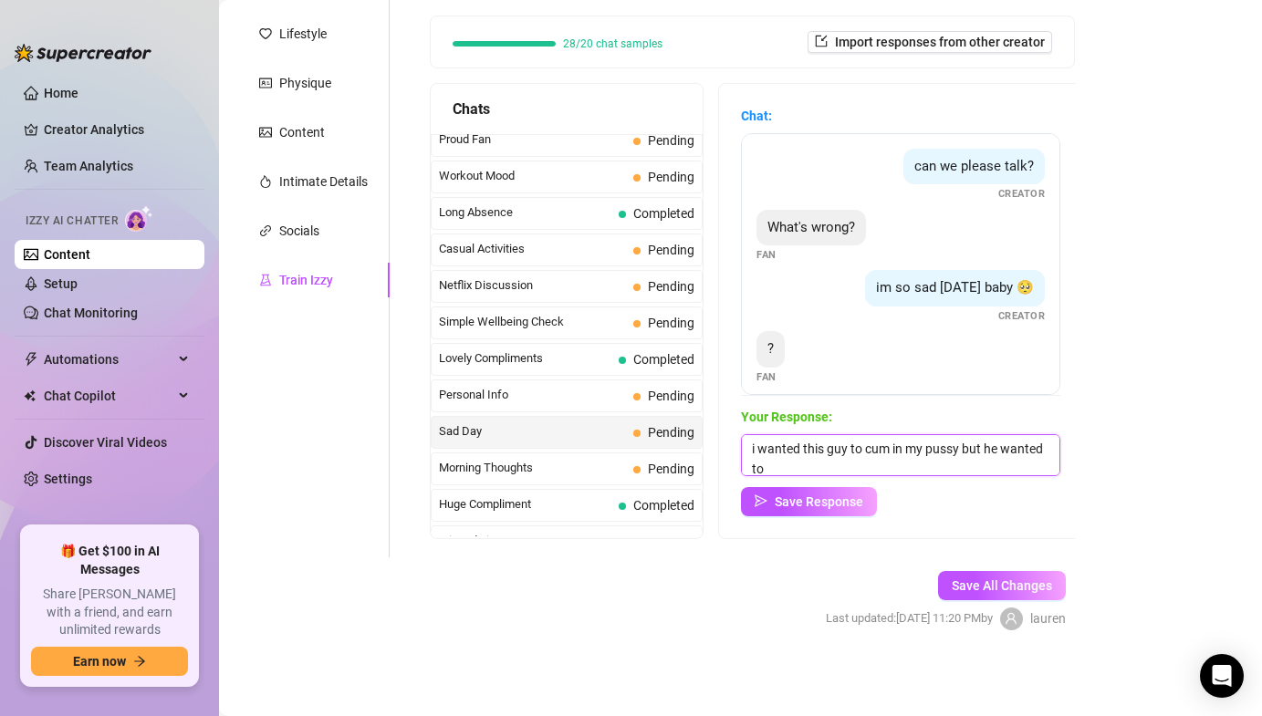
scroll to position [1, 0]
click at [782, 444] on textarea "i wanted this guy to cum in my pussy but he wanted to cum on my face :(((((" at bounding box center [900, 455] width 319 height 42
click at [986, 465] on textarea "i rly wanted this guy to cum in my pussy but he wanted to cum on my face :(((((" at bounding box center [900, 455] width 319 height 42
type textarea "i rly wanted this guy to cum in my pussy but he wanted to cum on my face :(((((…"
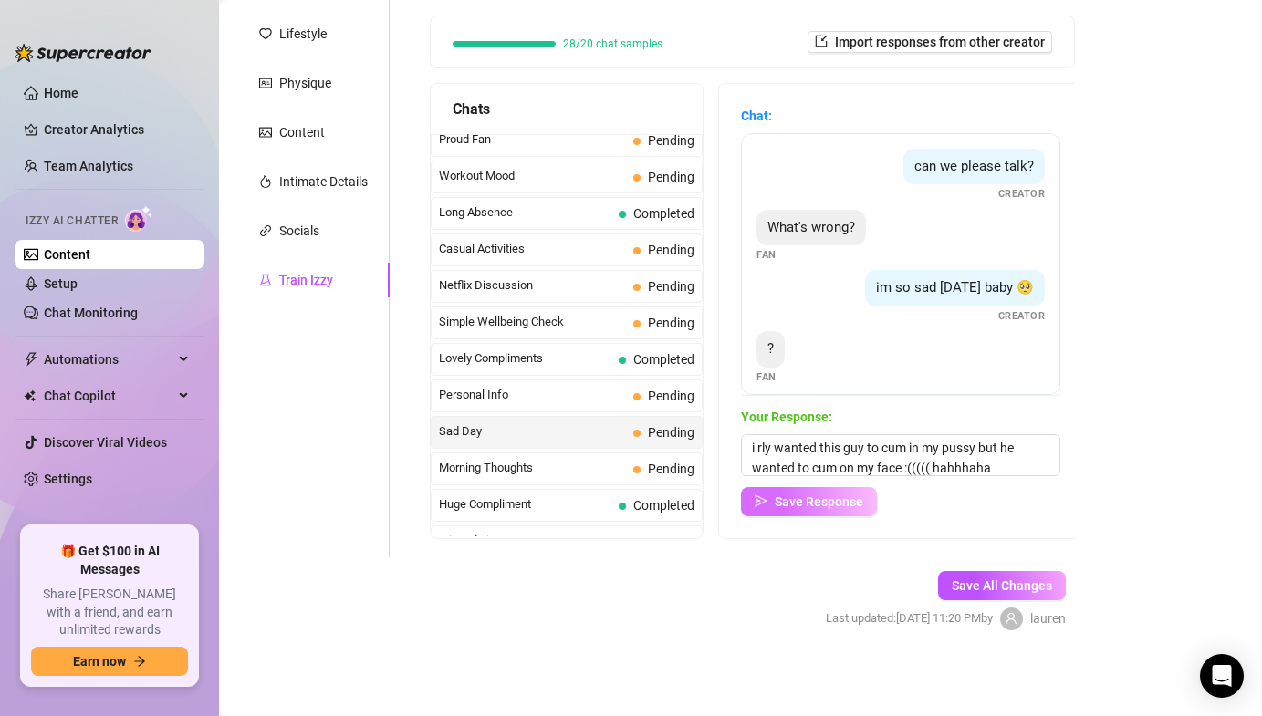
click at [808, 508] on button "Save Response" at bounding box center [809, 501] width 136 height 29
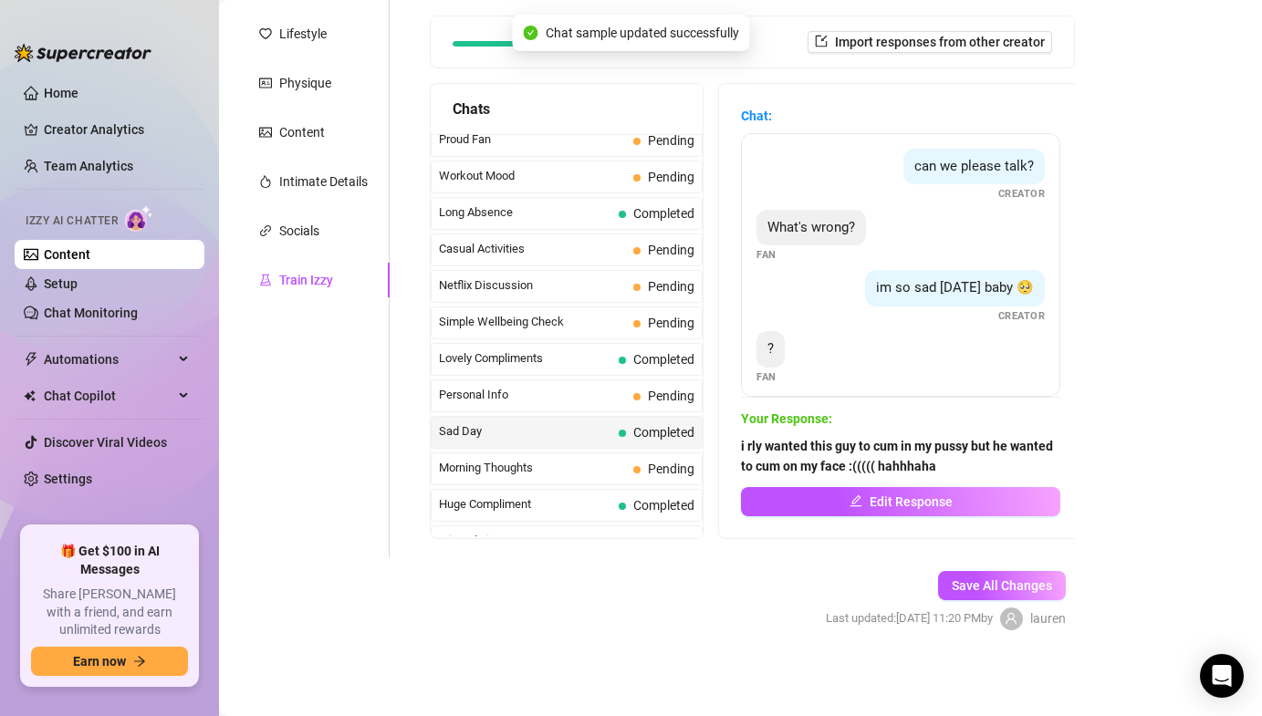
scroll to position [1638, 0]
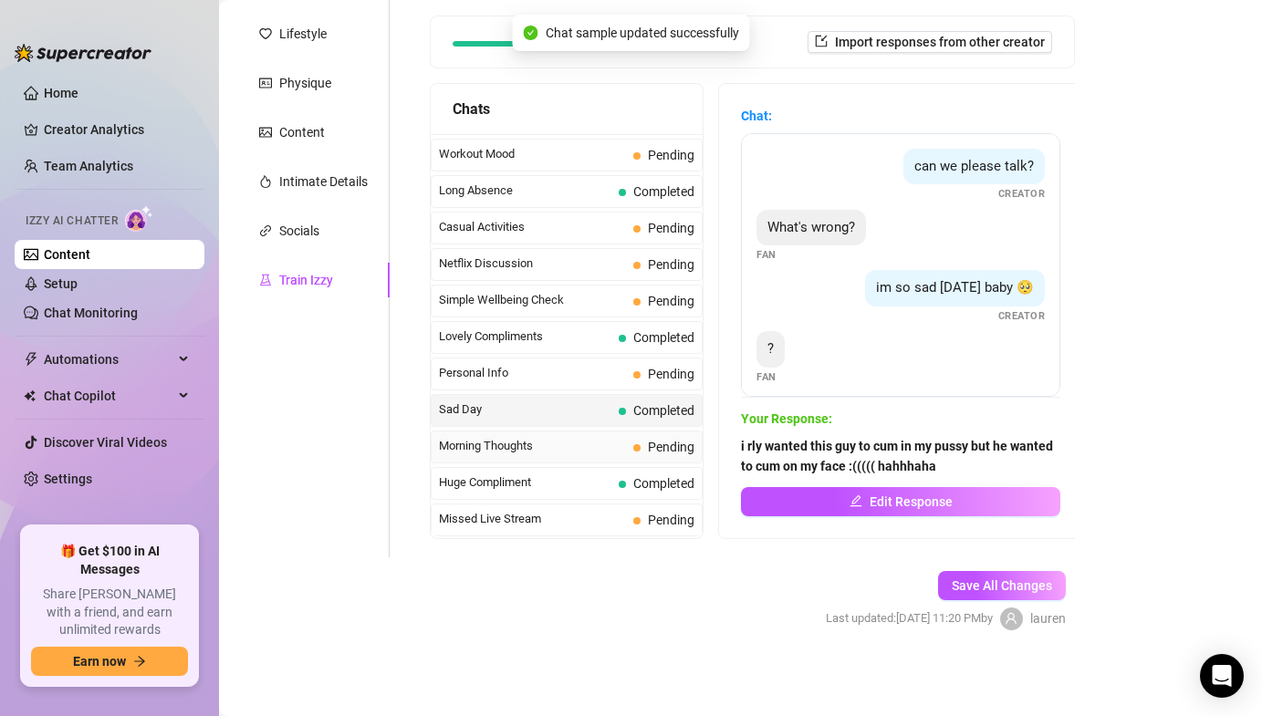
click at [633, 435] on div "Morning Thoughts Pending" at bounding box center [567, 447] width 272 height 33
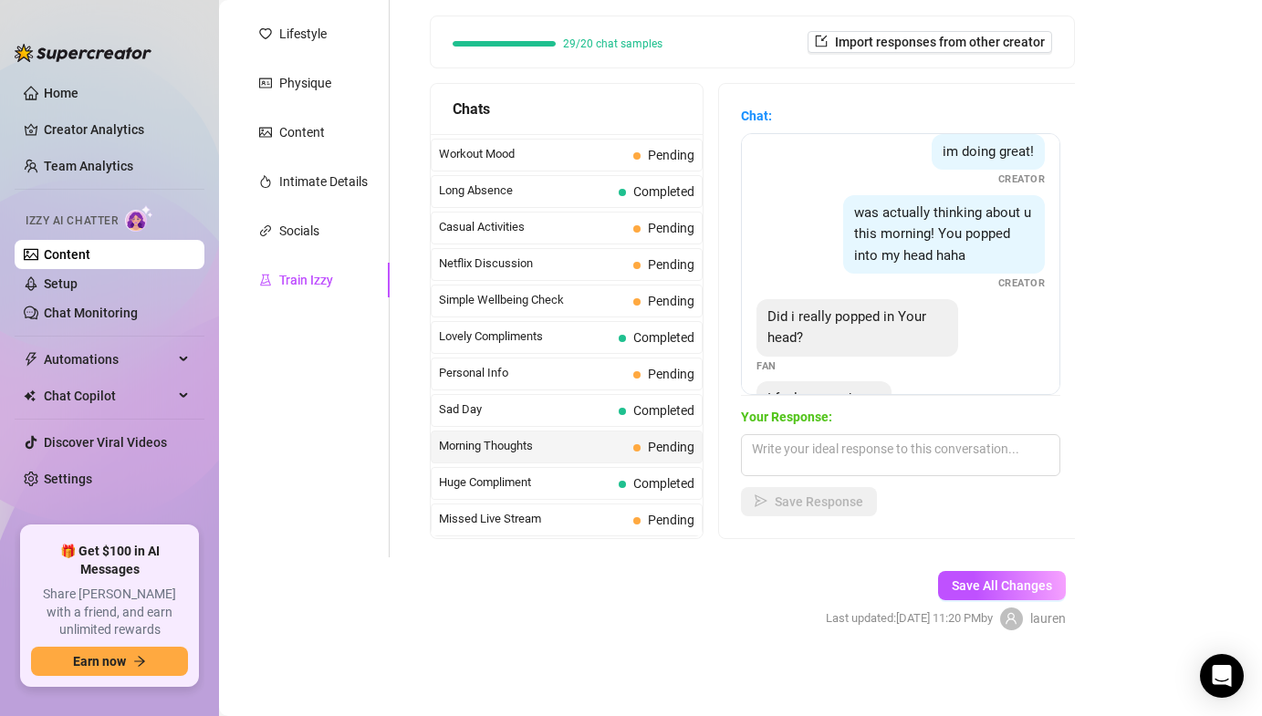
scroll to position [221, 0]
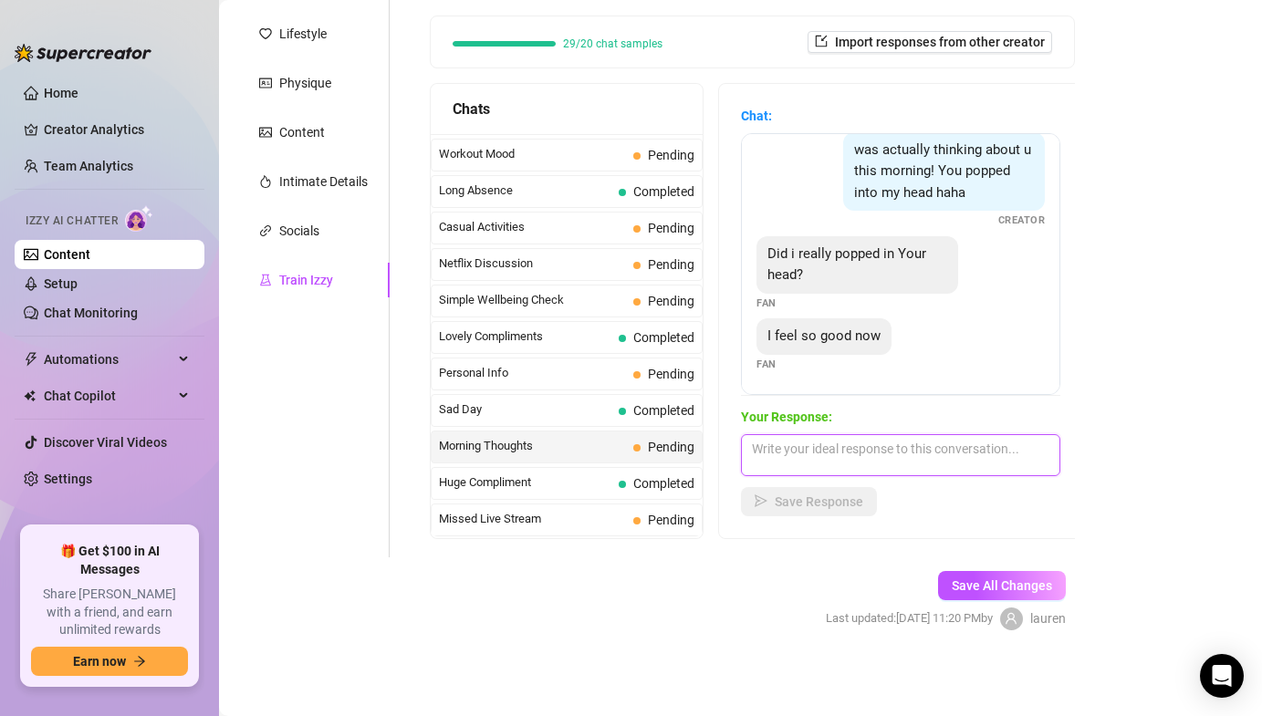
click at [817, 450] on textarea at bounding box center [900, 455] width 319 height 42
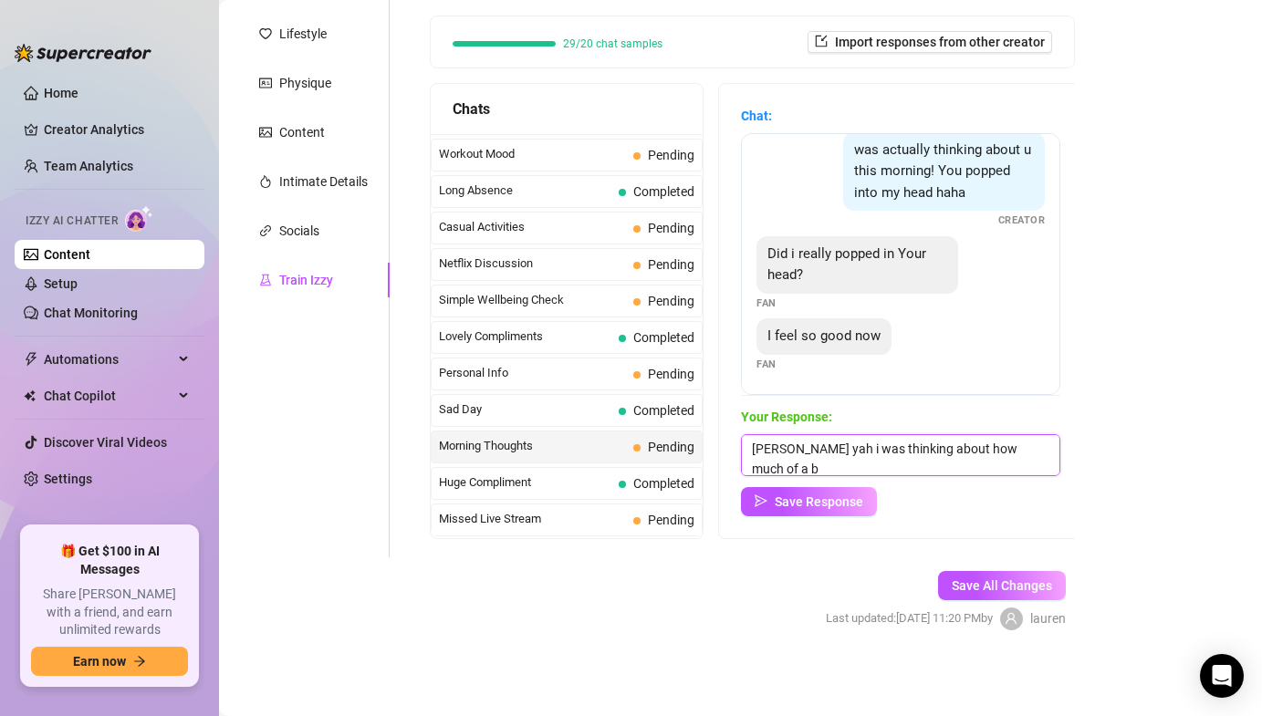
scroll to position [1, 0]
click at [787, 465] on textarea "[PERSON_NAME] yah i was thinking about how much of a bitch for me" at bounding box center [900, 455] width 319 height 42
type textarea "[PERSON_NAME] yah i was thinking about how much of a bitch u are for me"
click at [821, 518] on div "Chat: Hey my sexy goddess, how are you? Fan hellloo cutie Creator im doing grea…" at bounding box center [900, 311] width 363 height 455
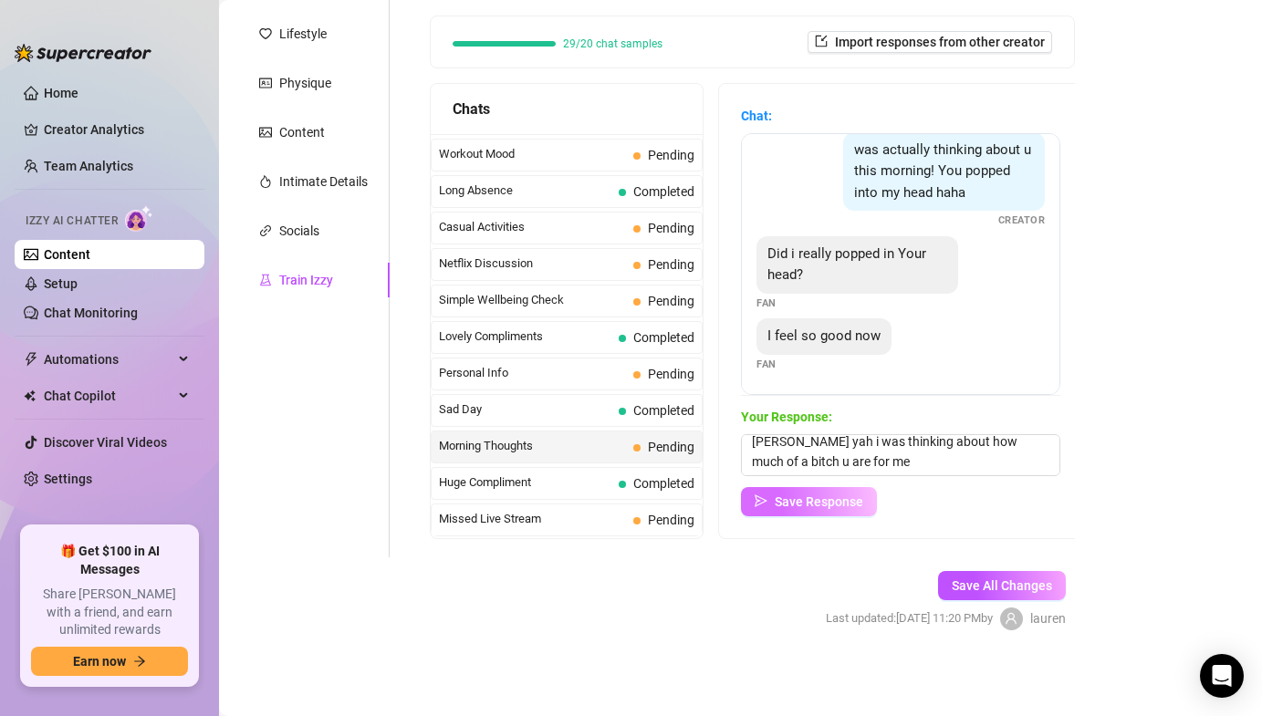
click at [796, 495] on span "Save Response" at bounding box center [819, 502] width 89 height 15
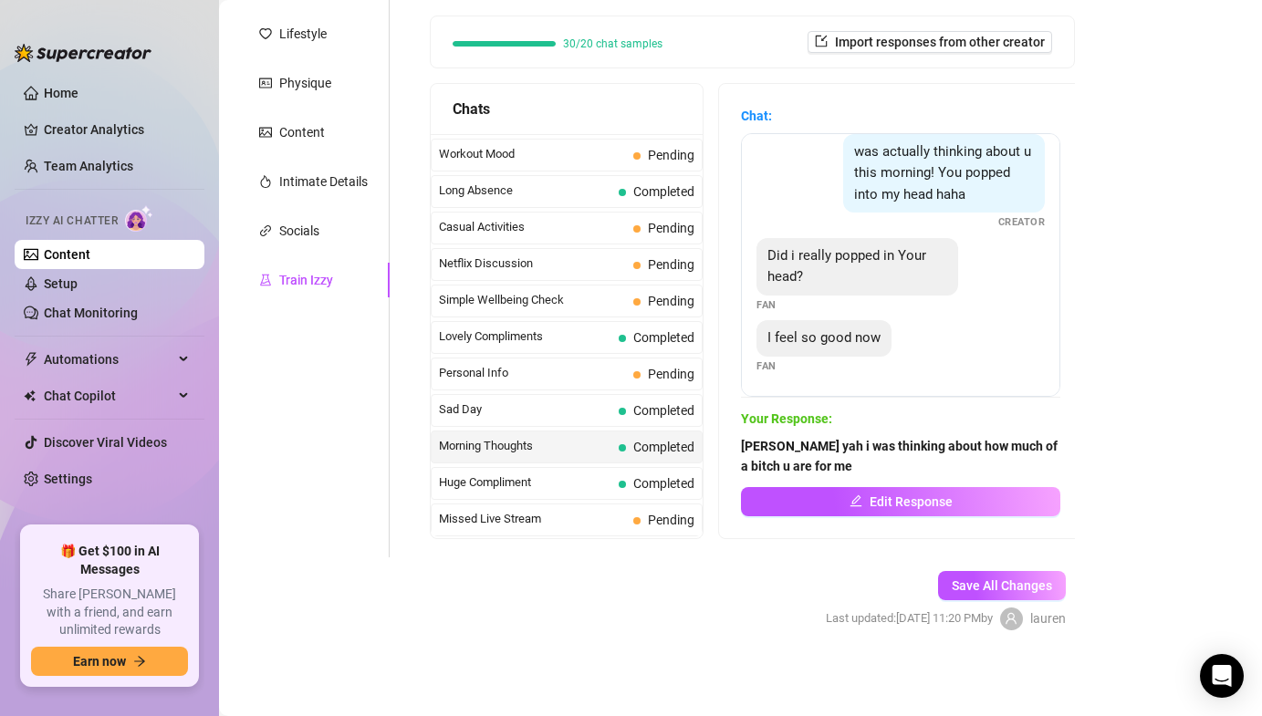
scroll to position [219, 0]
click at [591, 371] on span "Personal Info" at bounding box center [532, 373] width 187 height 18
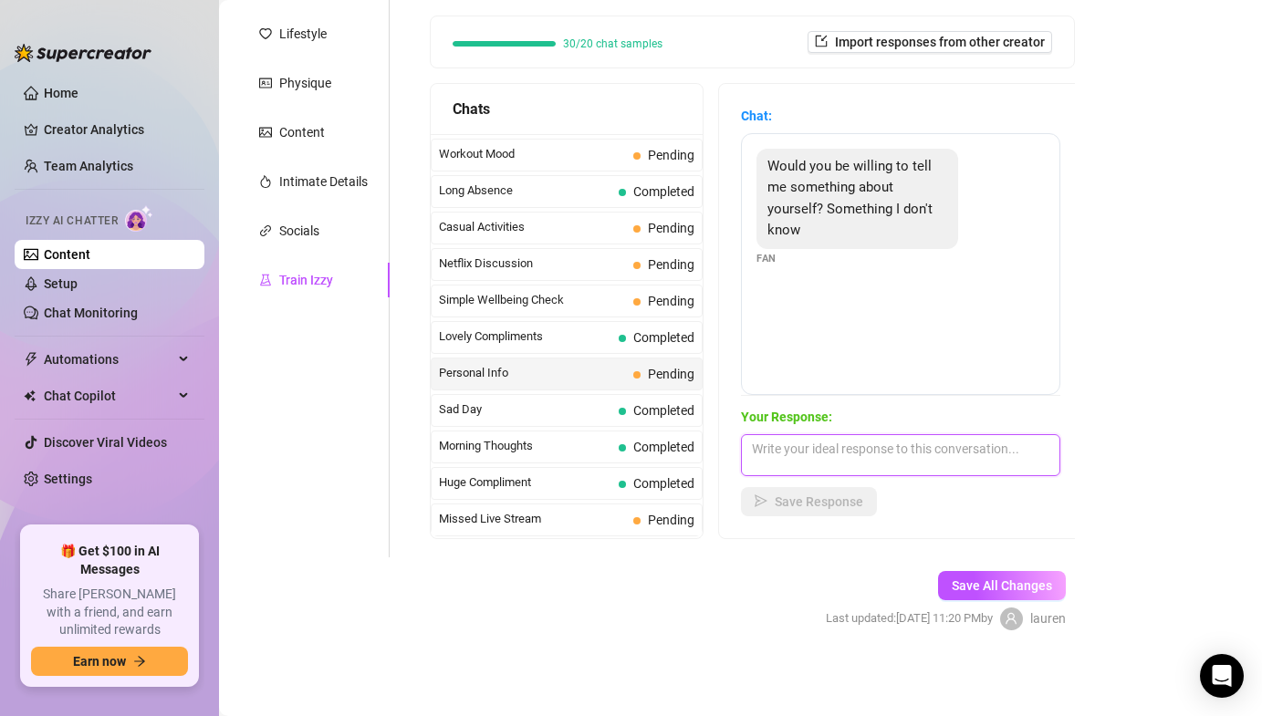
click at [782, 441] on textarea at bounding box center [900, 455] width 319 height 42
type textarea "omg like a secret??"
click at [818, 492] on button "Save Response" at bounding box center [809, 501] width 136 height 29
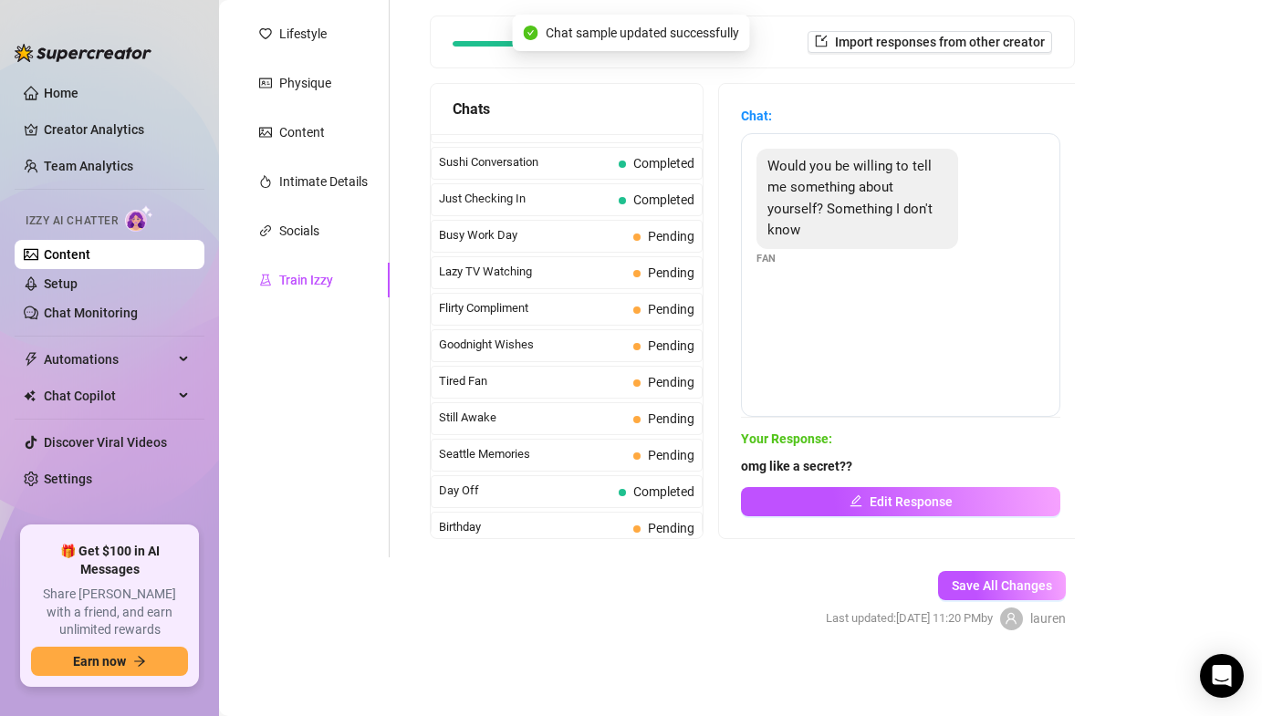
scroll to position [861, 0]
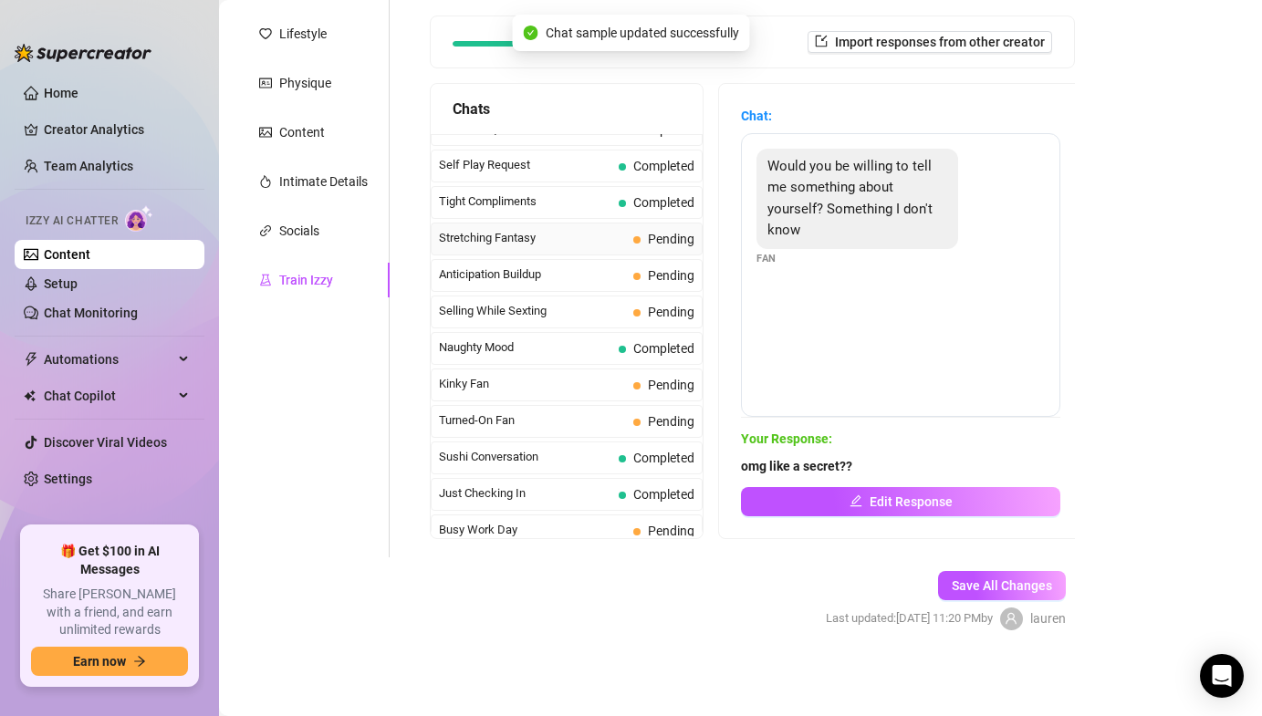
click at [574, 242] on span "Stretching Fantasy" at bounding box center [532, 238] width 187 height 18
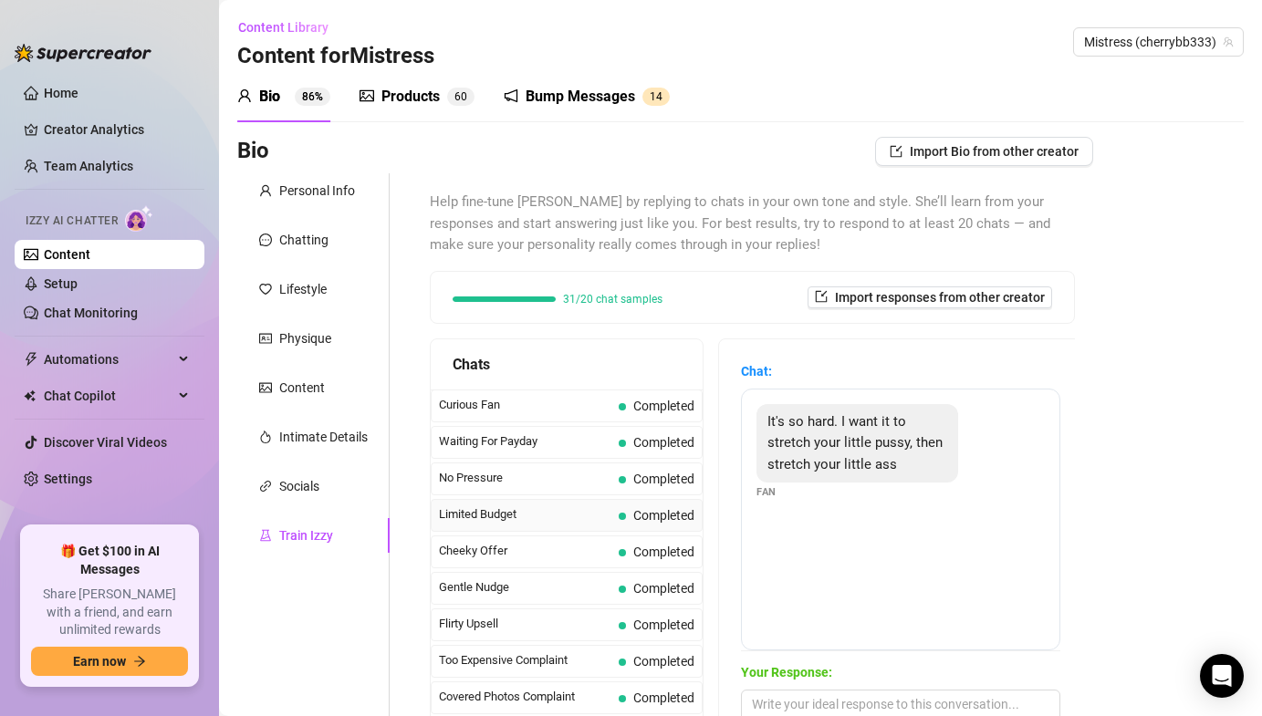
scroll to position [256, 0]
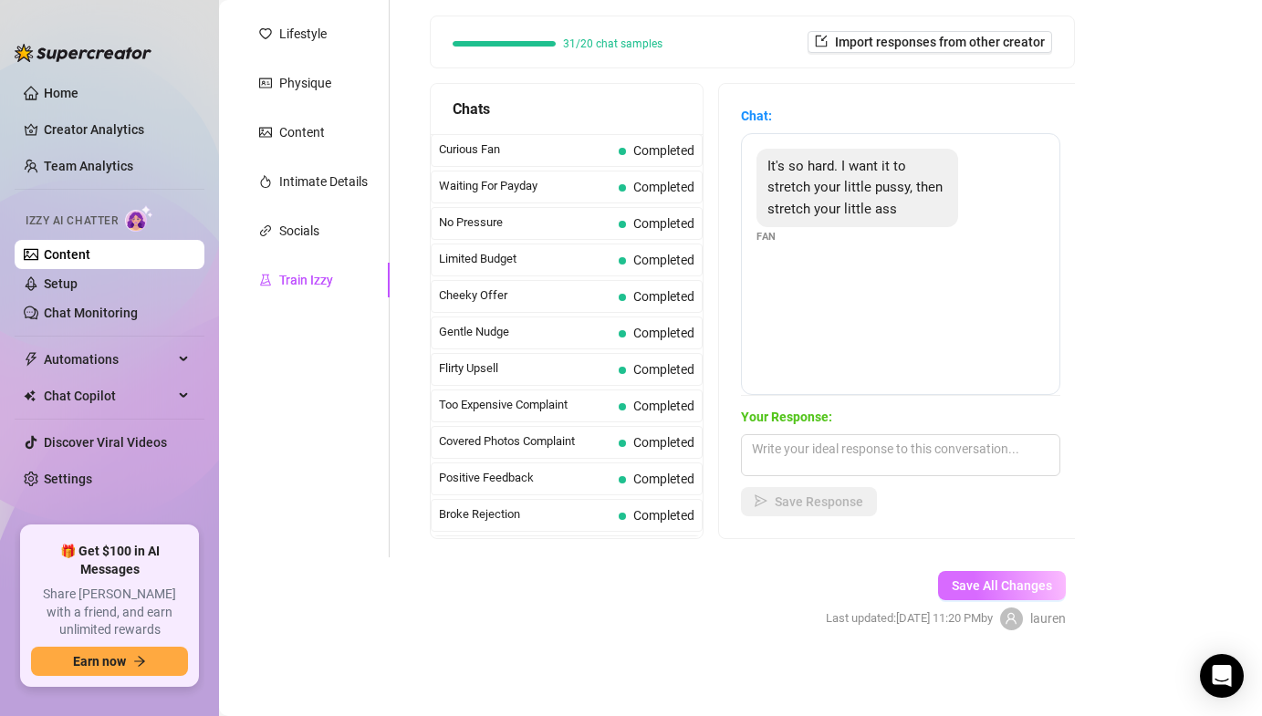
click at [981, 590] on span "Save All Changes" at bounding box center [1002, 586] width 100 height 15
